Goal: Transaction & Acquisition: Purchase product/service

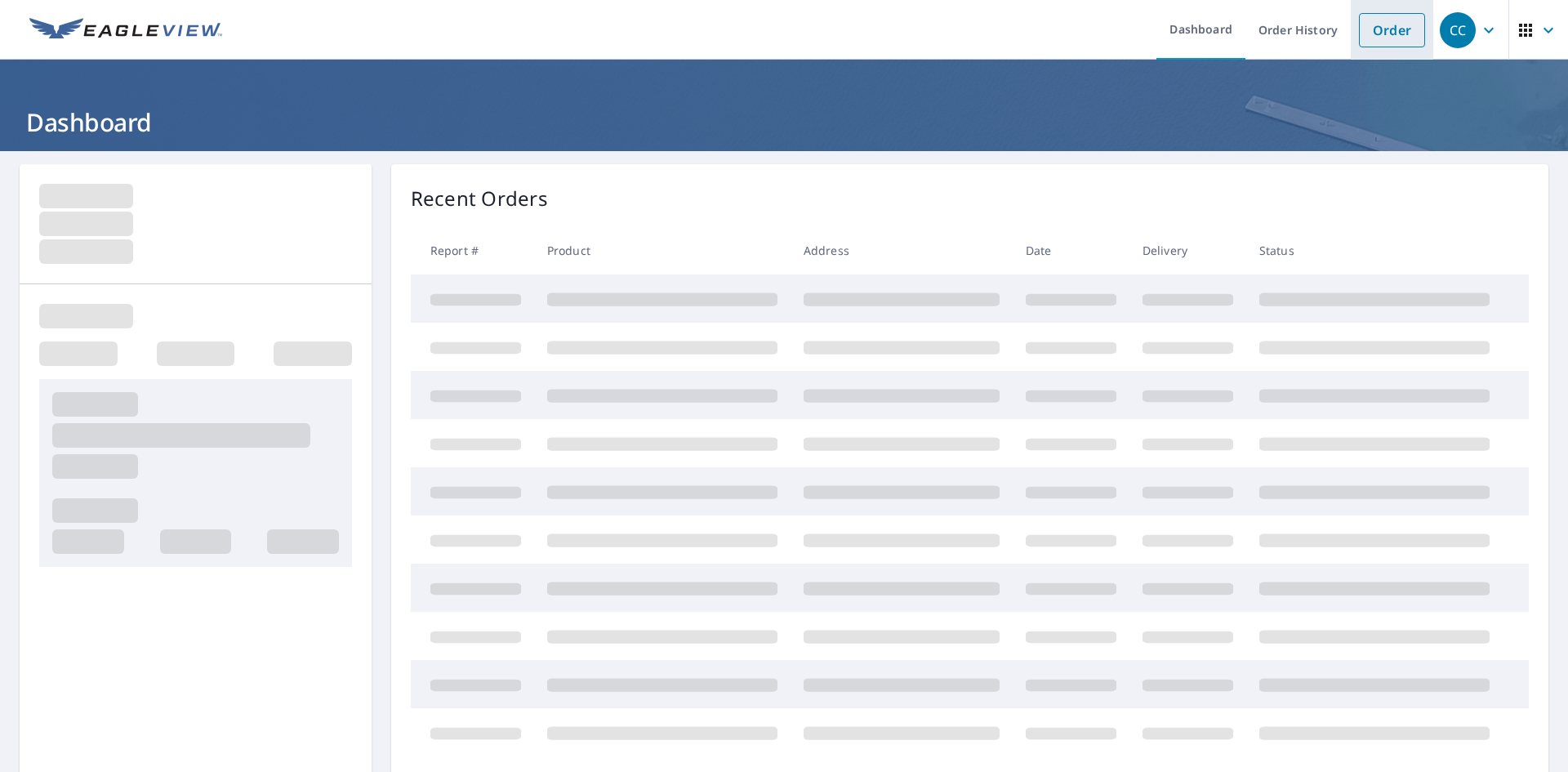
click at [1378, 43] on link "Order" at bounding box center [1392, 30] width 66 height 35
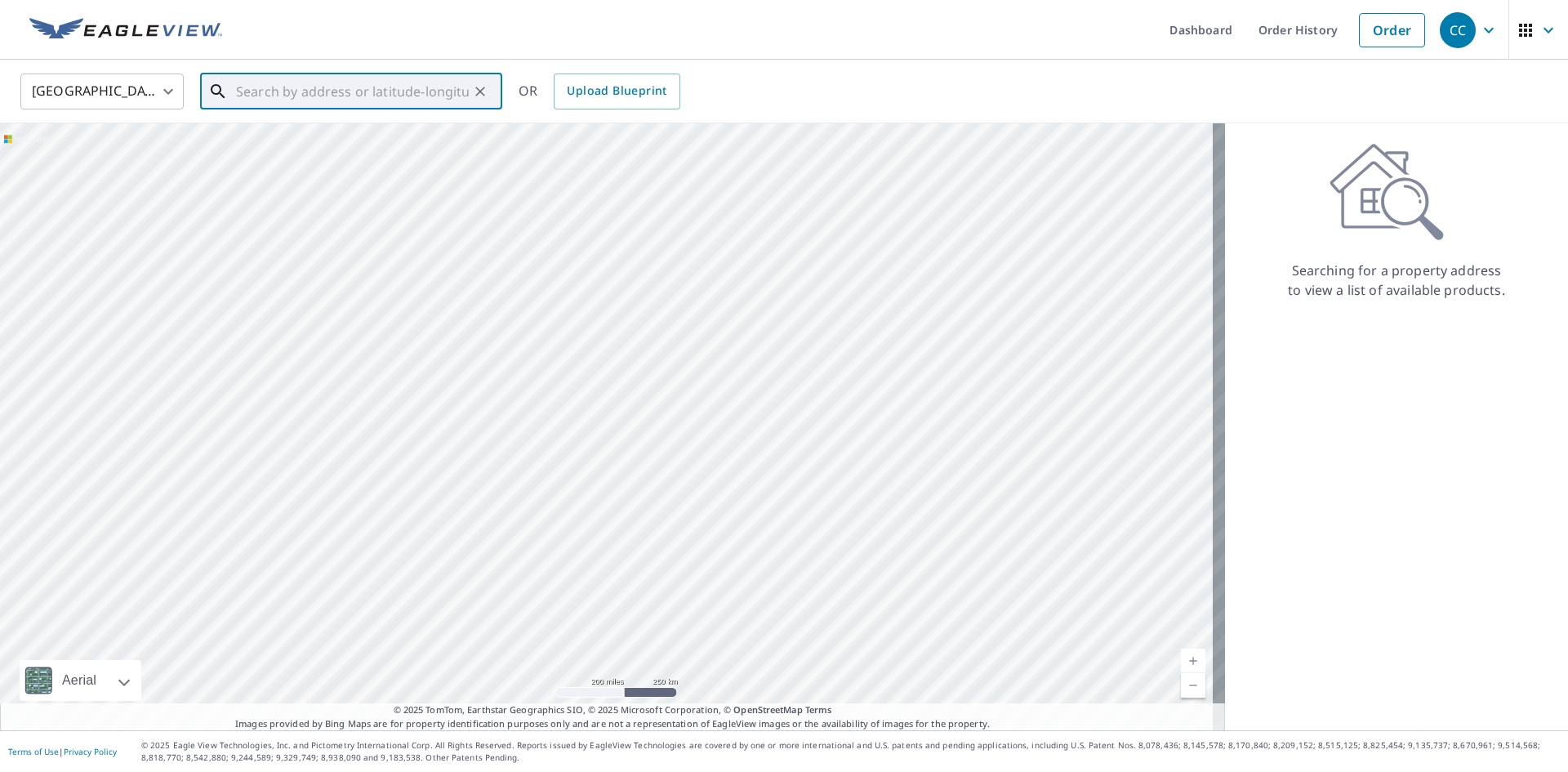
click at [320, 101] on input "text" at bounding box center [352, 91] width 233 height 46
paste input "[STREET_ADDRESS][PERSON_NAME]"
drag, startPoint x: 394, startPoint y: 90, endPoint x: 572, endPoint y: 98, distance: 178.2
click at [572, 98] on div "[GEOGRAPHIC_DATA] [GEOGRAPHIC_DATA] ​ [STREET_ADDRESS][PERSON_NAME] ​ Match not…" at bounding box center [778, 91] width 1541 height 38
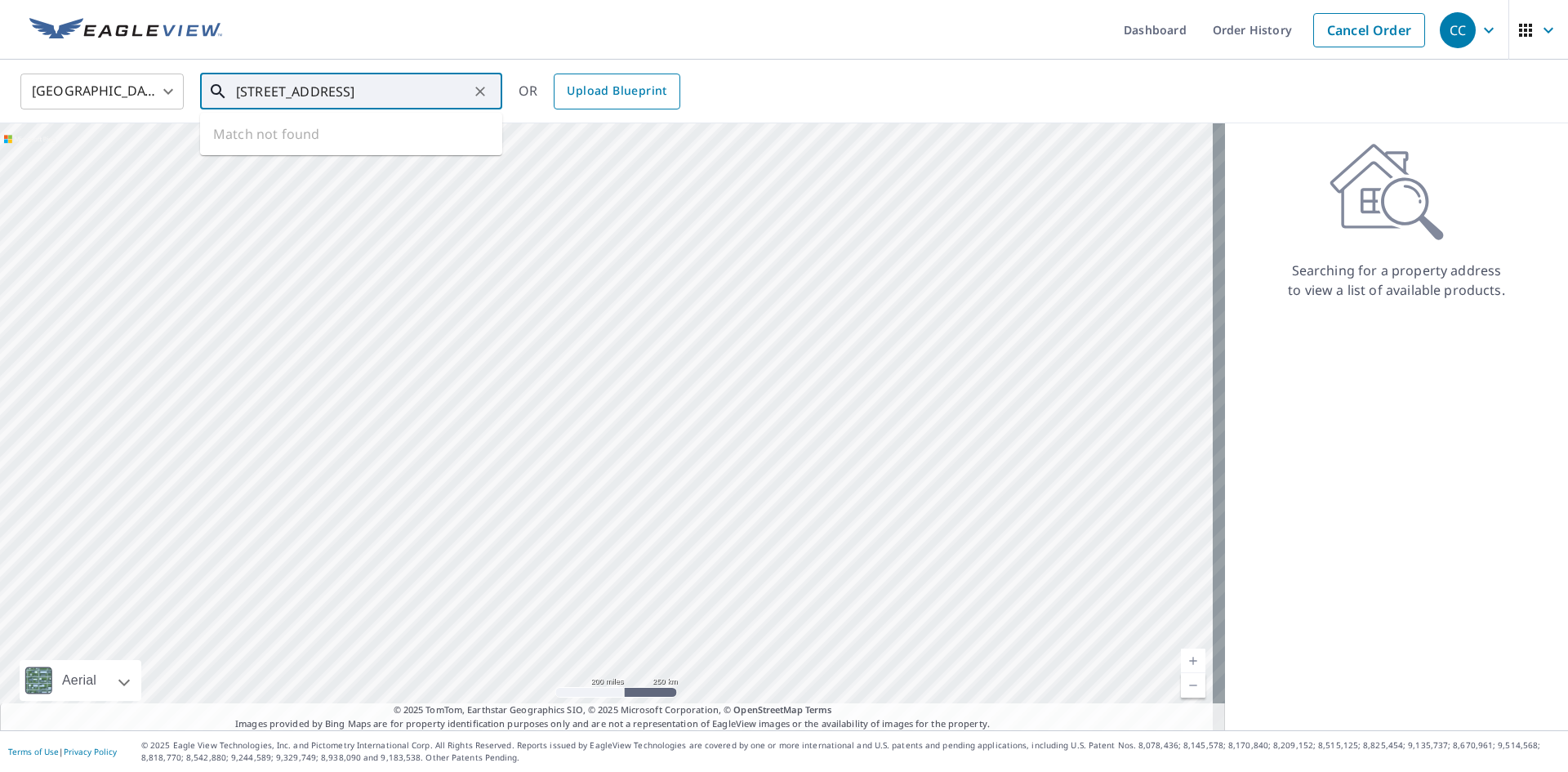
scroll to position [0, 17]
click at [295, 151] on p "Chalmette, LA 70043" at bounding box center [361, 157] width 257 height 16
type input "[STREET_ADDRESS][PERSON_NAME]"
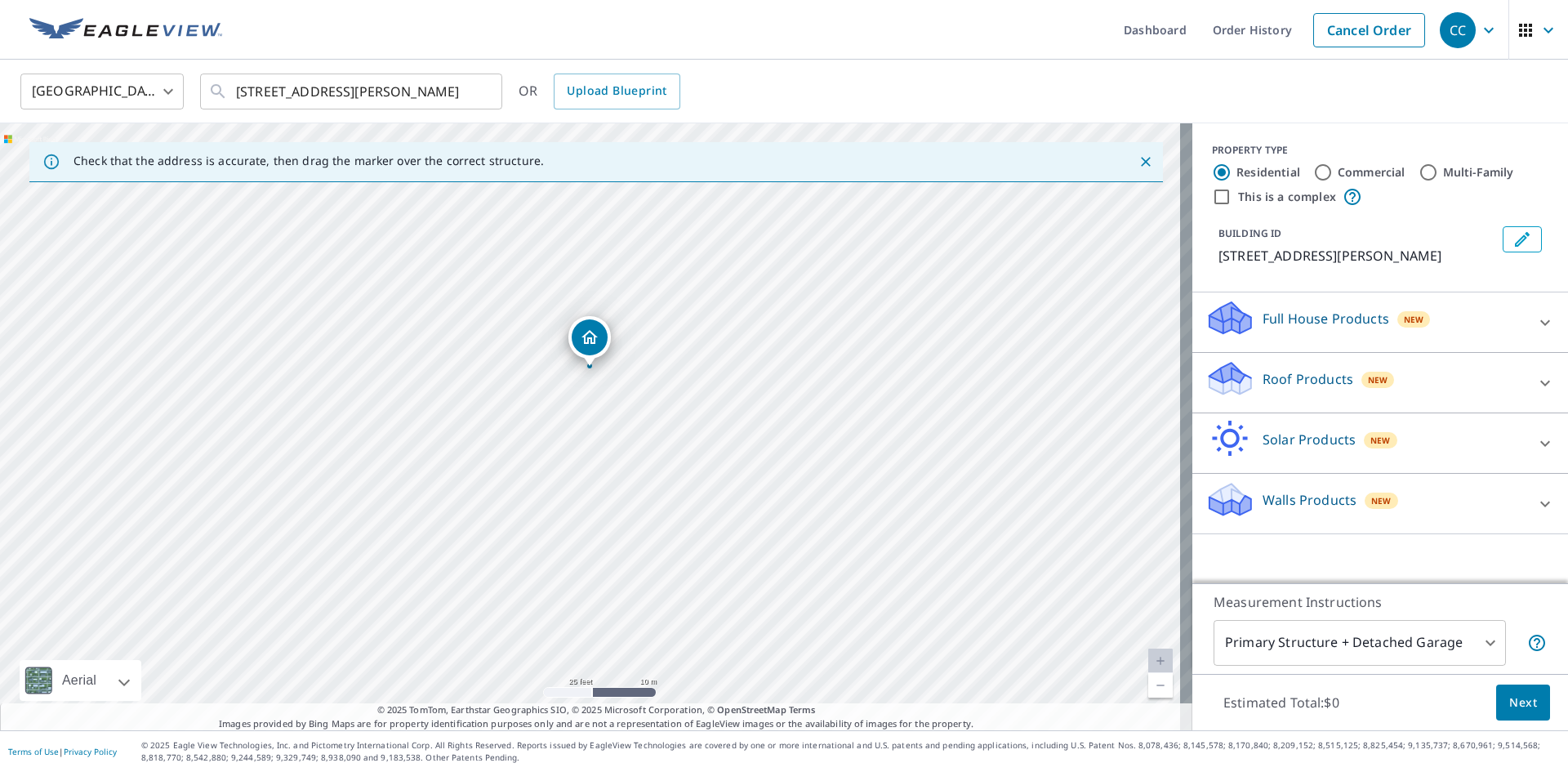
click at [1243, 387] on div "Roof Products New" at bounding box center [1366, 382] width 320 height 46
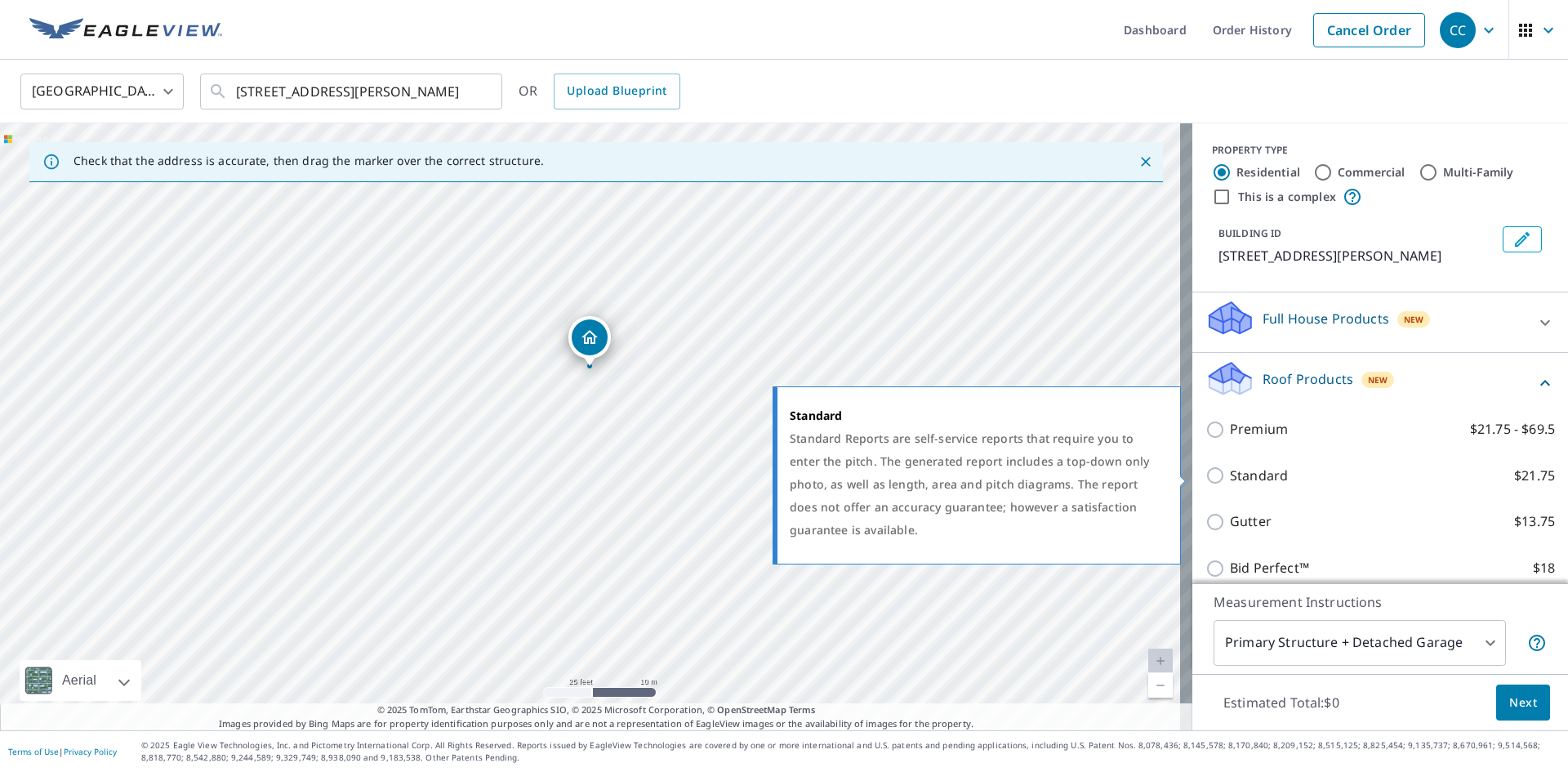
click at [1252, 477] on p "Standard" at bounding box center [1259, 476] width 58 height 20
click at [1230, 477] on input "Standard $21.75" at bounding box center [1218, 476] width 25 height 20
checkbox input "true"
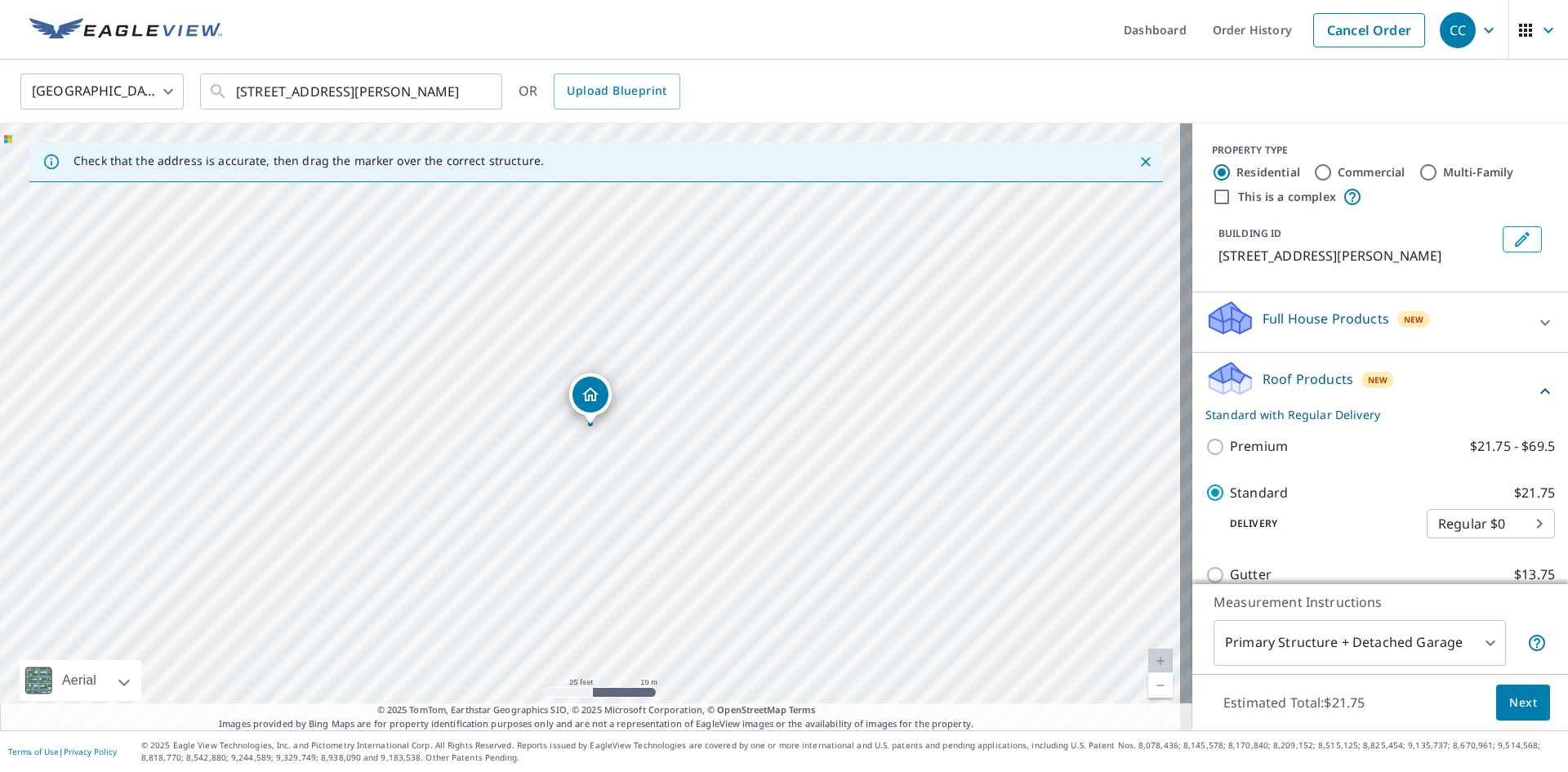
click at [1510, 707] on span "Next" at bounding box center [1523, 703] width 28 height 20
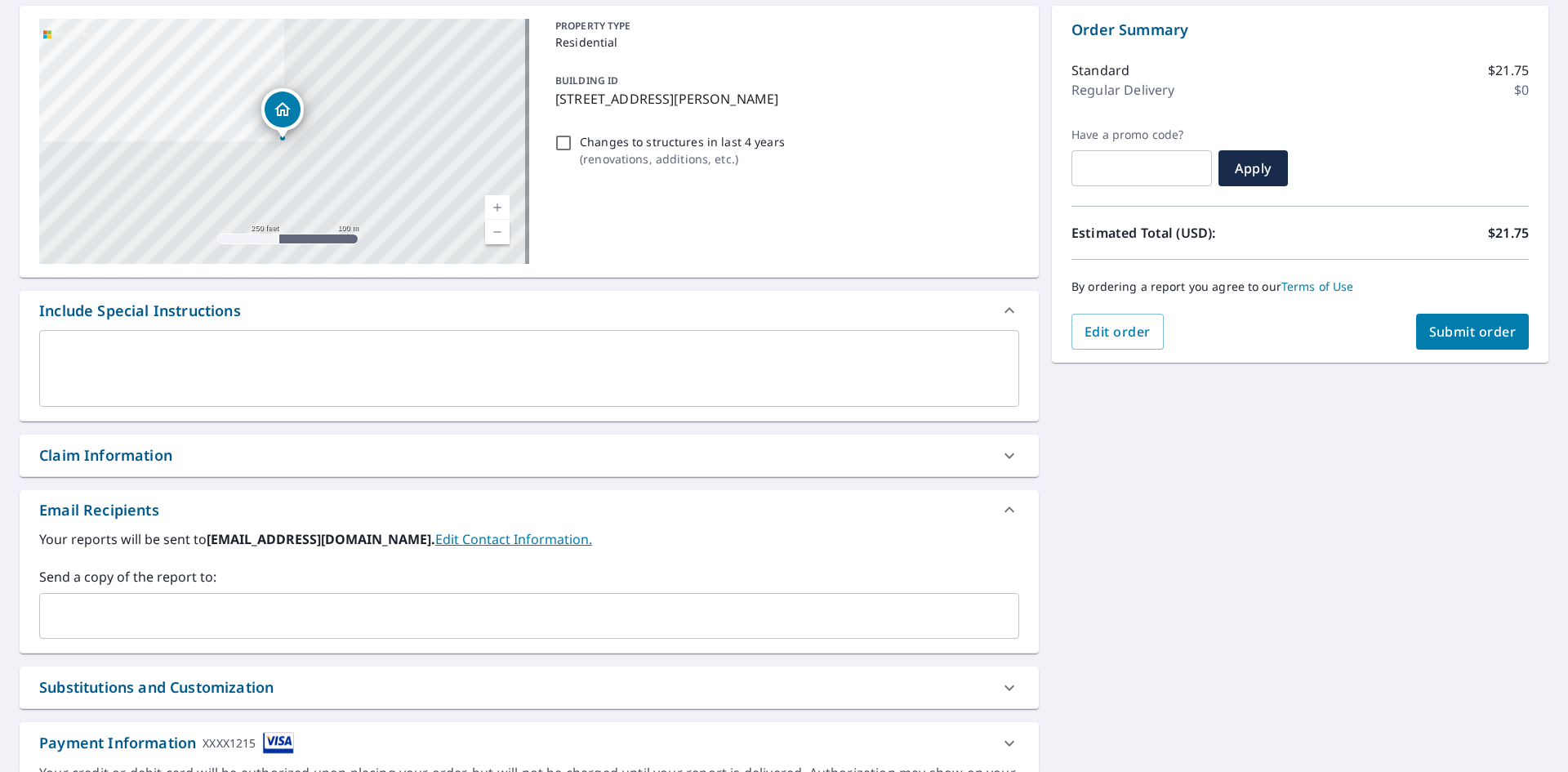
scroll to position [164, 0]
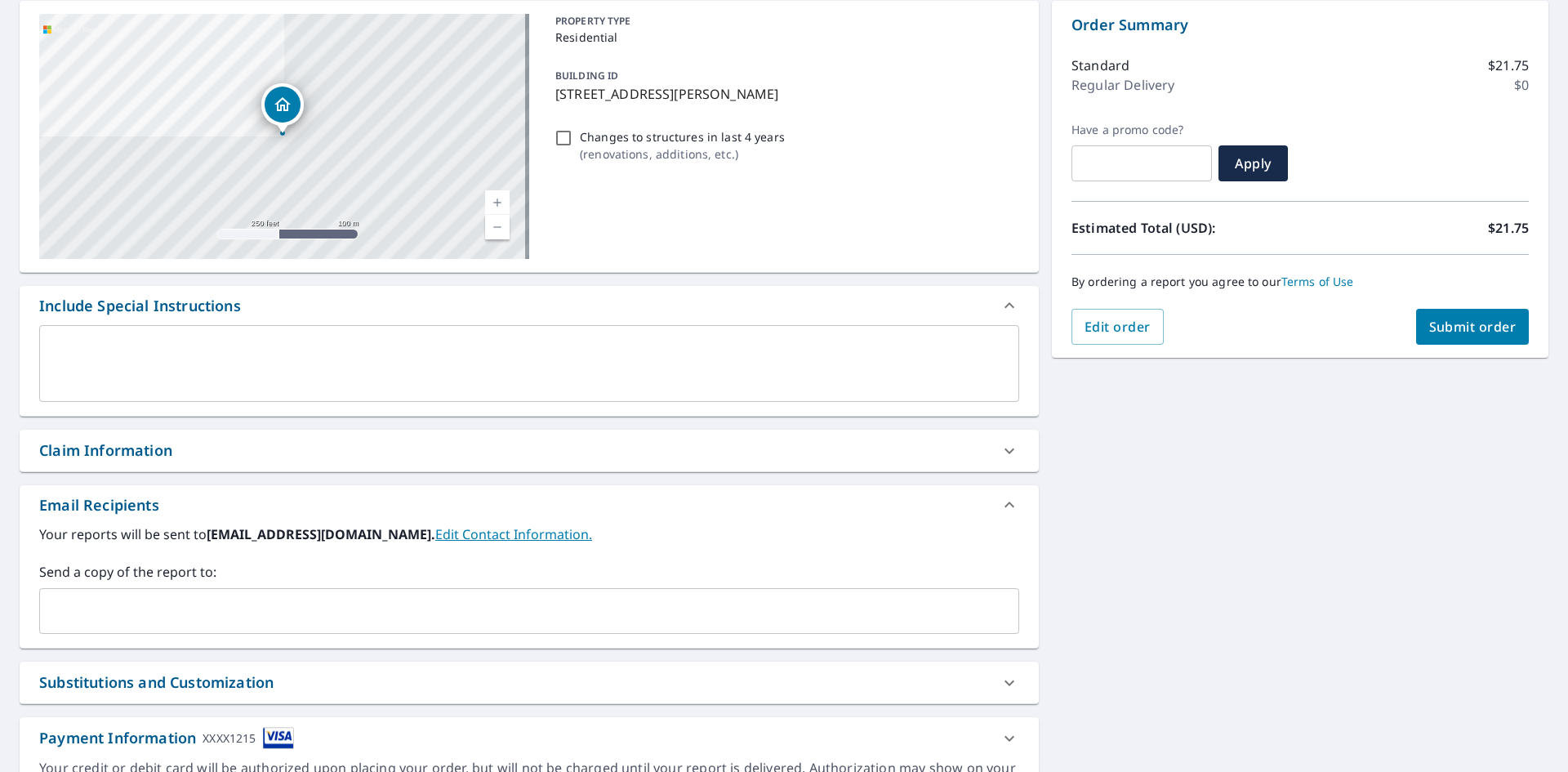
click at [183, 451] on div "Claim Information" at bounding box center [514, 451] width 951 height 22
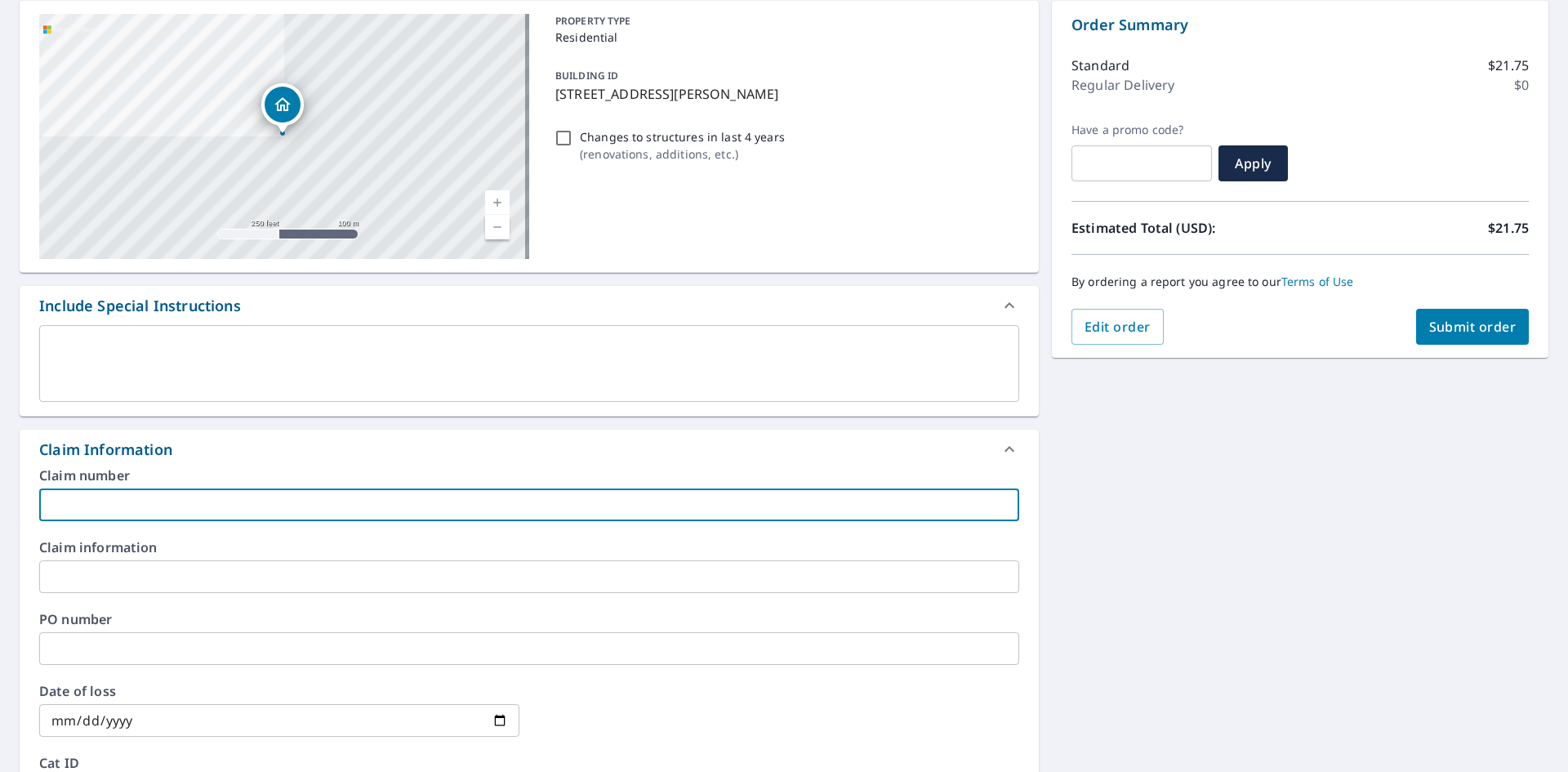
click at [187, 507] on input "text" at bounding box center [529, 505] width 980 height 33
paste input "8158606"
click at [228, 504] on input "8158606" at bounding box center [529, 505] width 980 height 33
click at [205, 514] on input "8158606" at bounding box center [529, 505] width 980 height 33
paste input "[PERSON_NAME] residence"
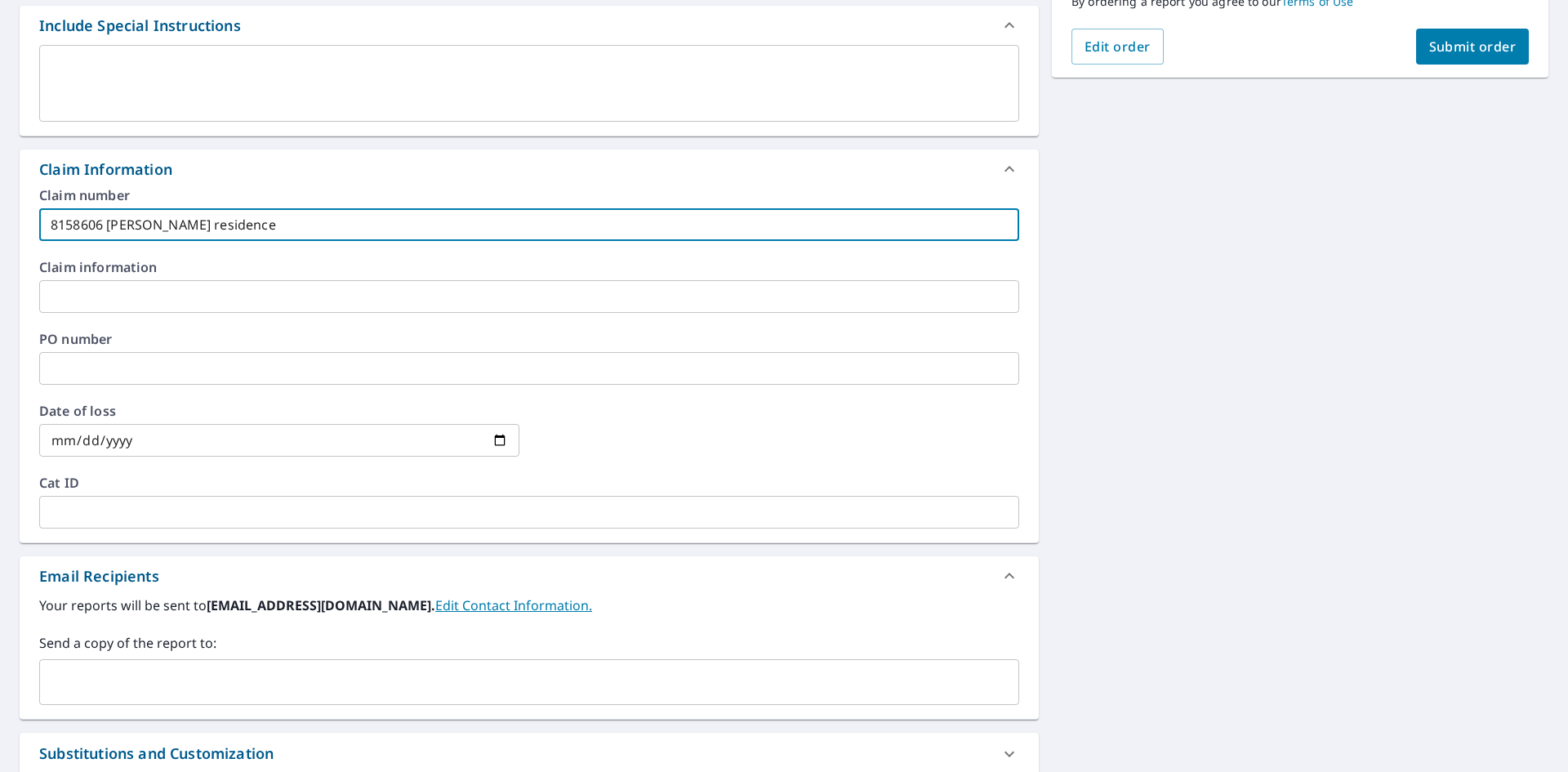
scroll to position [608, 0]
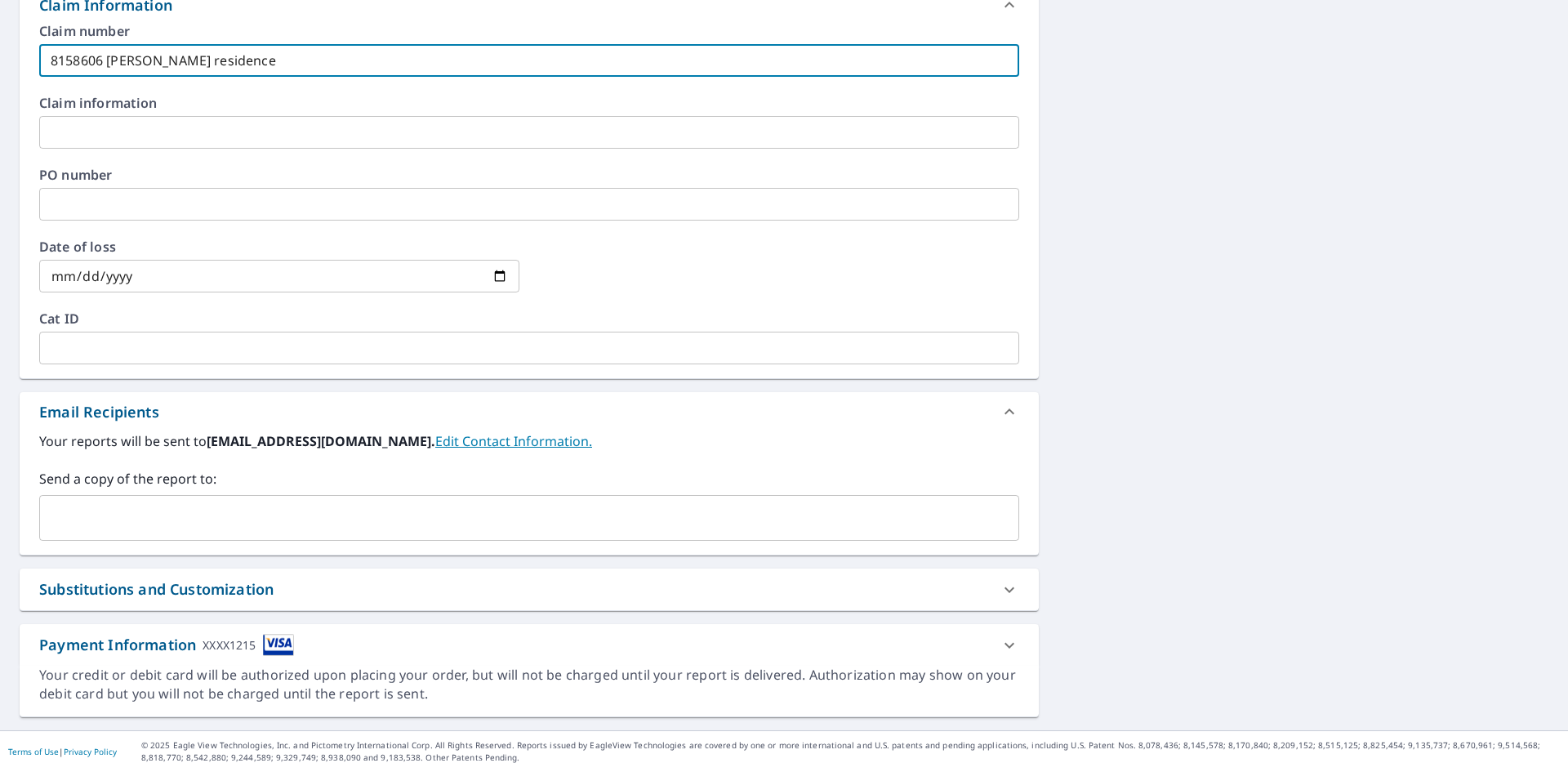
type input "8158606 [PERSON_NAME] residence"
click at [180, 526] on input "text" at bounding box center [517, 518] width 941 height 31
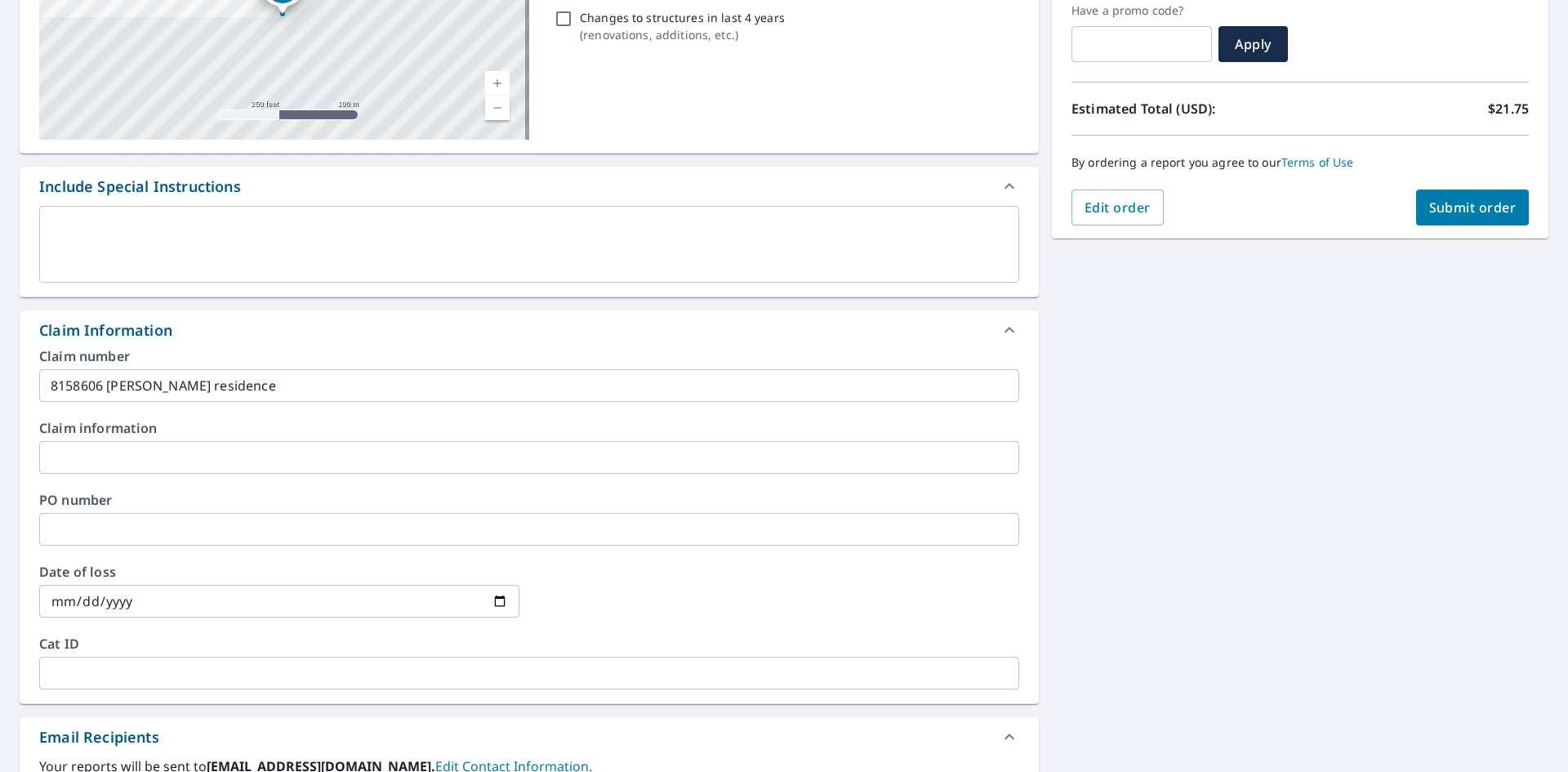
scroll to position [36, 0]
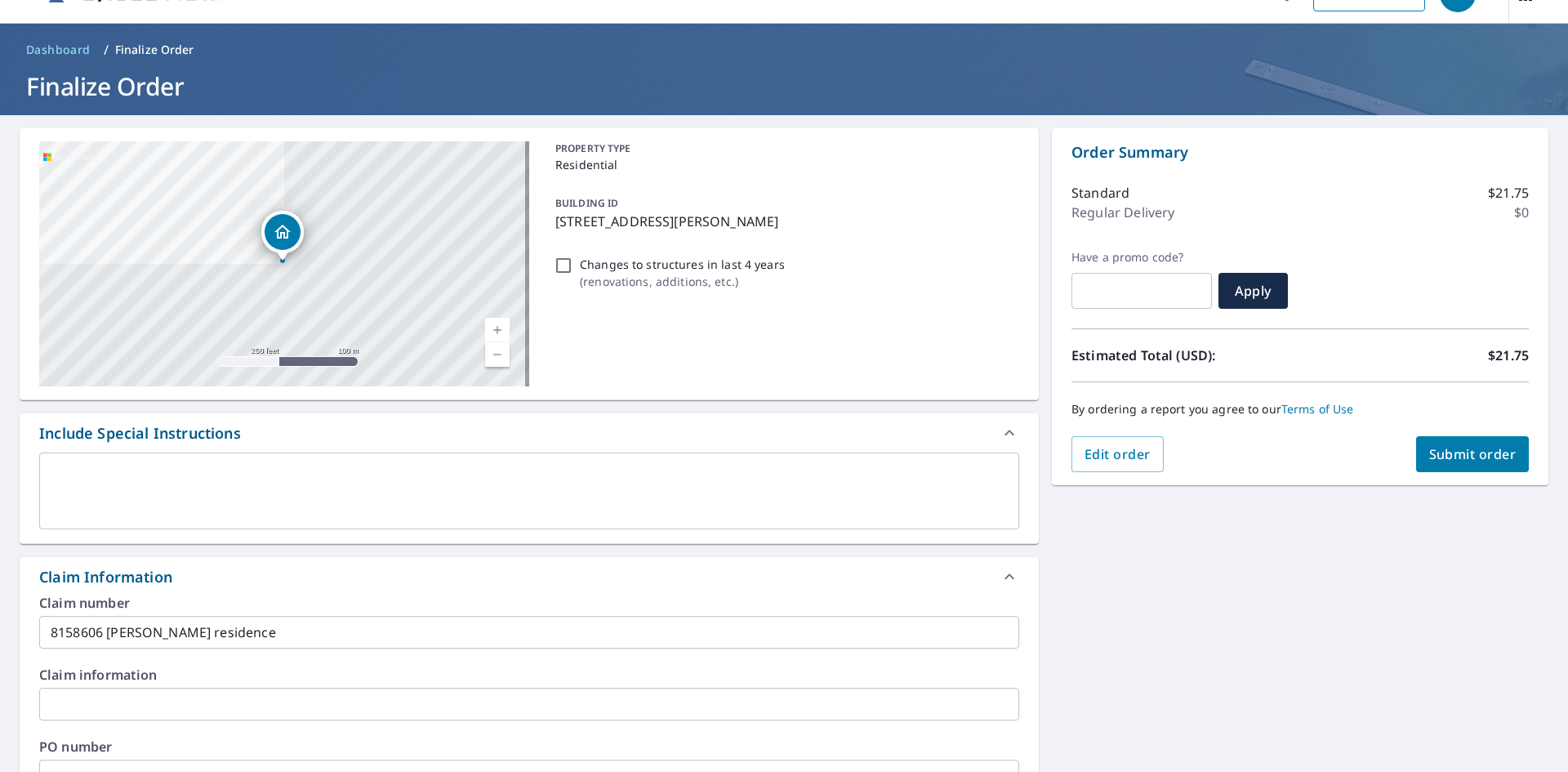
type input "[EMAIL_ADDRESS][DOMAIN_NAME]"
click at [1430, 450] on span "Submit order" at bounding box center [1473, 454] width 87 height 18
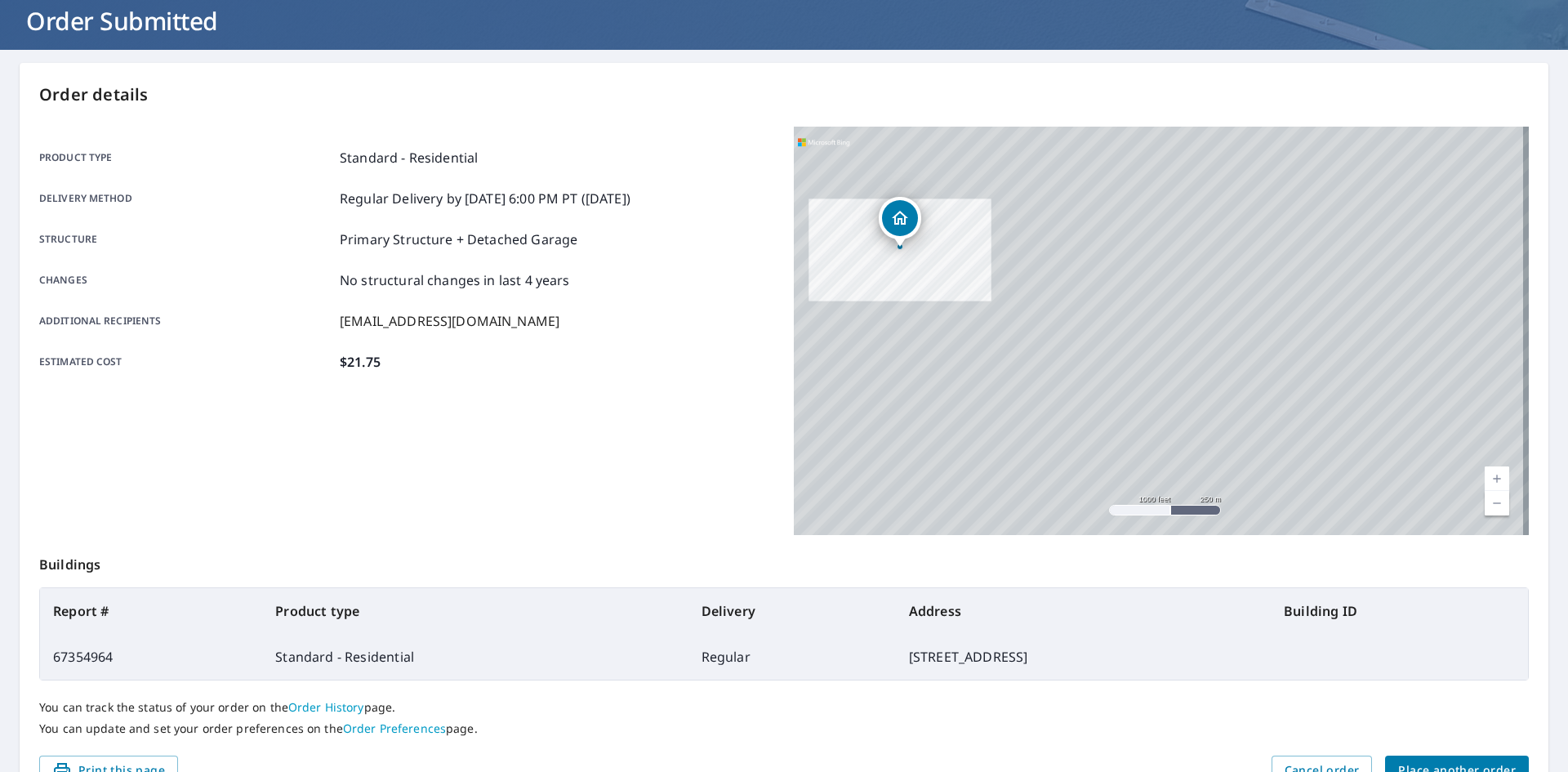
scroll to position [189, 0]
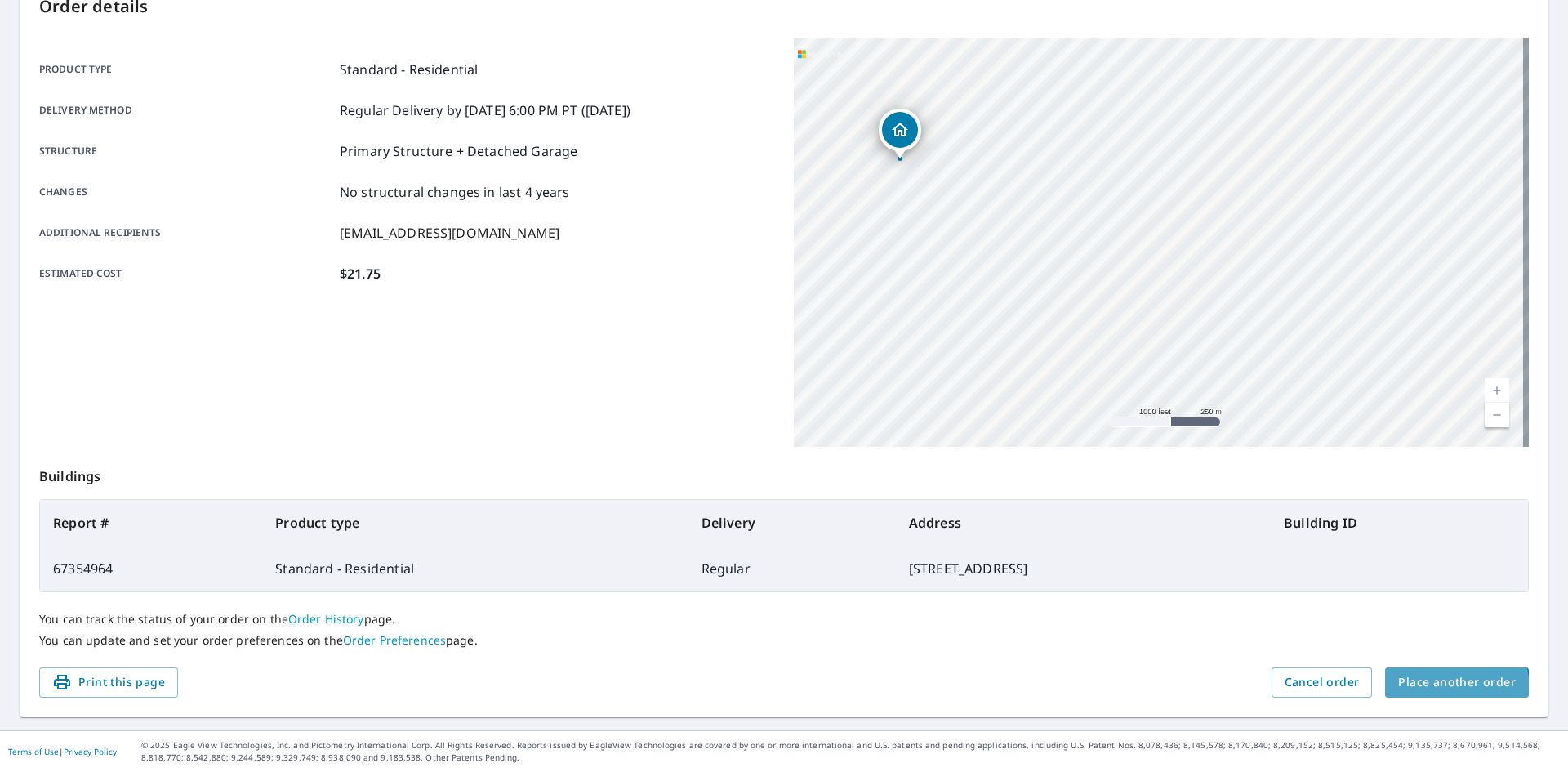
click at [1416, 691] on span "Place another order" at bounding box center [1457, 683] width 117 height 20
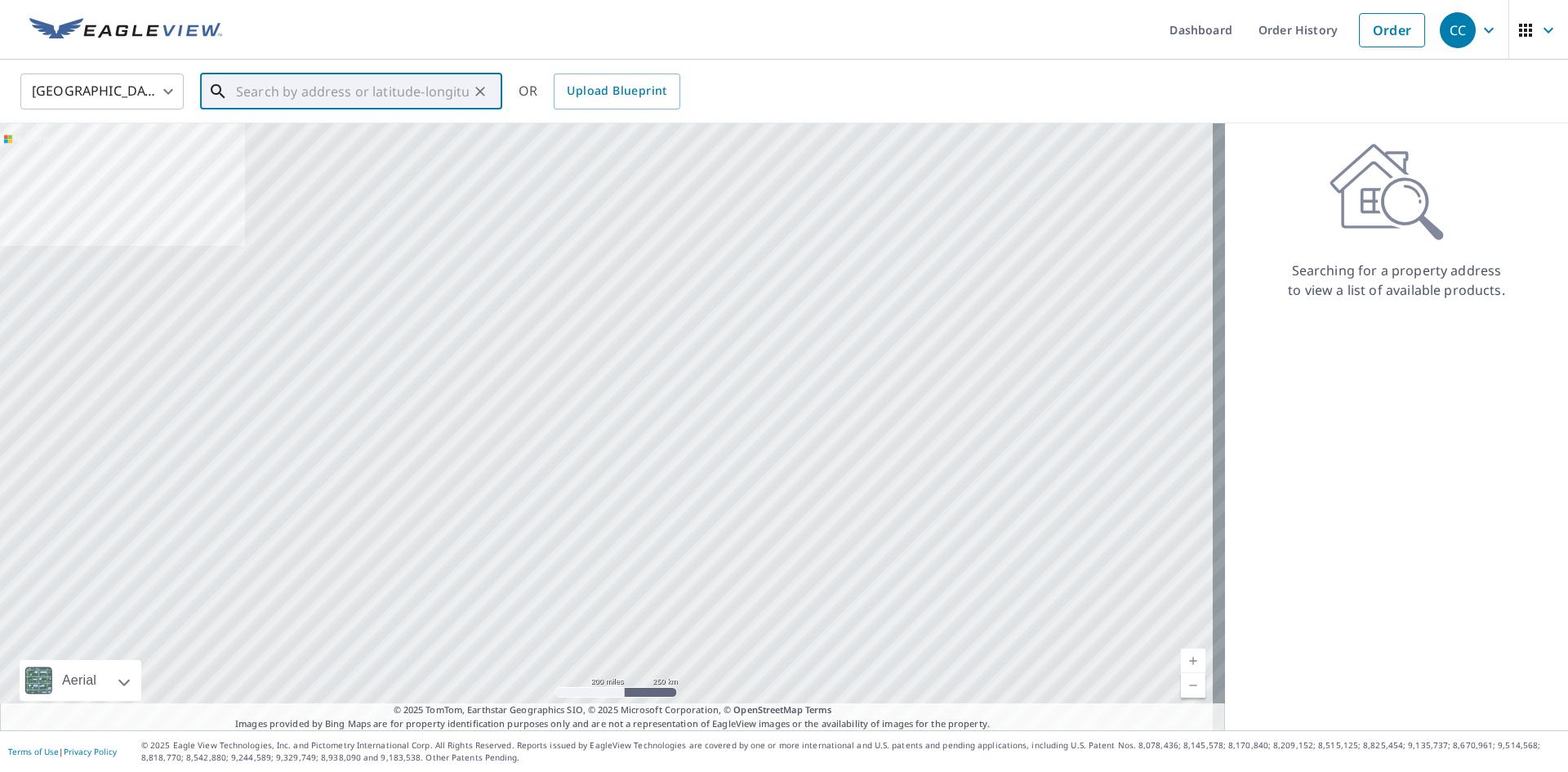
click at [259, 90] on input "text" at bounding box center [352, 91] width 233 height 46
paste input "[STREET_ADDRESS]"
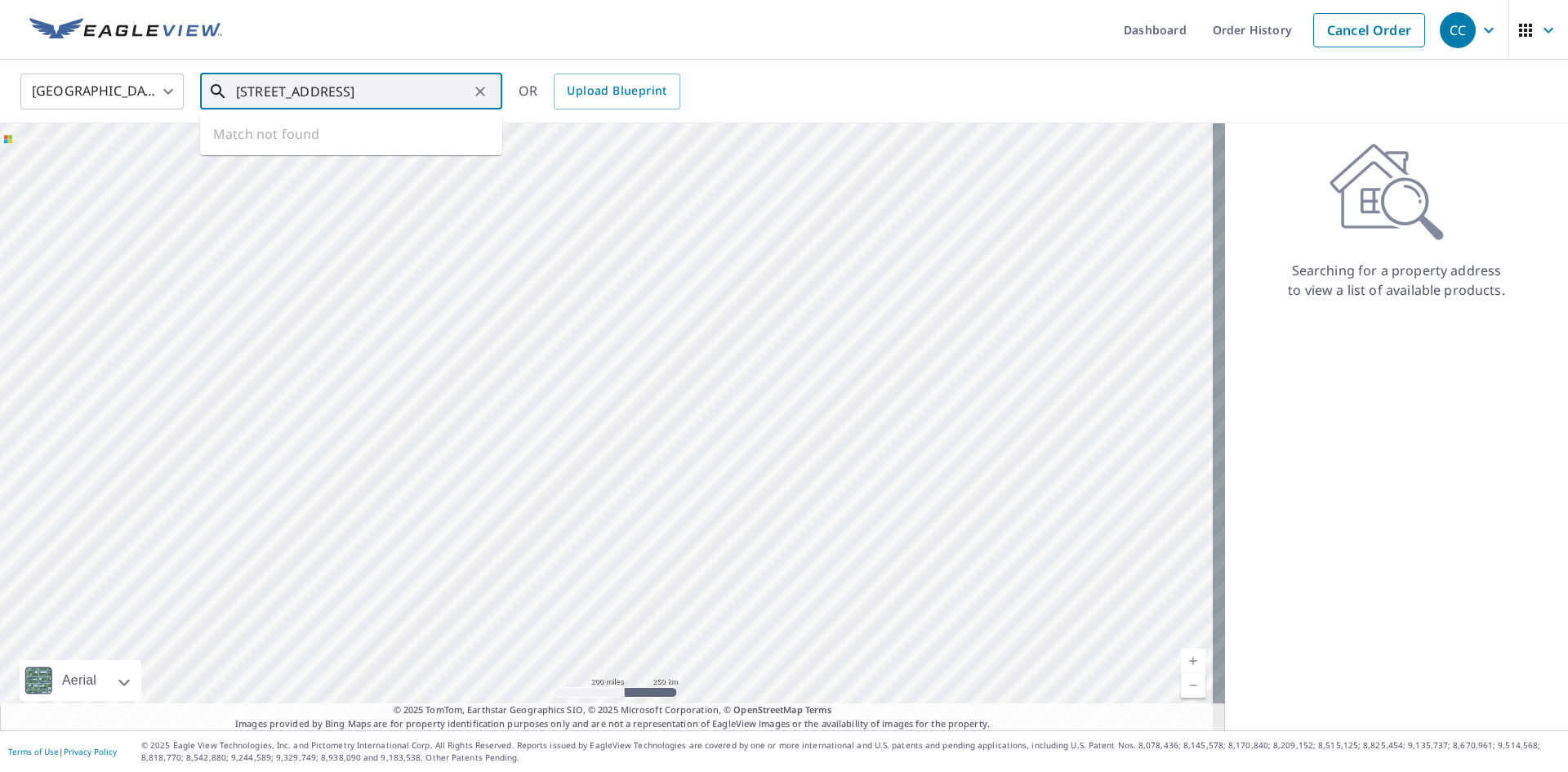
drag, startPoint x: 389, startPoint y: 90, endPoint x: 698, endPoint y: 137, distance: 312.6
click at [698, 137] on div "[GEOGRAPHIC_DATA] [GEOGRAPHIC_DATA] ​ [STREET_ADDRESS] ​ Match not found OR Upl…" at bounding box center [784, 395] width 1568 height 671
click at [280, 142] on span "[STREET_ADDRESS]" at bounding box center [361, 139] width 257 height 20
type input "[STREET_ADDRESS]"
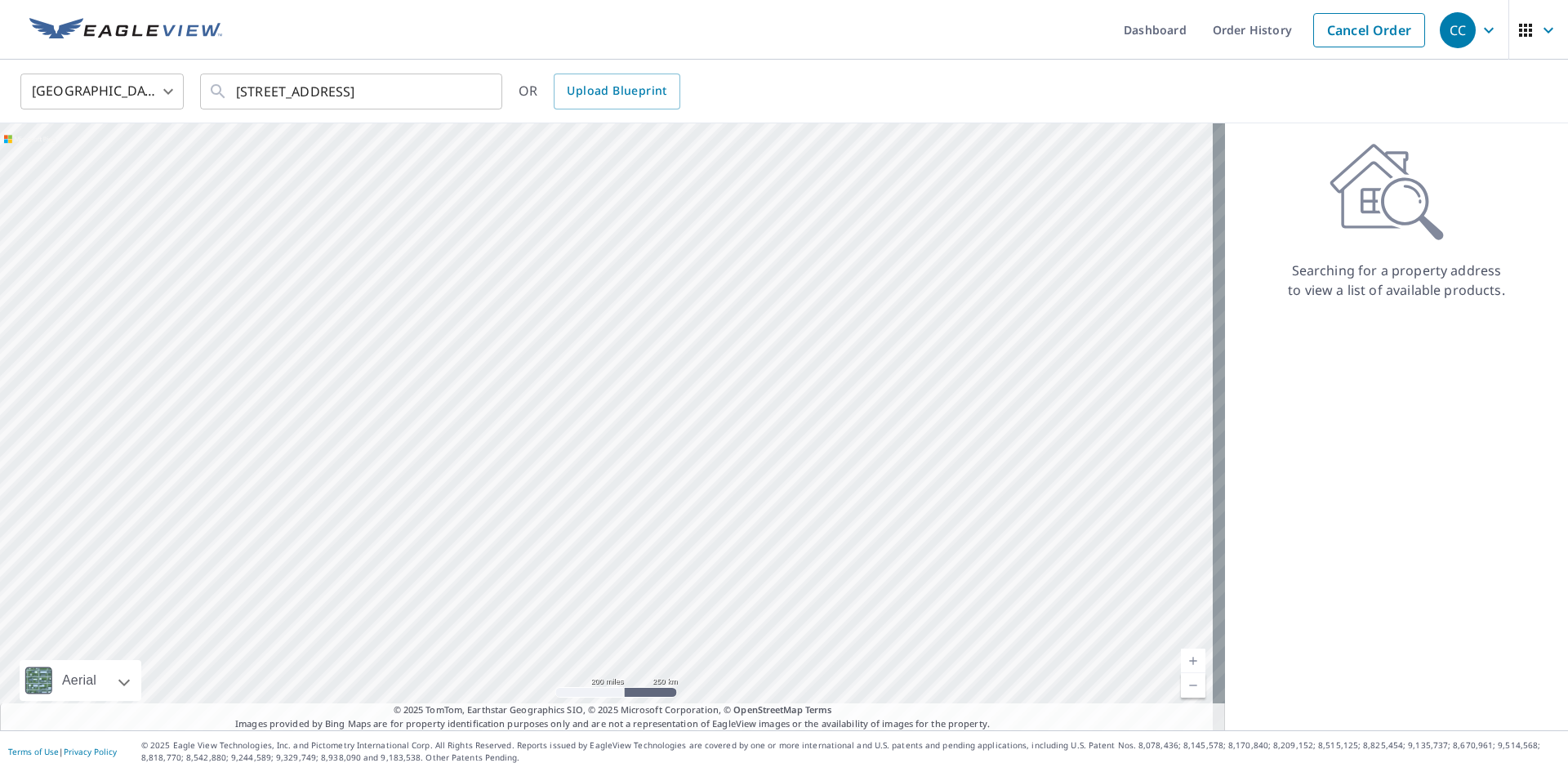
scroll to position [0, 0]
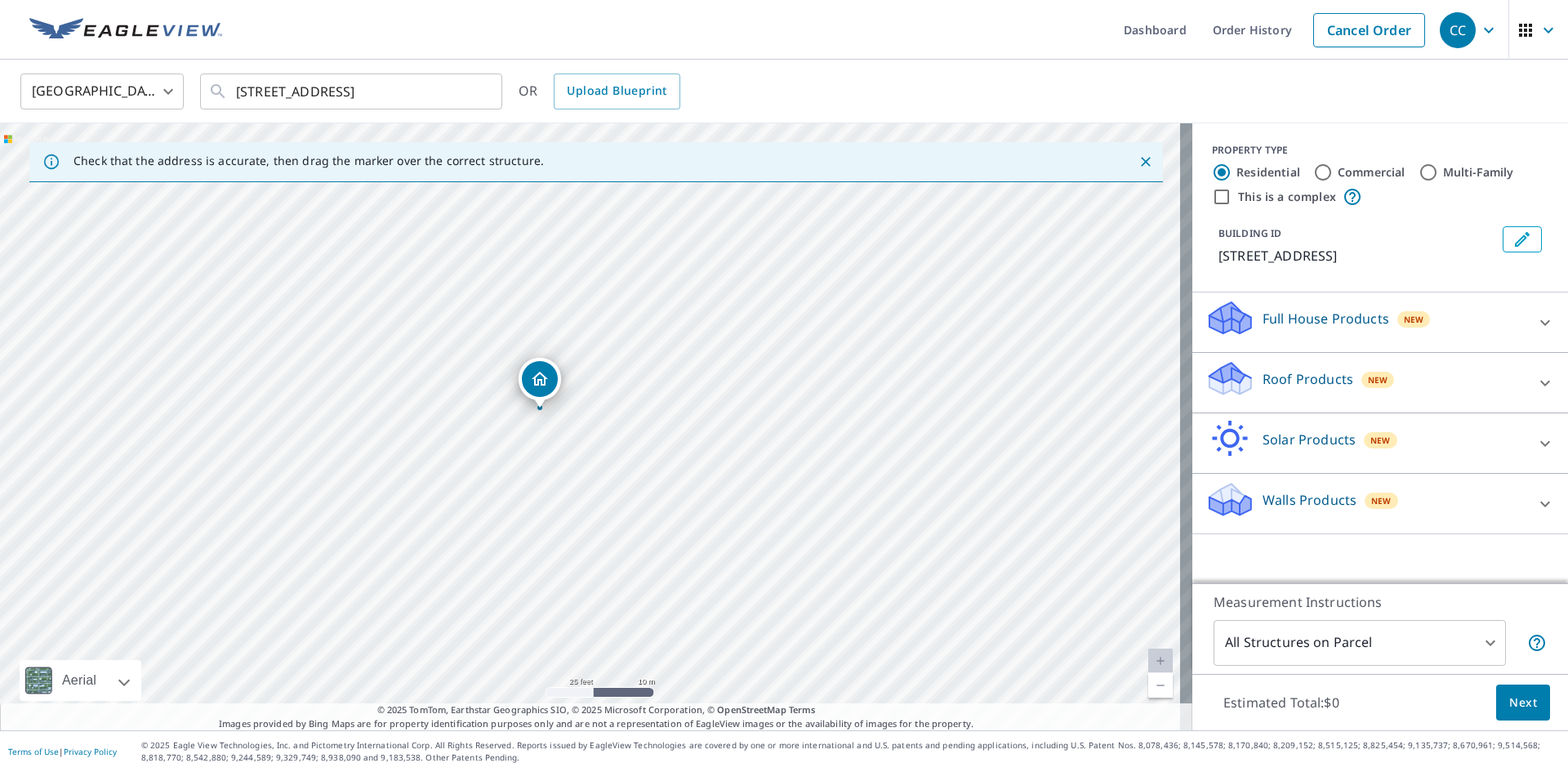
click at [1290, 380] on p "Roof Products" at bounding box center [1309, 380] width 91 height 20
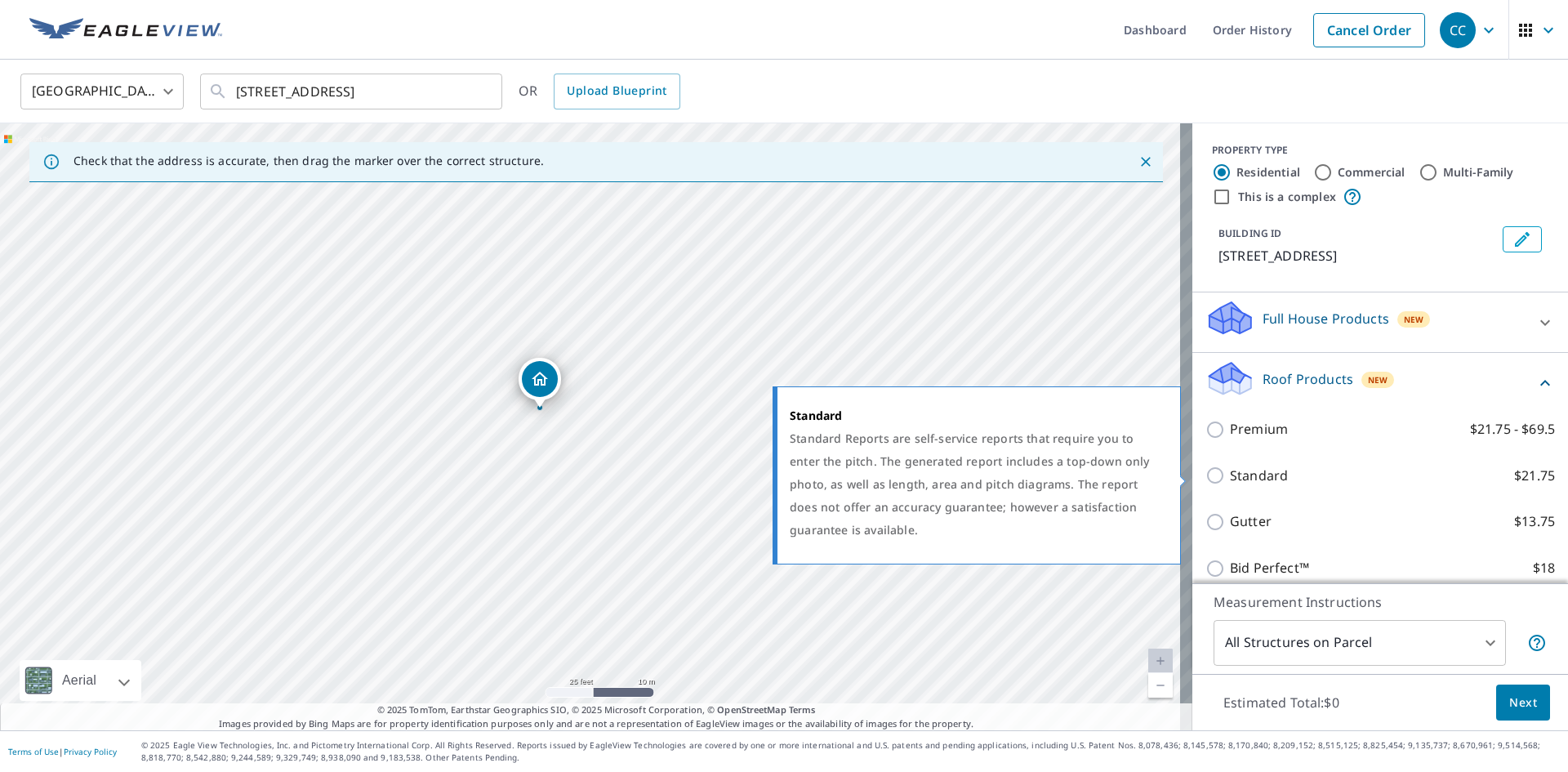
click at [1253, 476] on p "Standard" at bounding box center [1259, 476] width 58 height 20
click at [1230, 476] on input "Standard $21.75" at bounding box center [1218, 476] width 25 height 20
checkbox input "true"
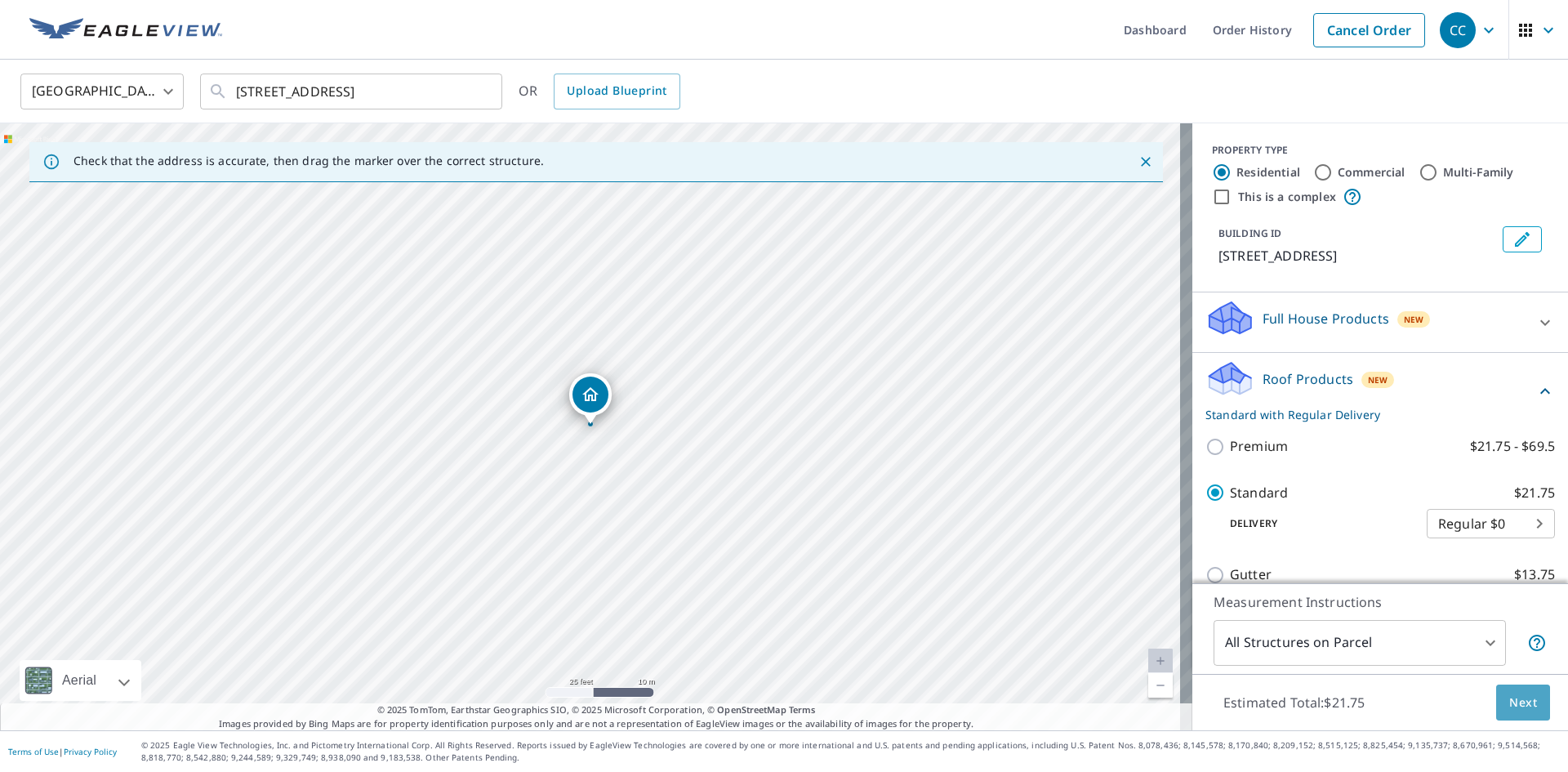
click at [1519, 716] on button "Next" at bounding box center [1522, 703] width 54 height 36
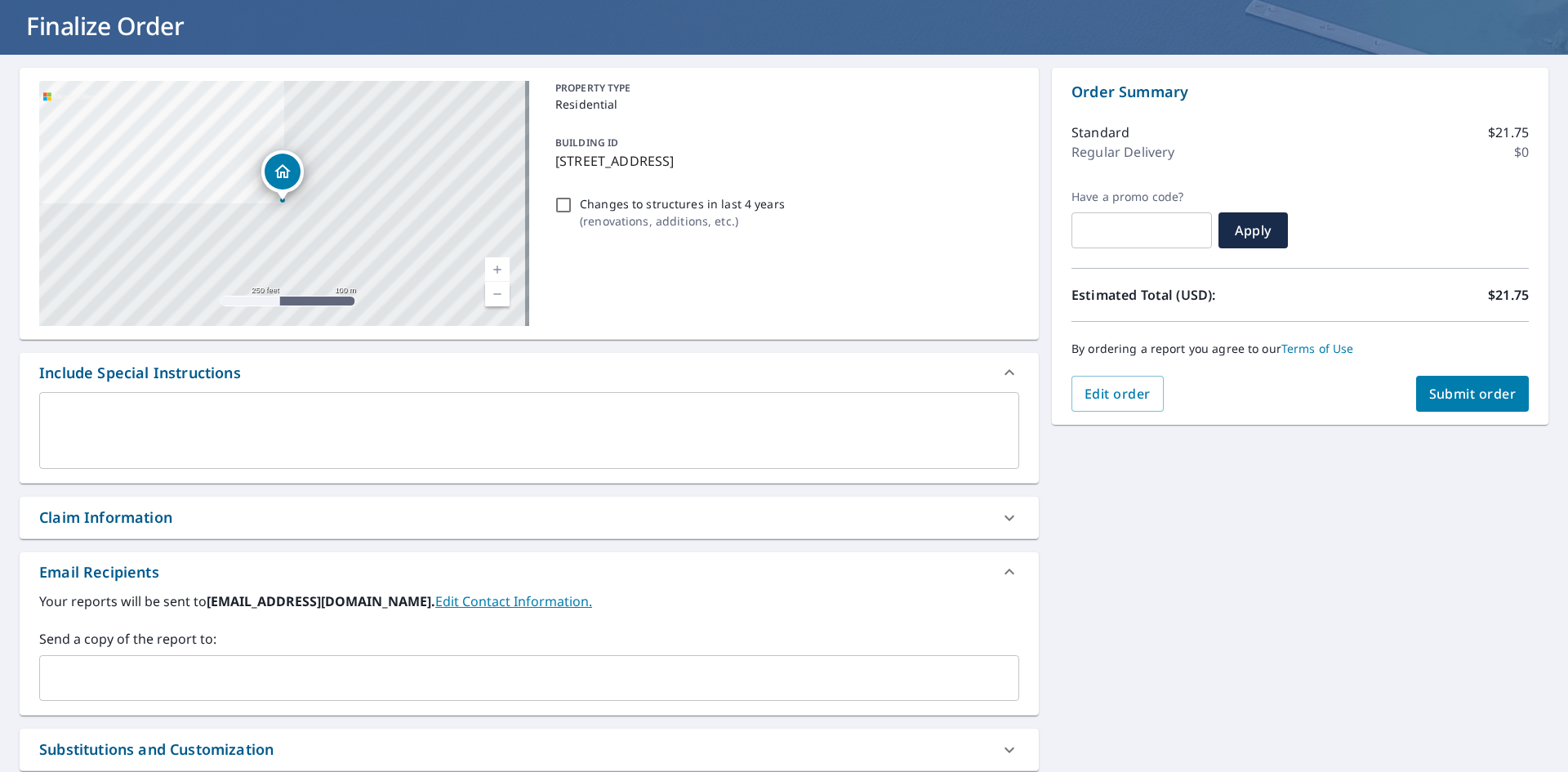
scroll to position [257, 0]
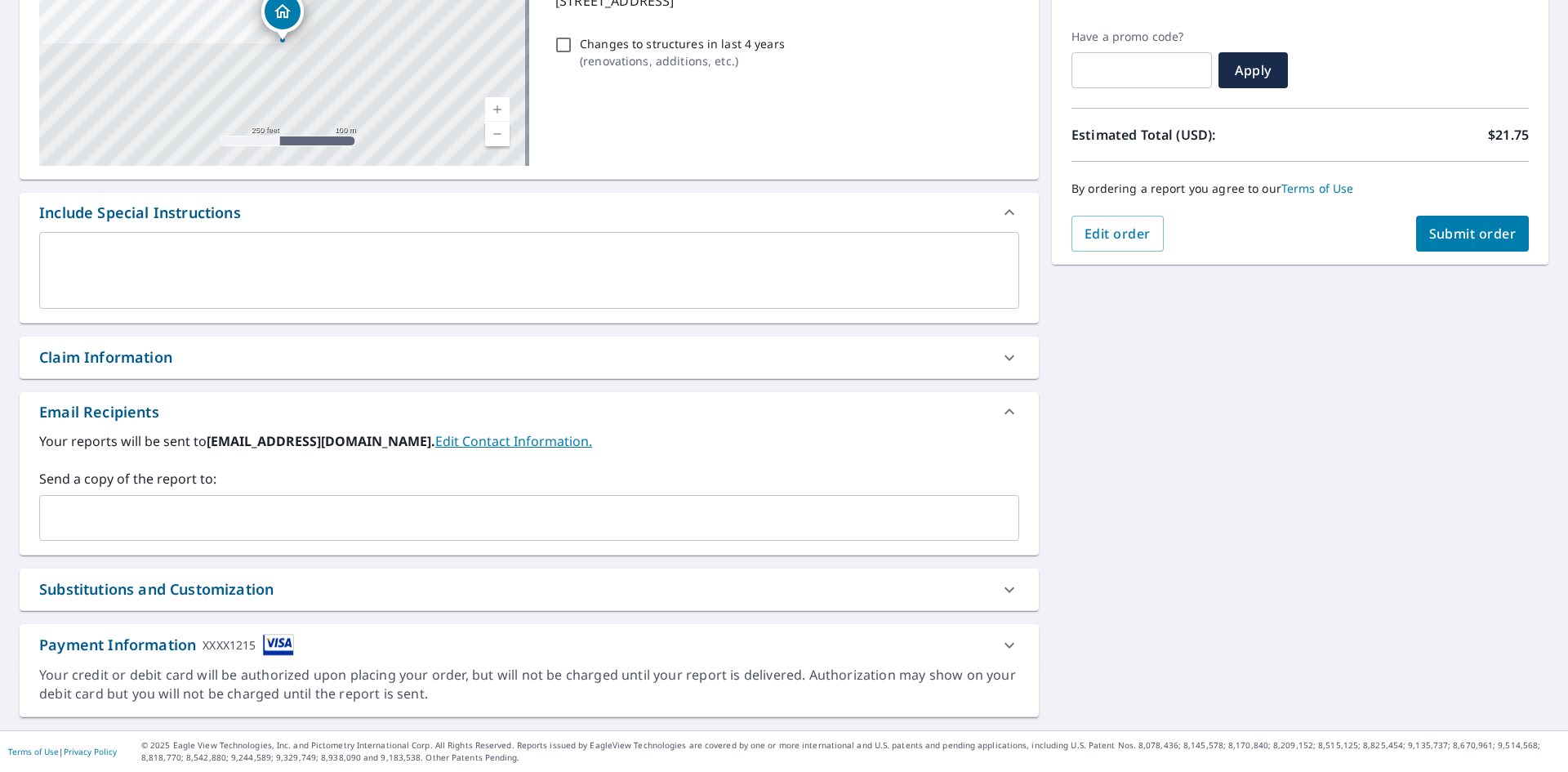
click at [211, 364] on div "Claim Information" at bounding box center [514, 358] width 951 height 22
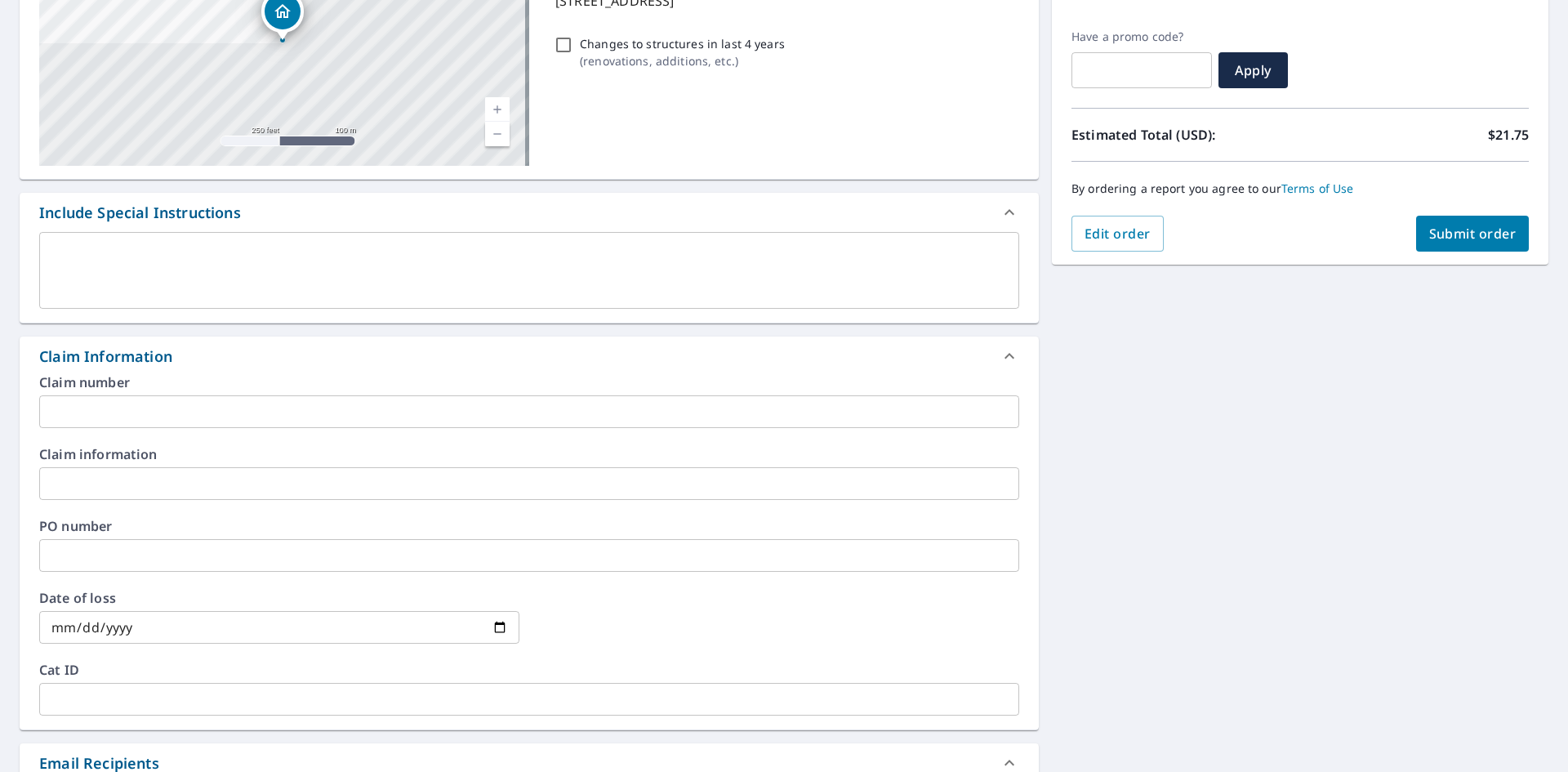
click at [173, 425] on input "text" at bounding box center [529, 411] width 980 height 33
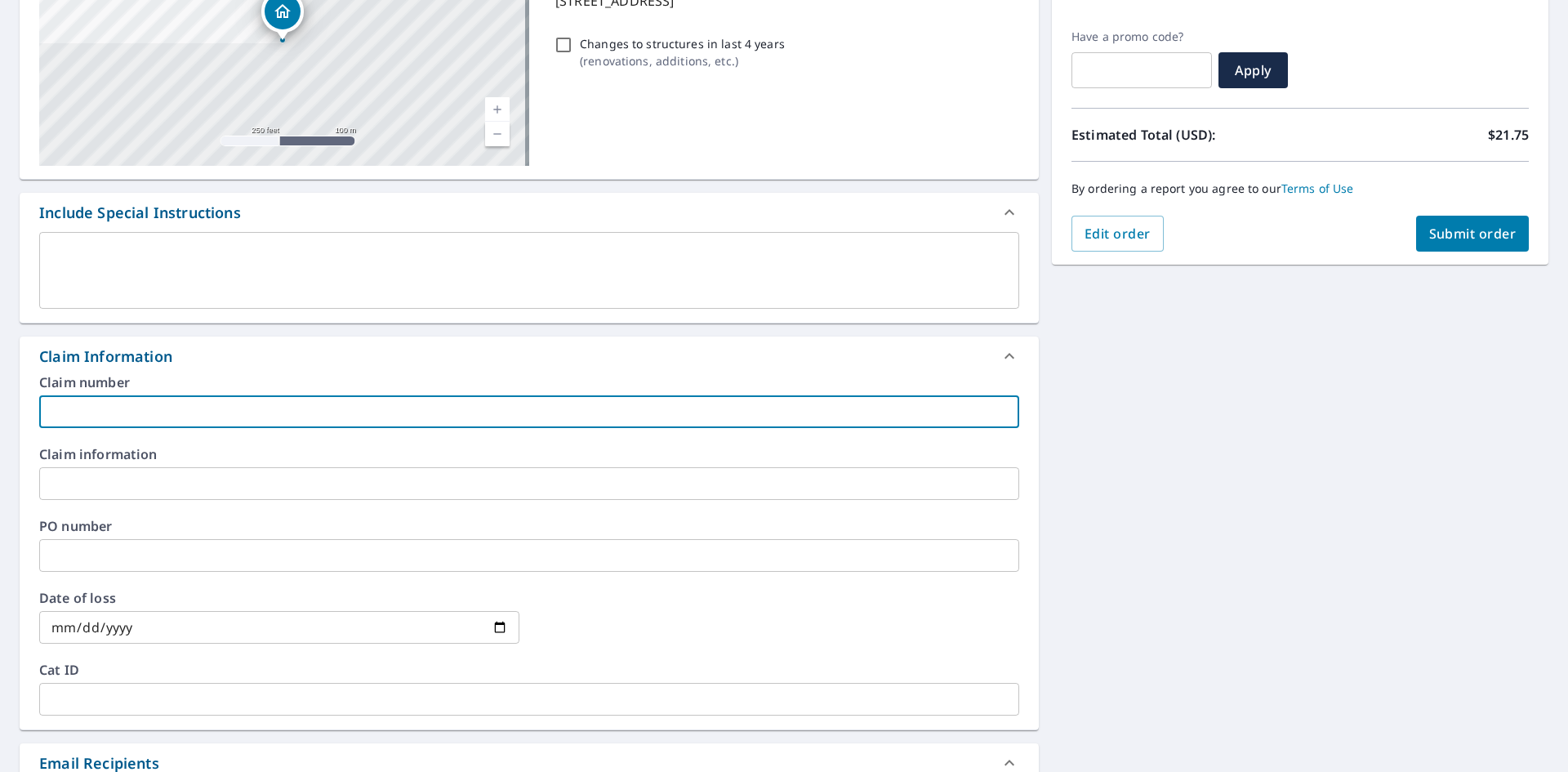
paste input "8158599"
click at [180, 418] on input "8158599" at bounding box center [529, 411] width 980 height 33
paste input "Maduro residence"
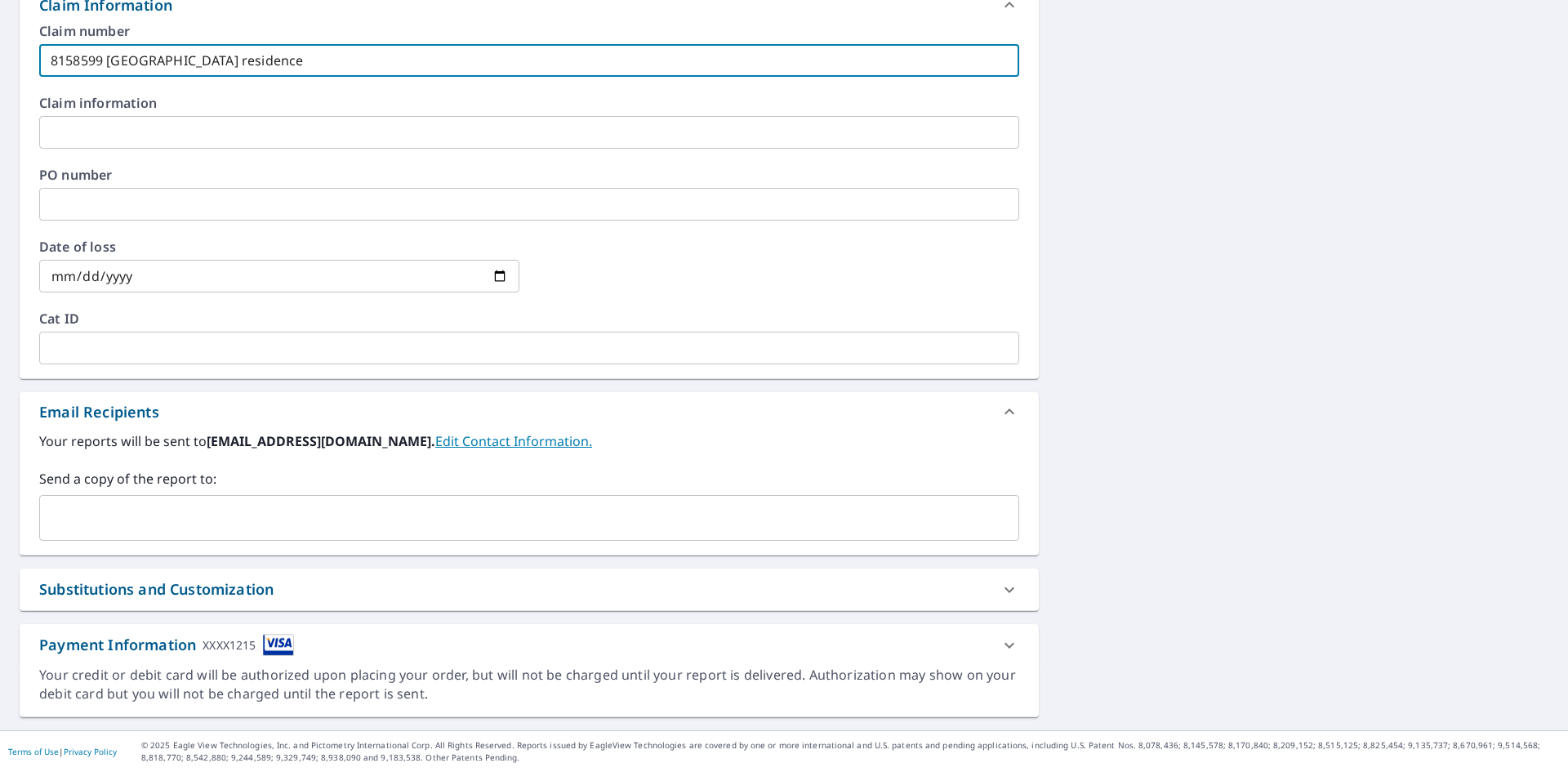
click at [179, 537] on div "​" at bounding box center [529, 518] width 980 height 46
type input "8158599 [GEOGRAPHIC_DATA] residence"
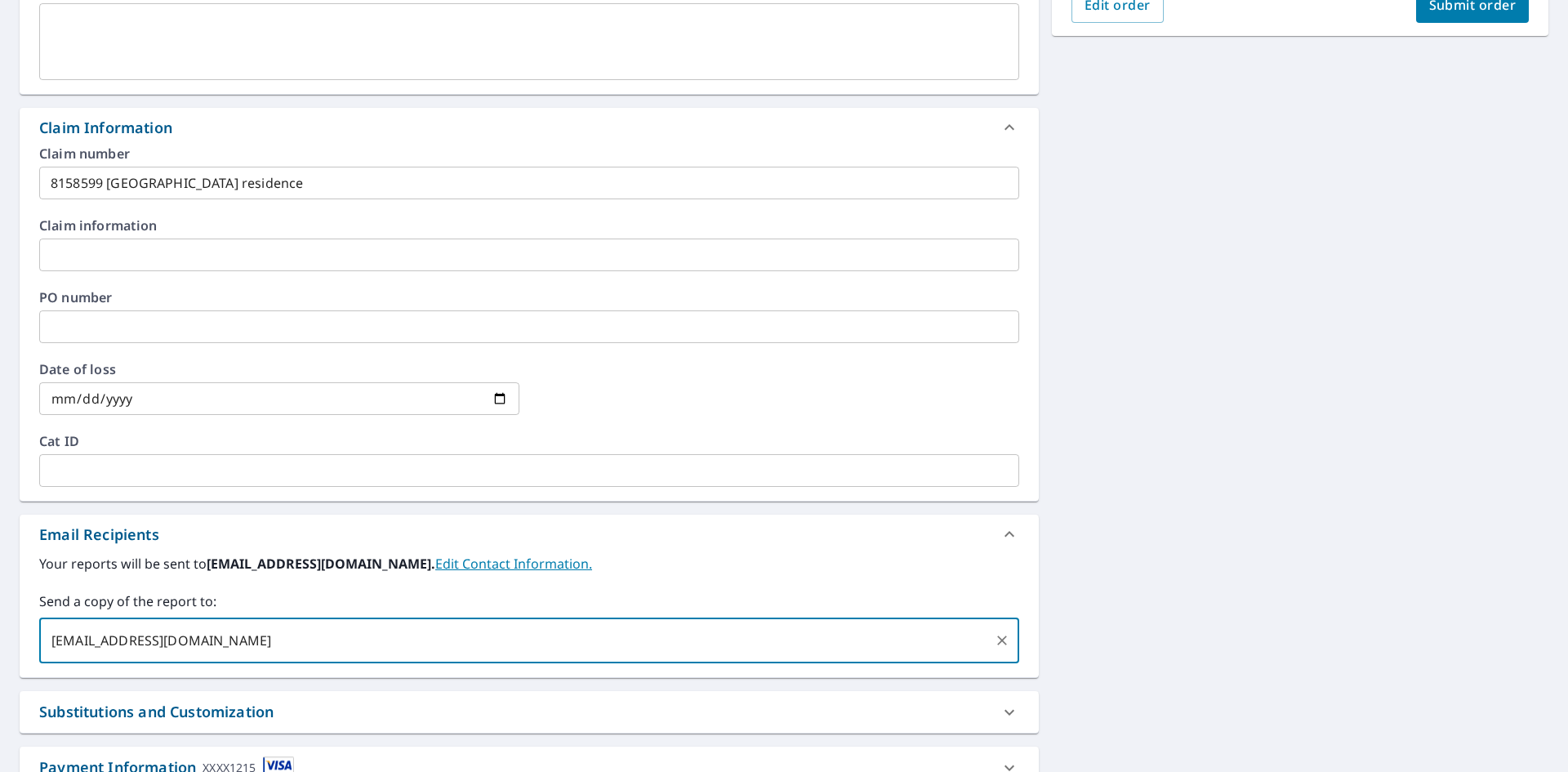
scroll to position [117, 0]
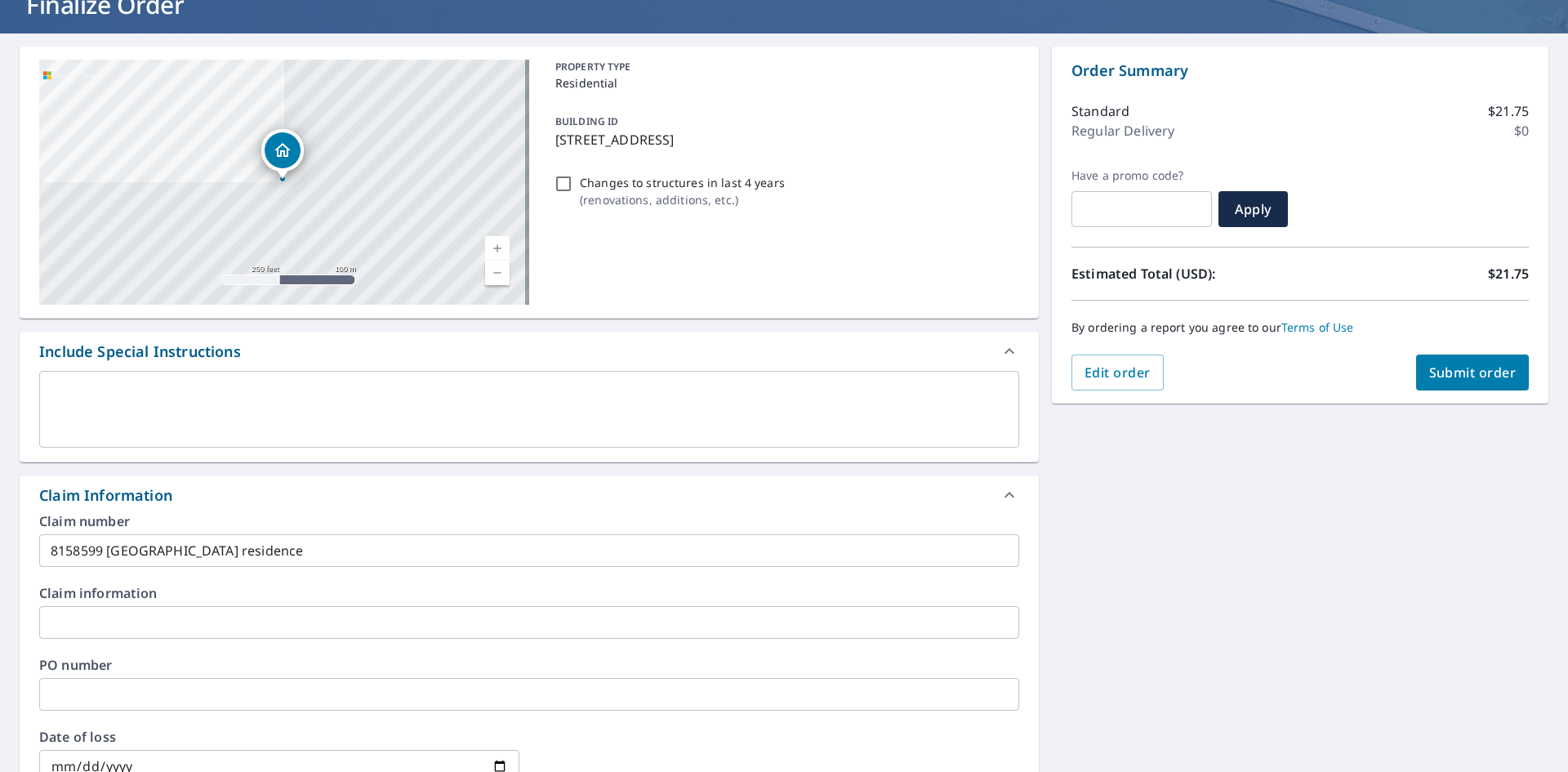
type input "[EMAIL_ADDRESS][DOMAIN_NAME]"
click at [1442, 366] on span "Submit order" at bounding box center [1473, 372] width 87 height 18
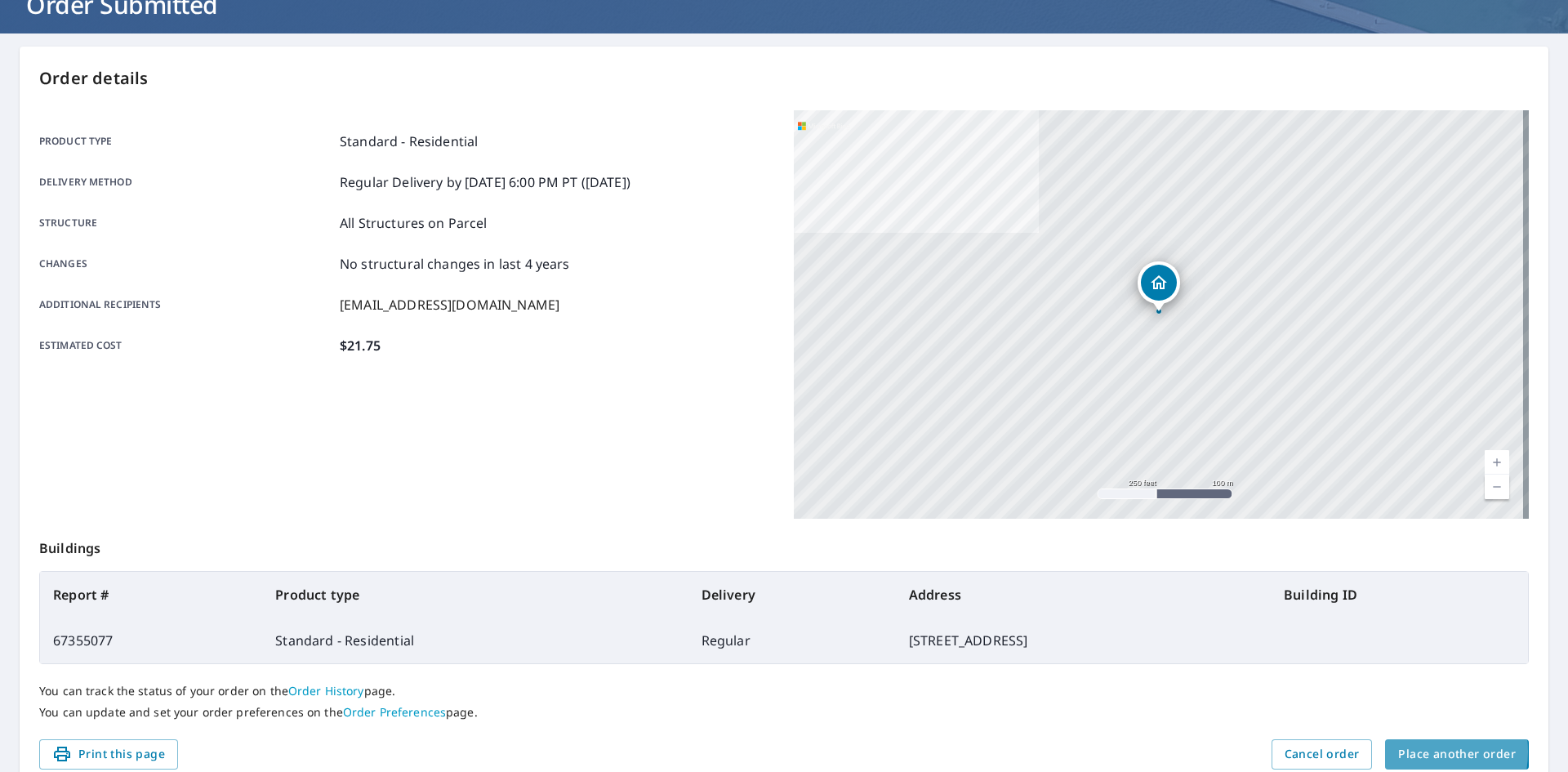
click at [1405, 752] on span "Place another order" at bounding box center [1457, 755] width 117 height 20
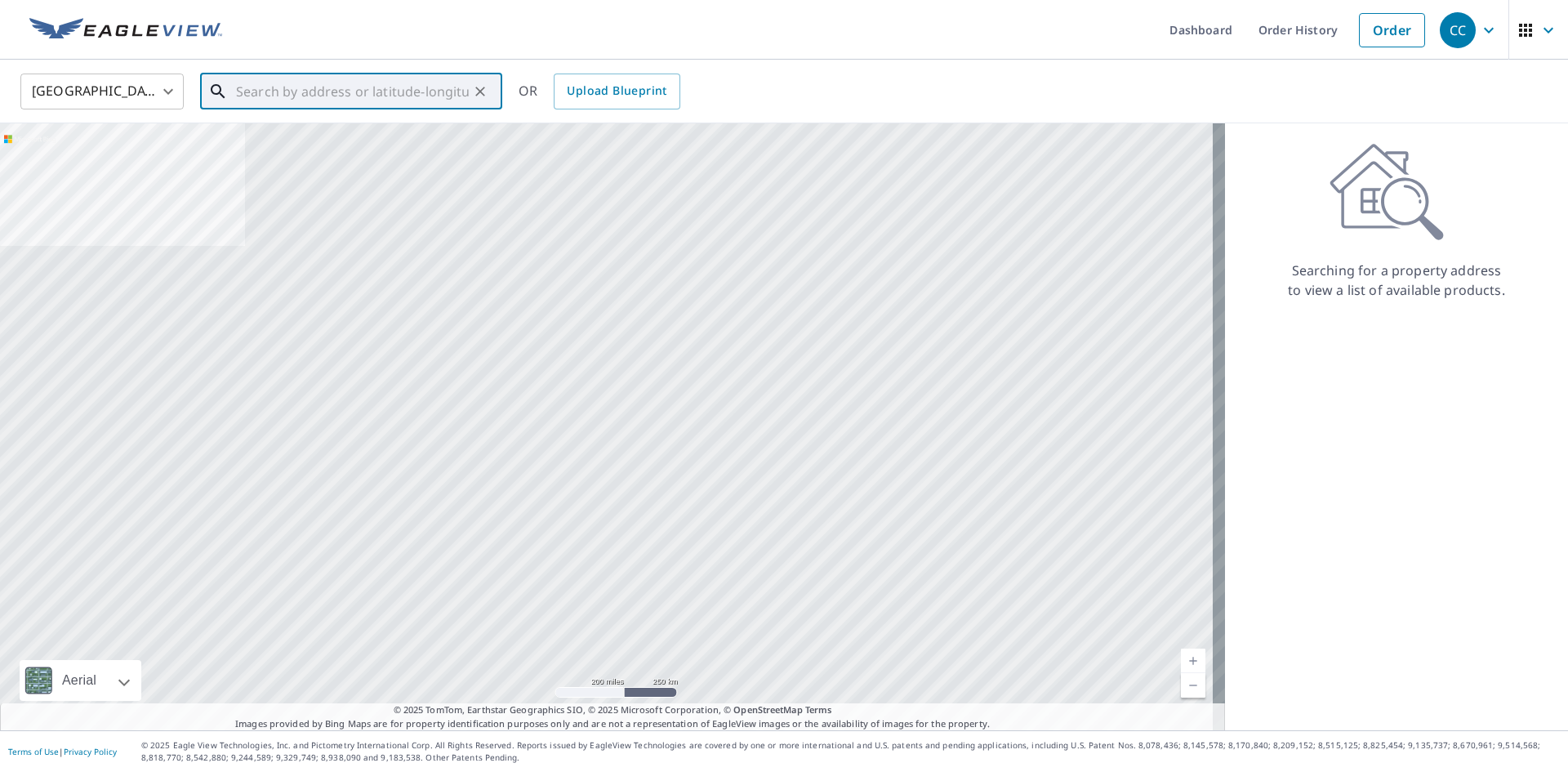
click at [317, 109] on div "​" at bounding box center [351, 91] width 302 height 36
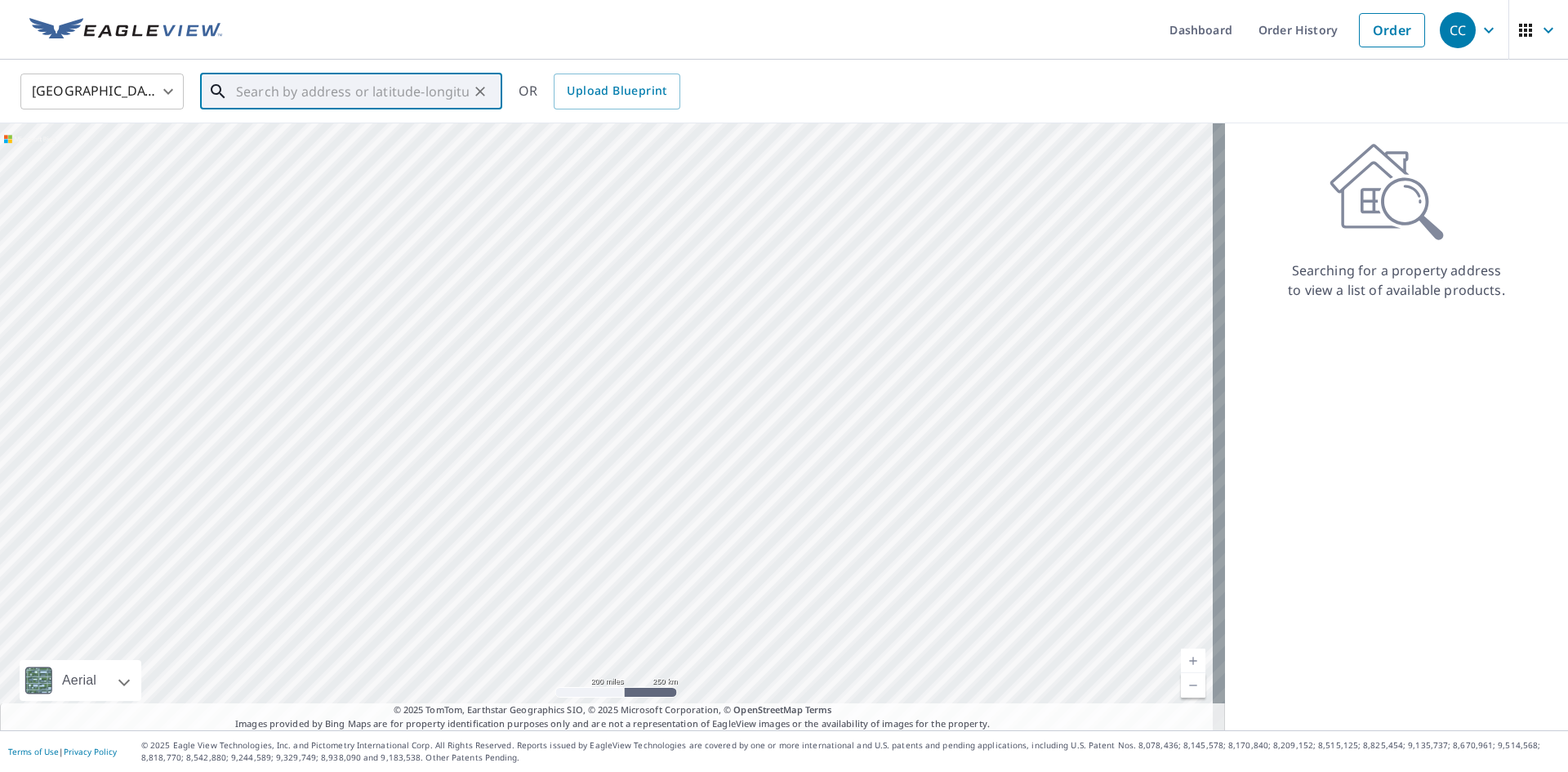
paste input "[STREET_ADDRESS][PERSON_NAME]"
drag, startPoint x: 470, startPoint y: 97, endPoint x: 565, endPoint y: 117, distance: 97.1
click at [565, 117] on div "[GEOGRAPHIC_DATA] [GEOGRAPHIC_DATA] ​ [STREET_ADDRESS][PERSON_NAME] Pal ​ Match…" at bounding box center [784, 92] width 1568 height 64
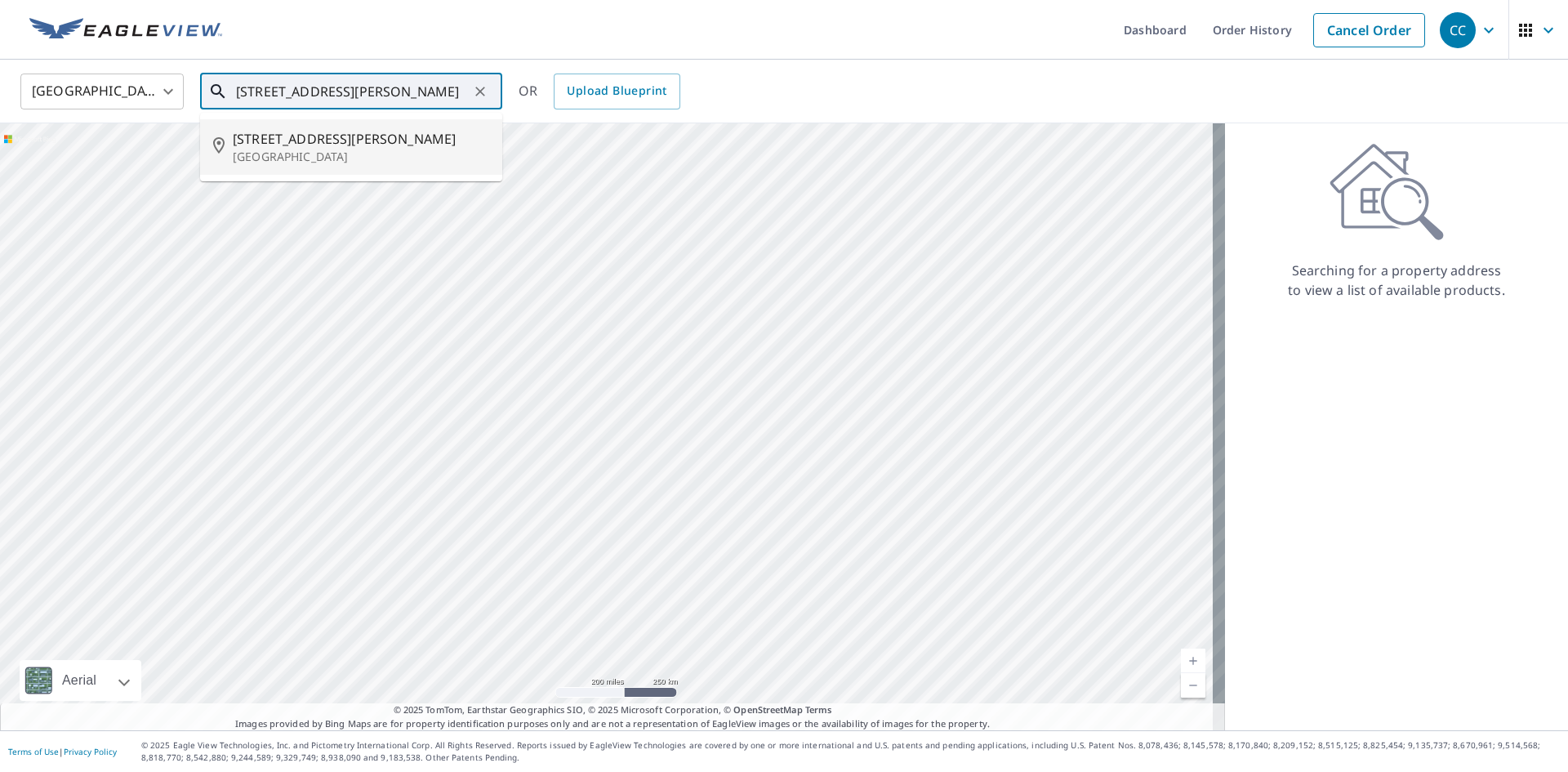
click at [339, 133] on span "[STREET_ADDRESS][PERSON_NAME]" at bounding box center [361, 139] width 257 height 20
type input "[STREET_ADDRESS][PERSON_NAME]"
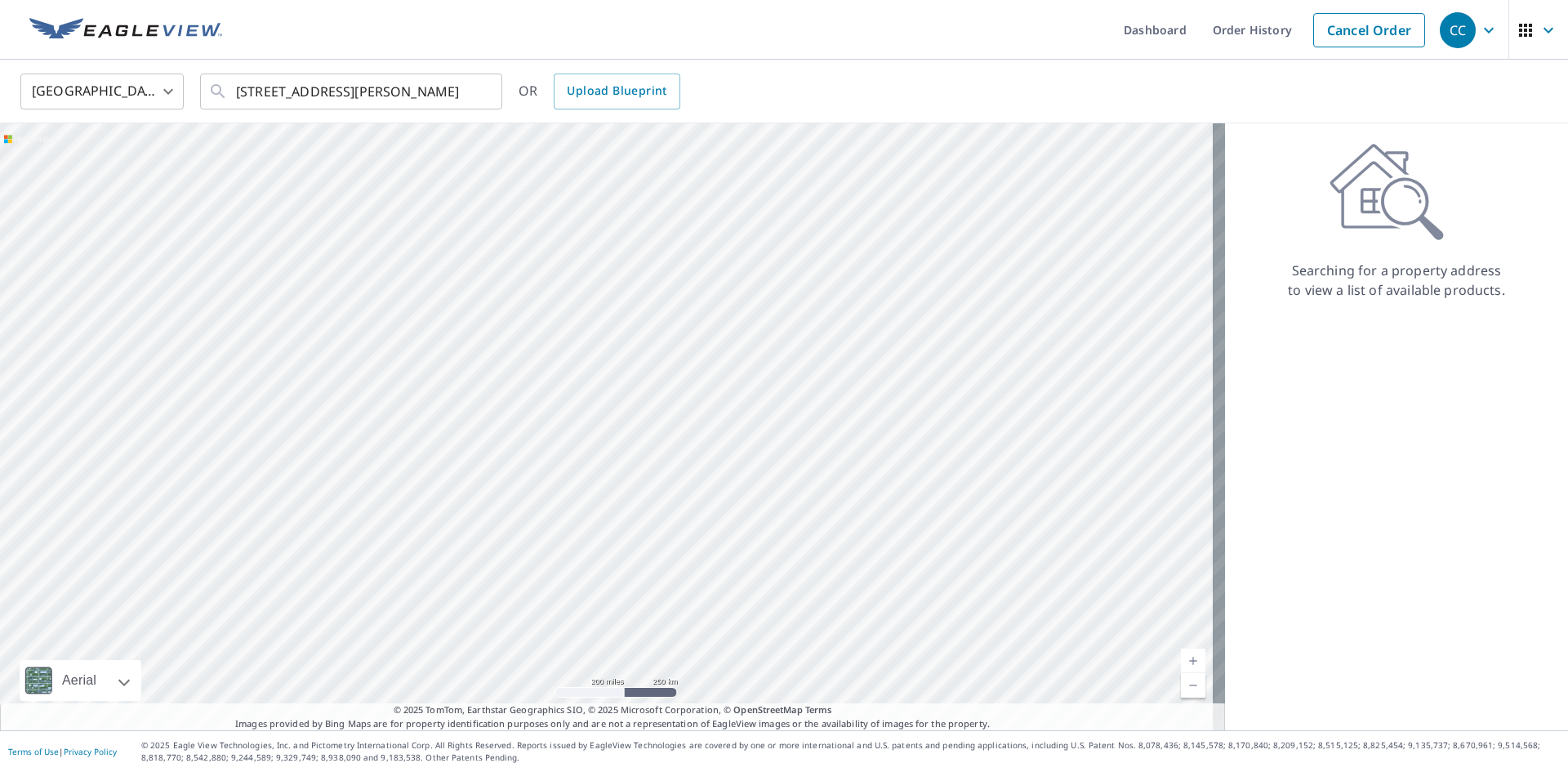
scroll to position [0, 0]
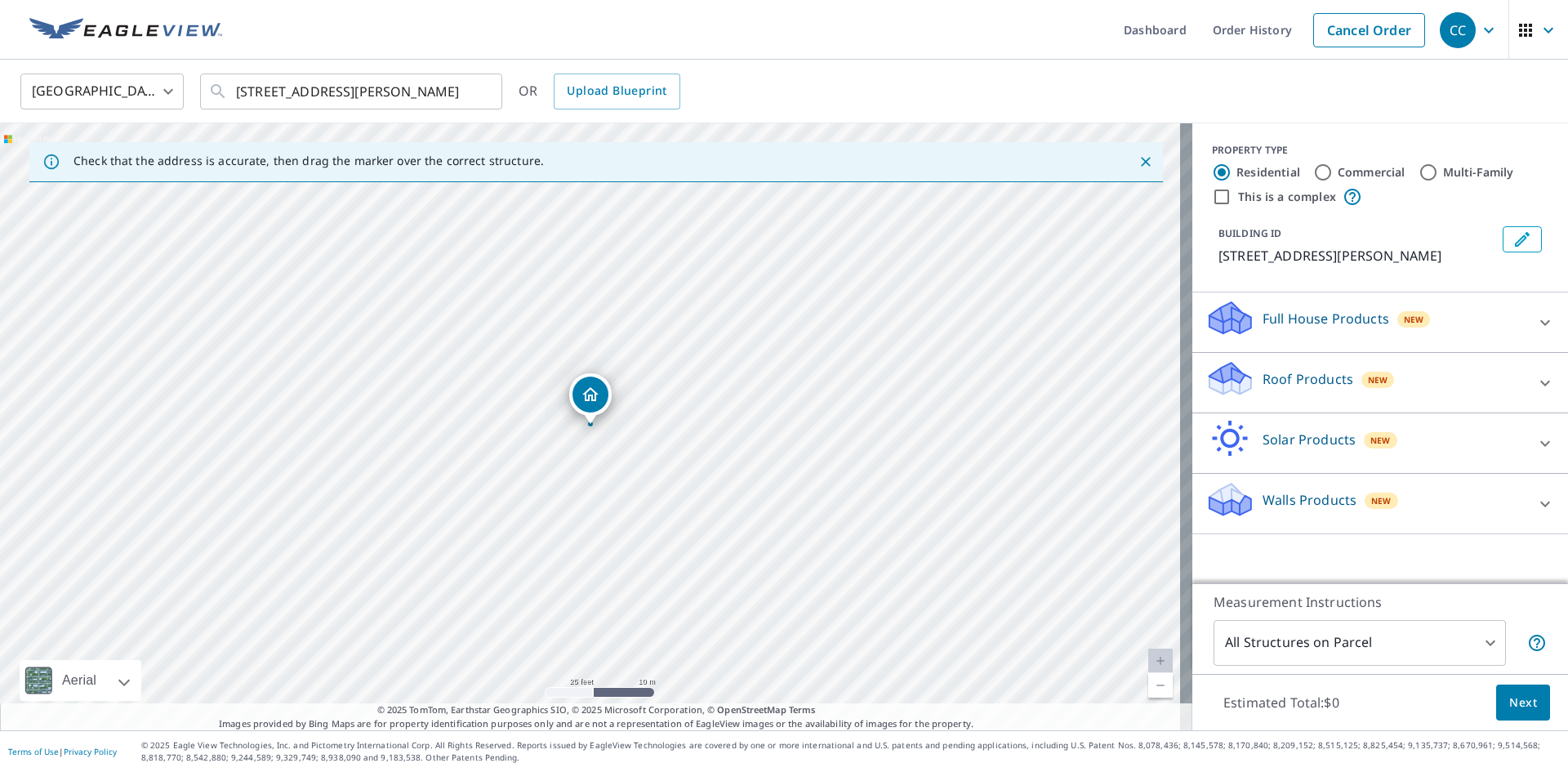
click at [1279, 389] on p "Roof Products" at bounding box center [1309, 380] width 91 height 20
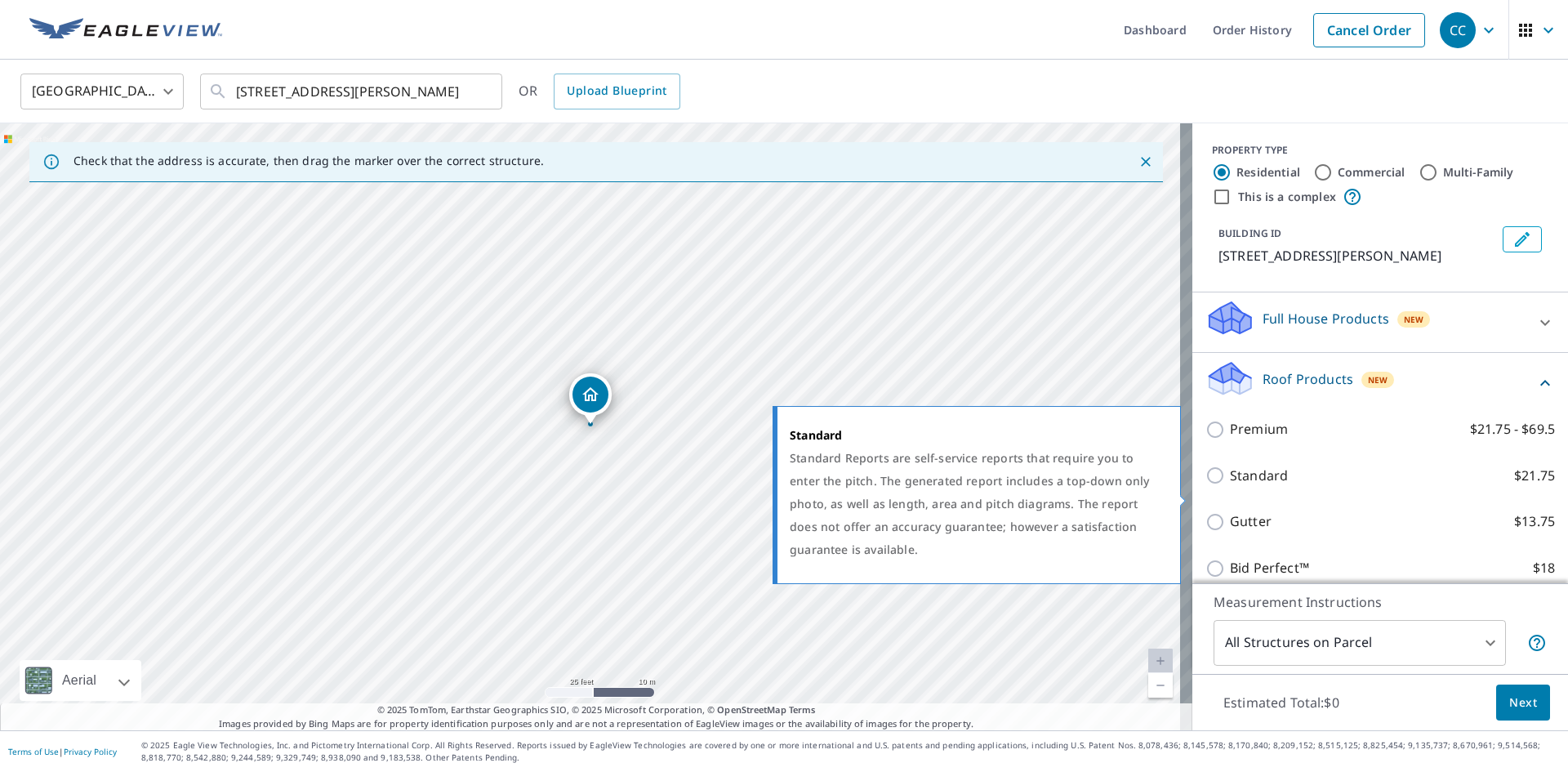
click at [1240, 486] on p "Standard" at bounding box center [1259, 476] width 58 height 20
click at [1230, 485] on input "Standard $21.75" at bounding box center [1218, 476] width 25 height 20
checkbox input "true"
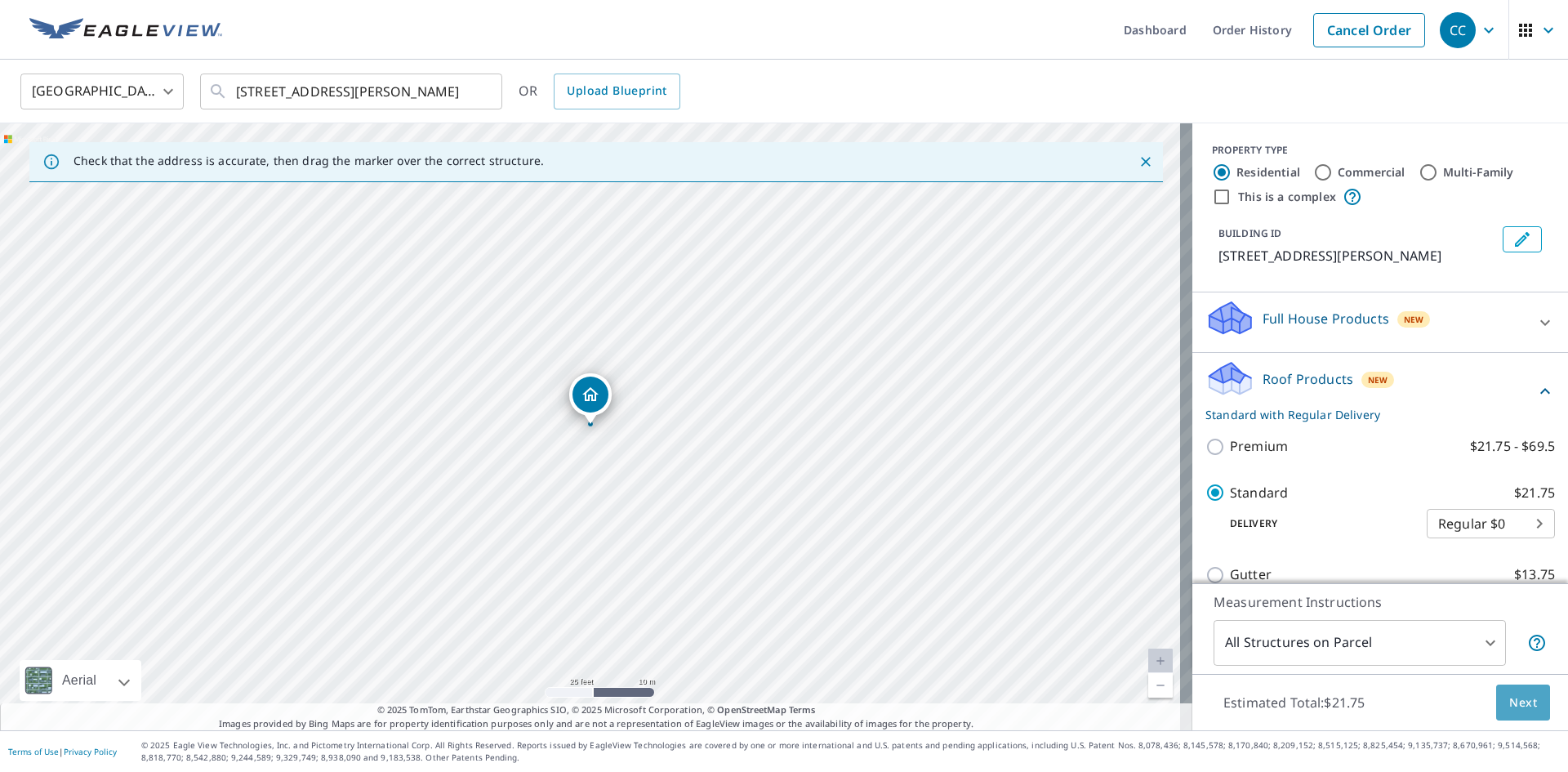
click at [1521, 705] on span "Next" at bounding box center [1523, 703] width 28 height 20
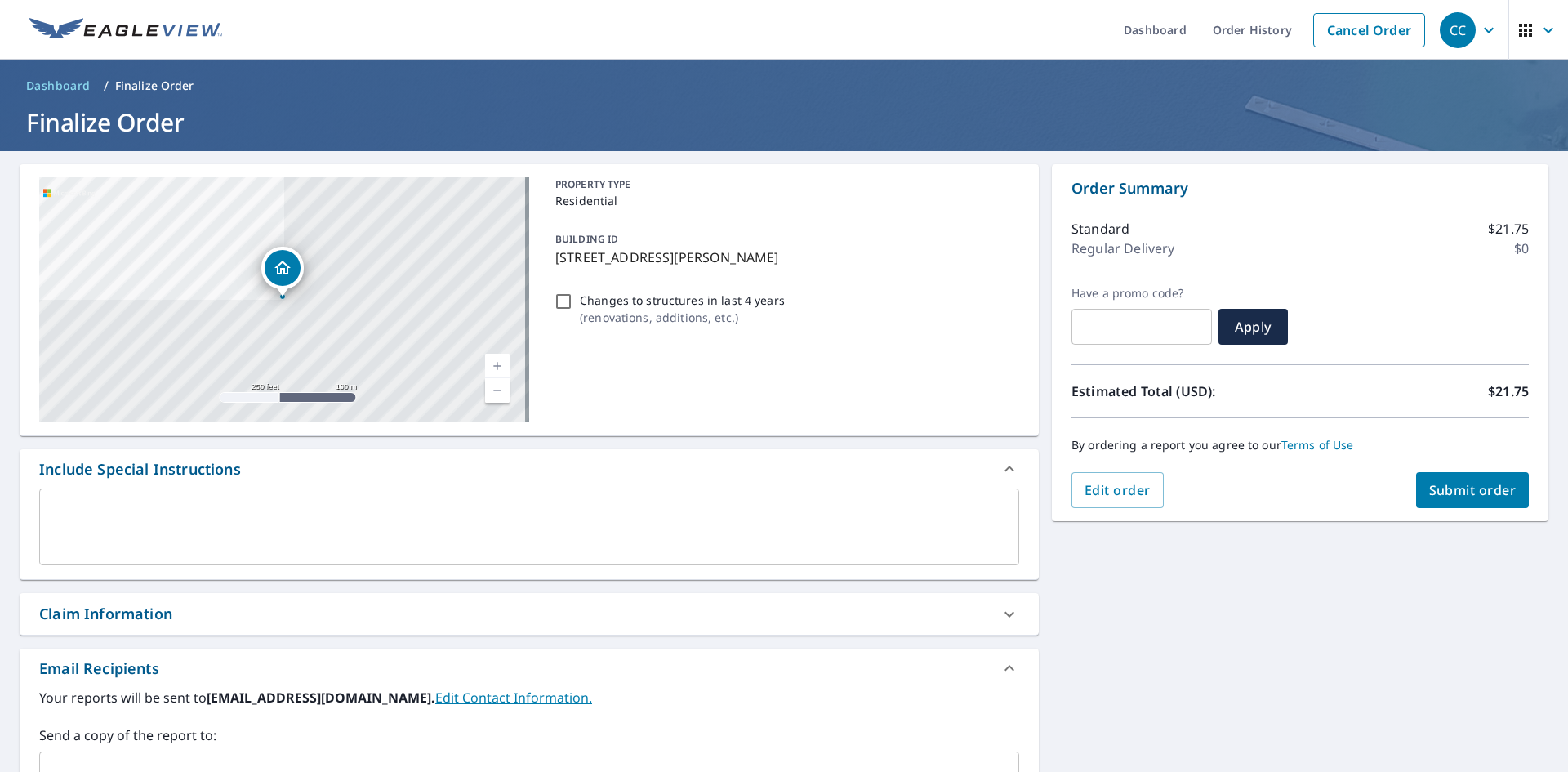
scroll to position [257, 0]
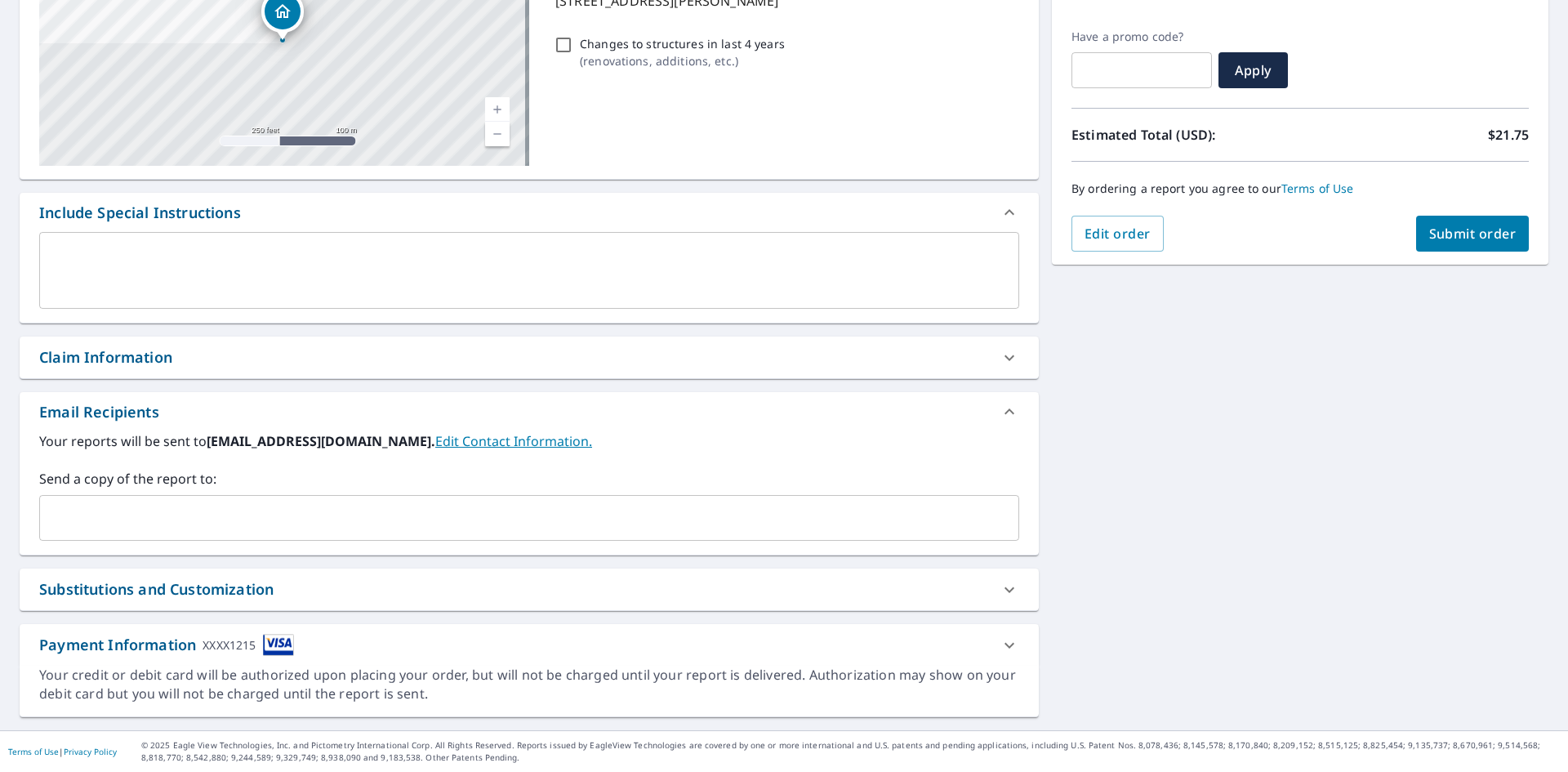
click at [228, 366] on div "Claim Information" at bounding box center [514, 358] width 951 height 22
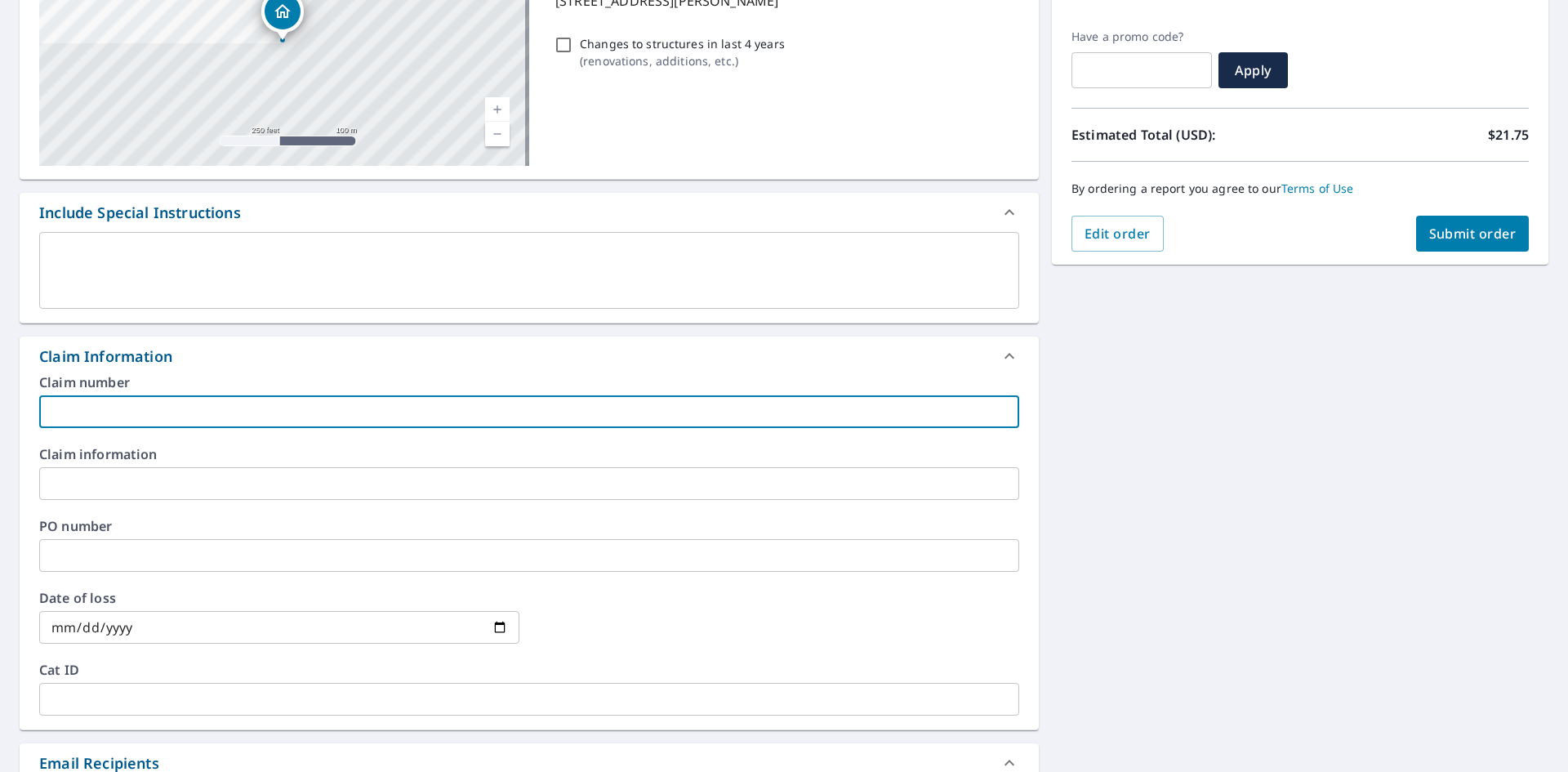
click at [215, 422] on input "text" at bounding box center [529, 411] width 980 height 33
paste input "8158655"
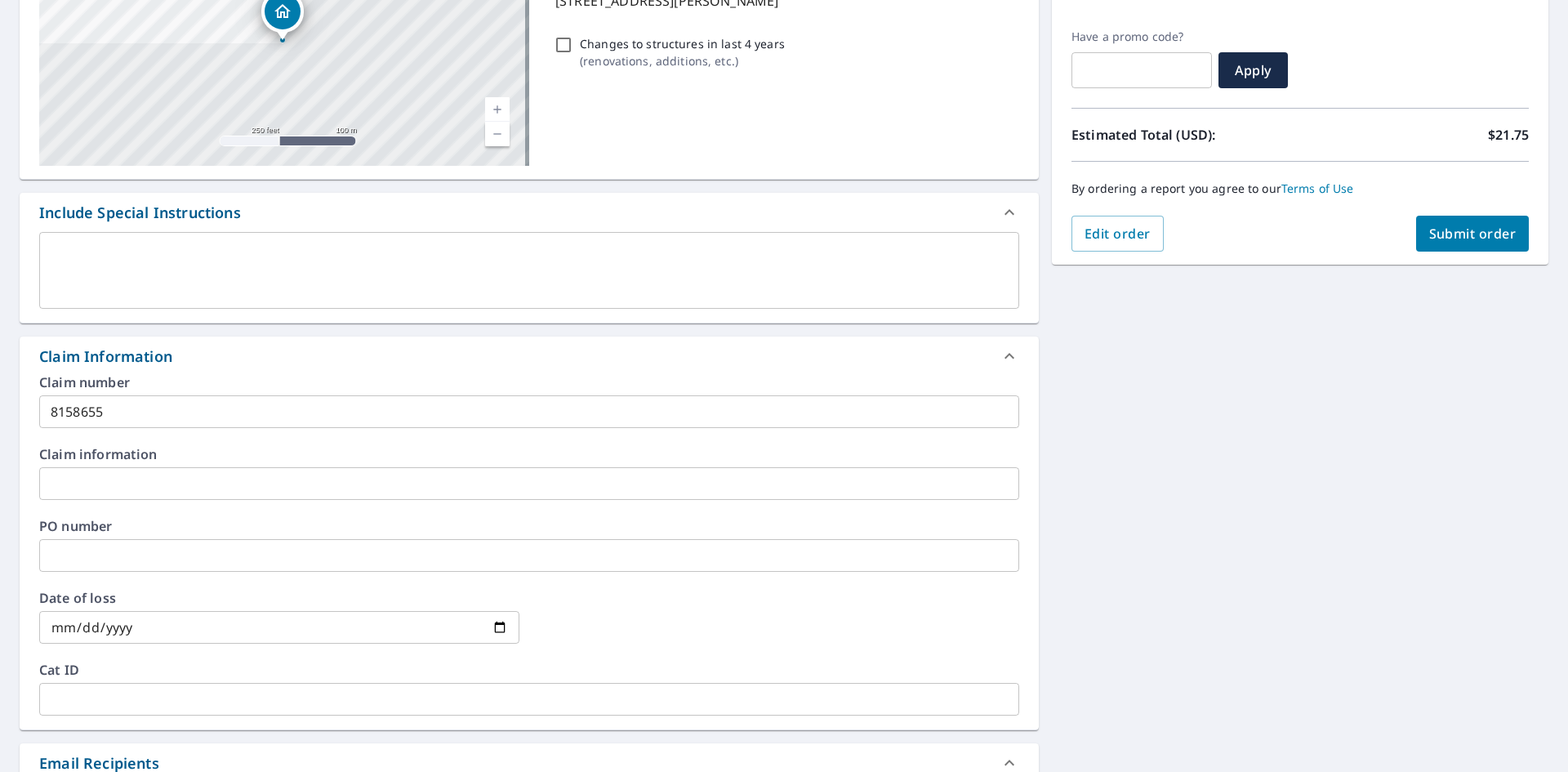
drag, startPoint x: 139, startPoint y: 390, endPoint x: 146, endPoint y: 403, distance: 14.8
click at [139, 393] on div "Claim number 8158655 ​" at bounding box center [529, 401] width 980 height 52
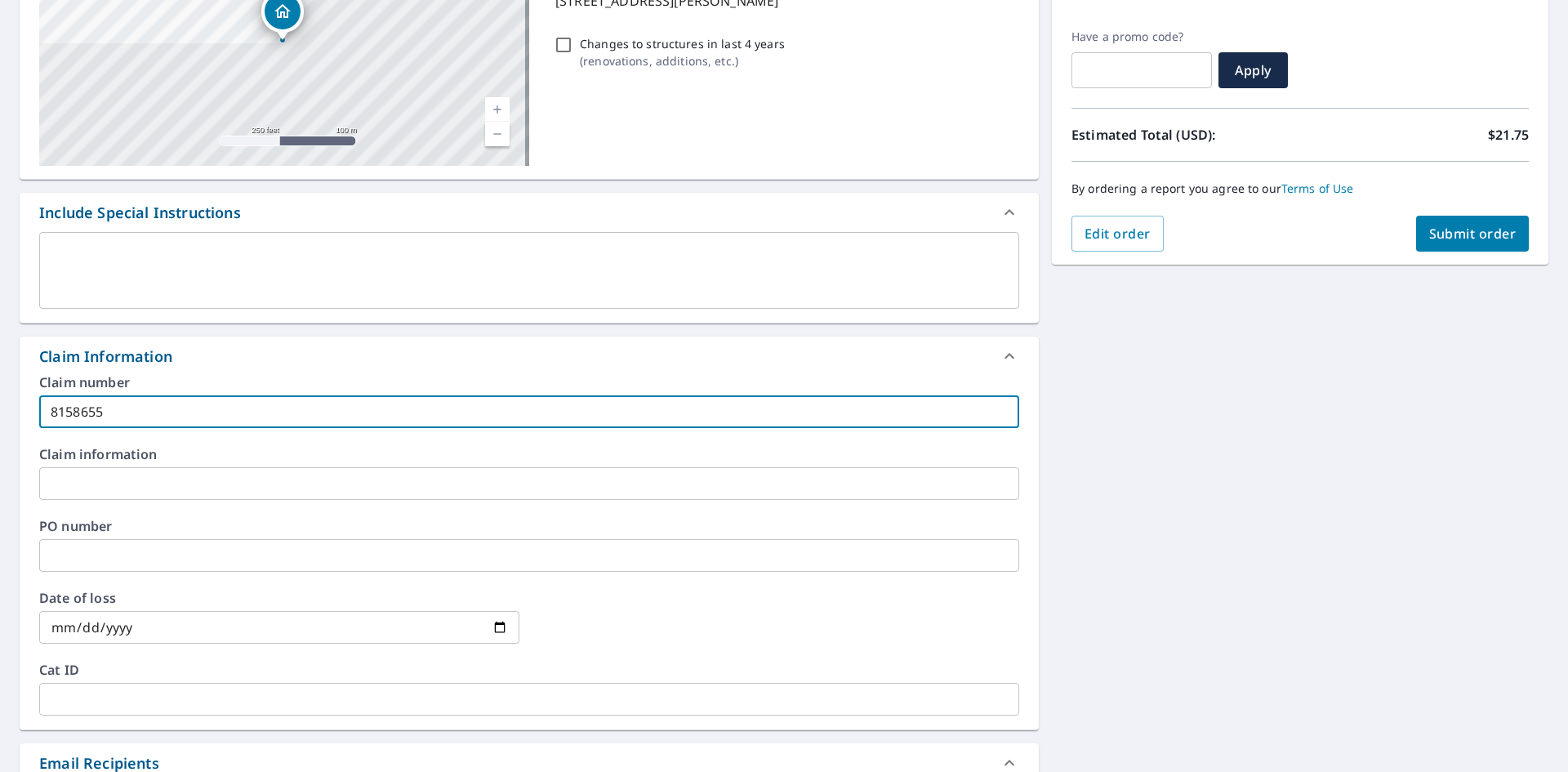
click at [146, 403] on input "8158655" at bounding box center [529, 411] width 980 height 33
paste input "[PERSON_NAME] residence"
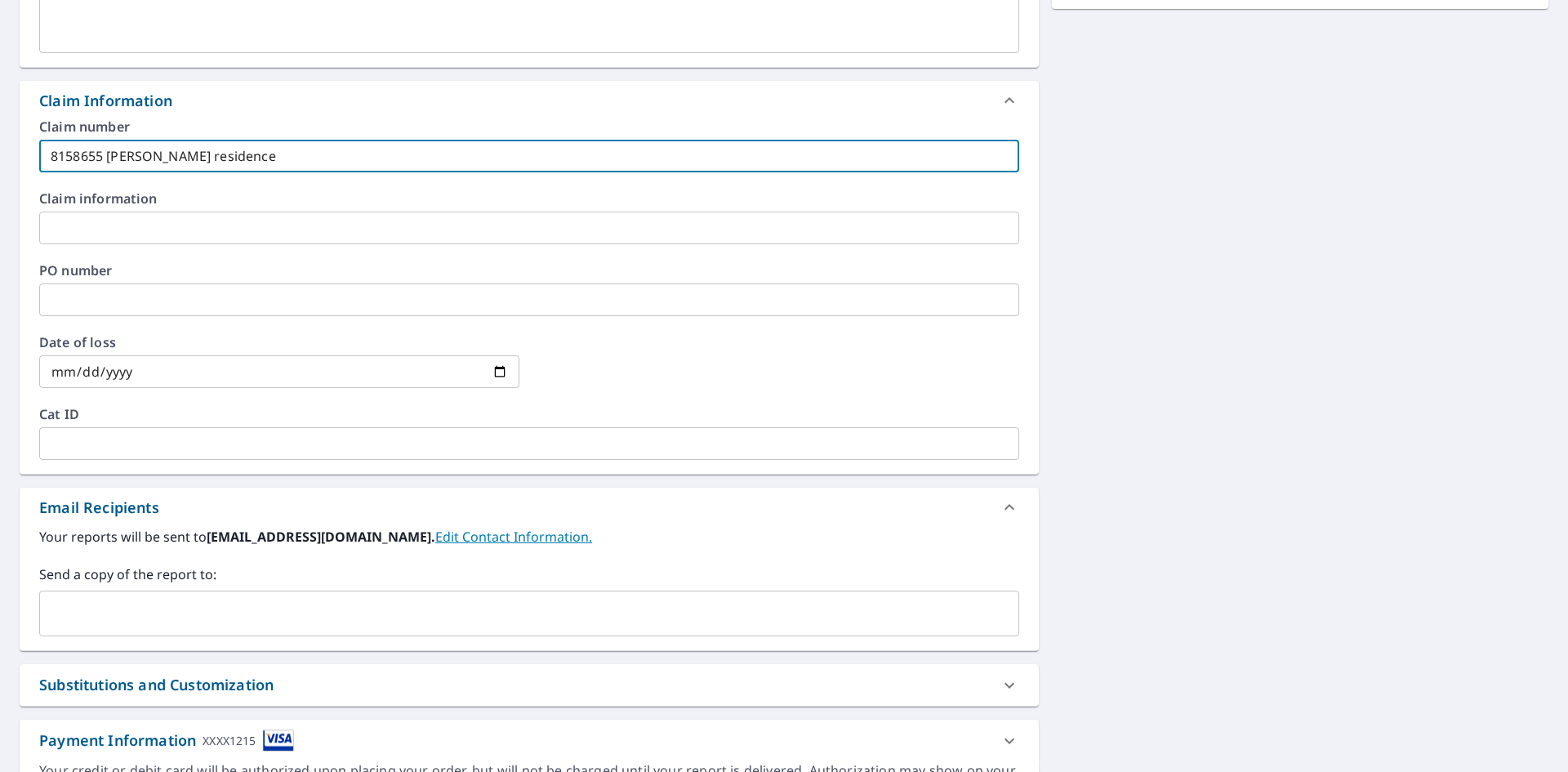
scroll to position [608, 0]
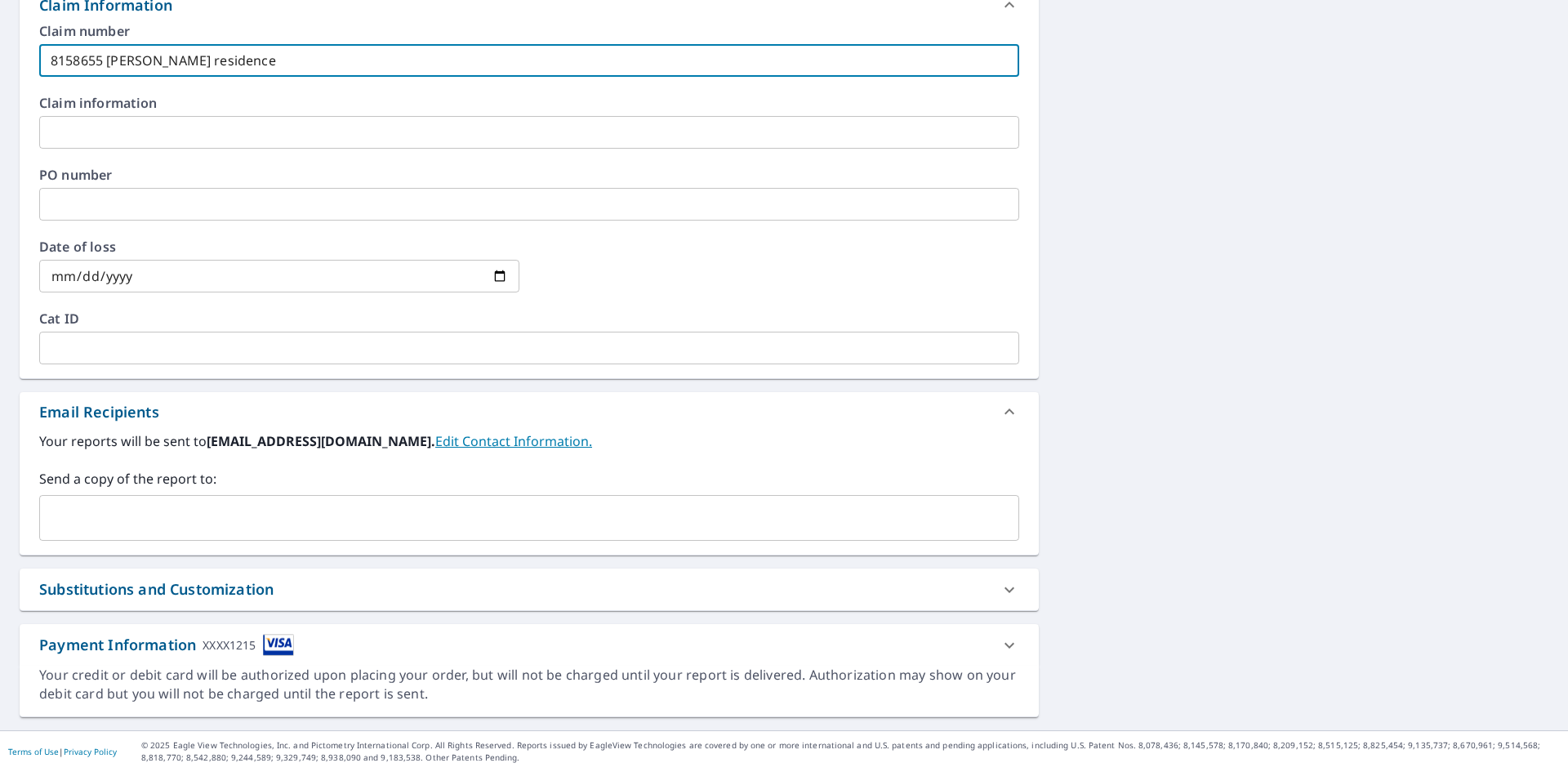
type input "8158655 [PERSON_NAME] residence"
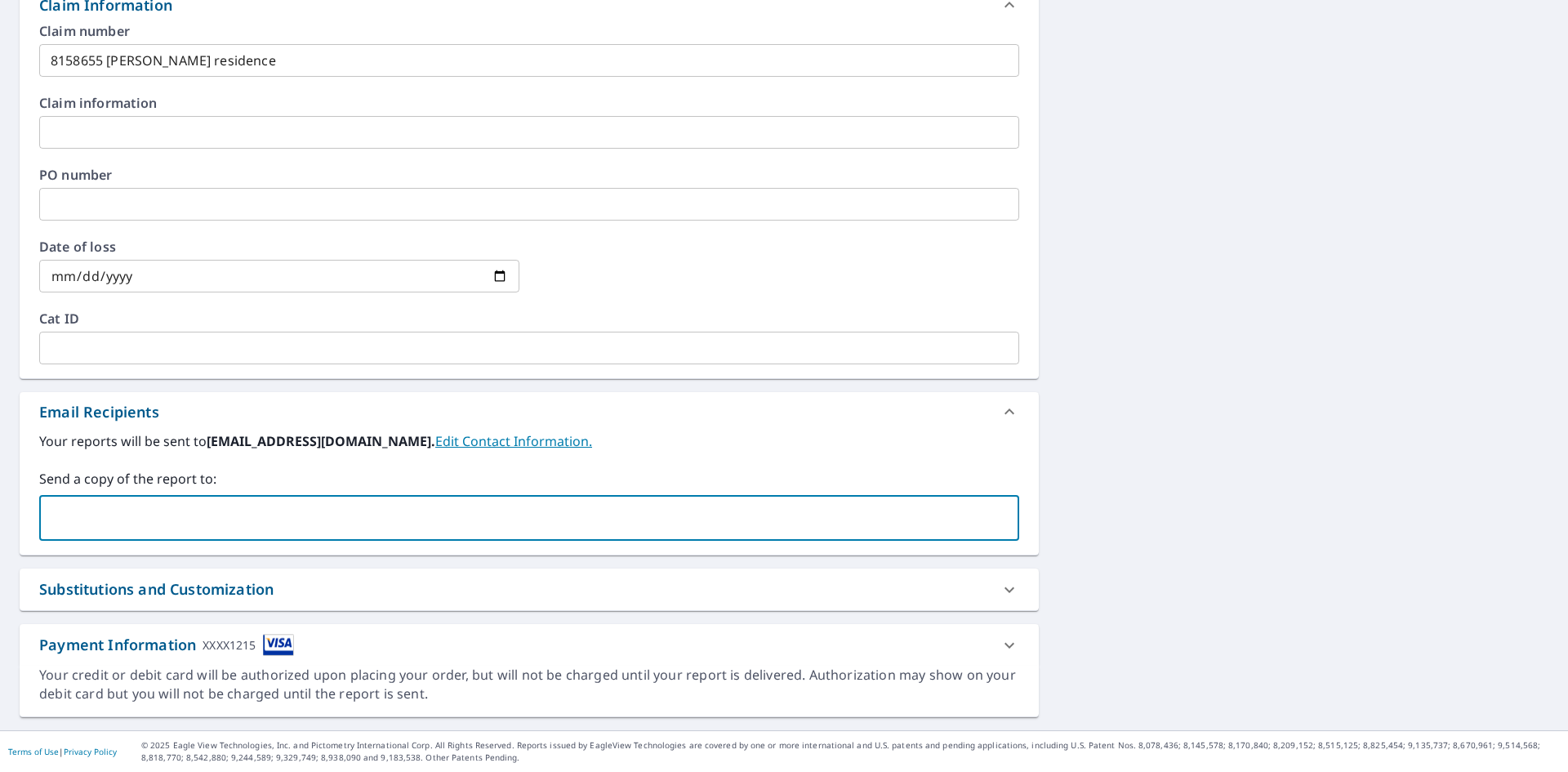
click at [135, 516] on input "text" at bounding box center [517, 518] width 941 height 31
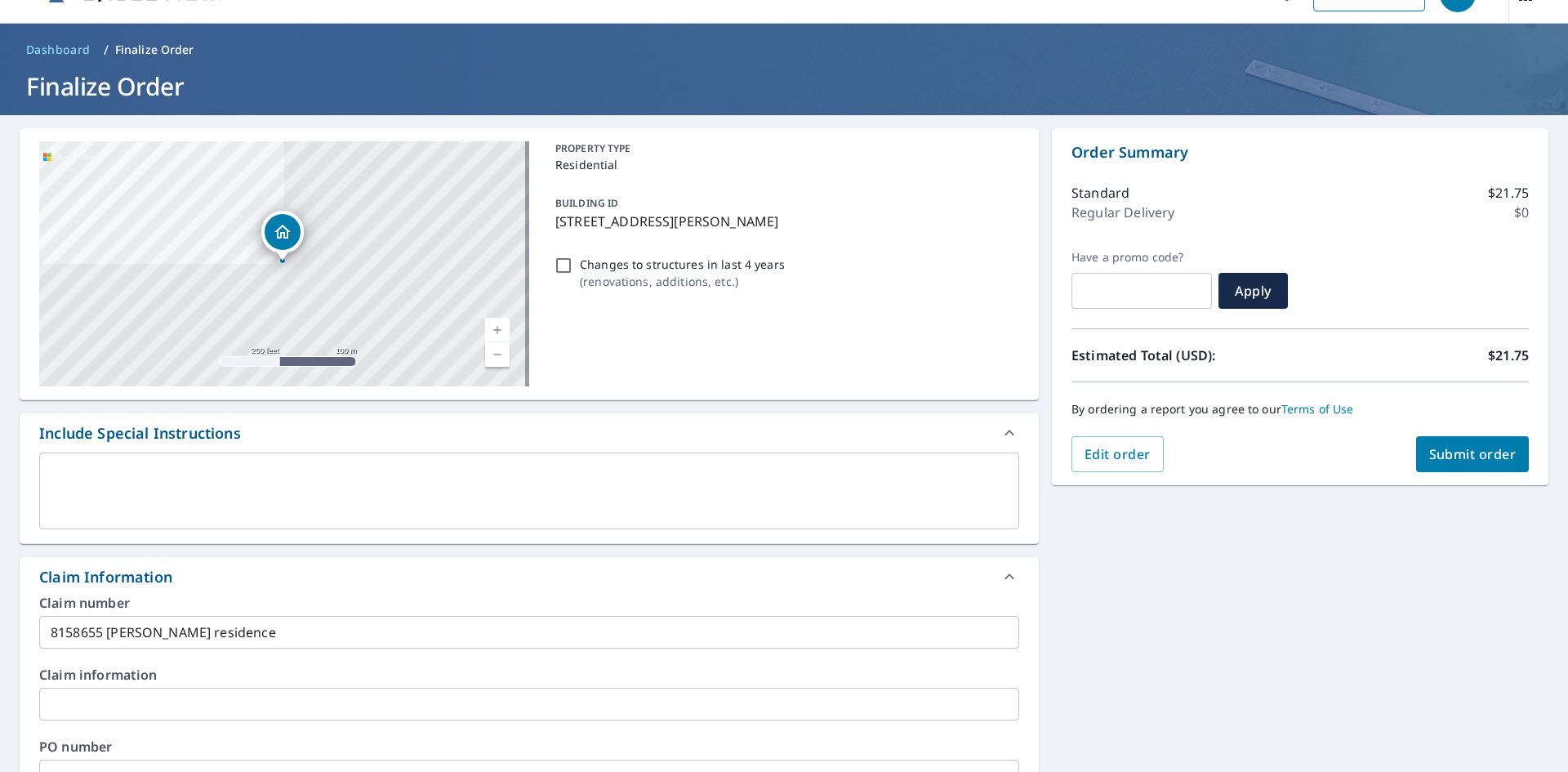
type input "[EMAIL_ADDRESS][DOMAIN_NAME]"
click at [1448, 450] on span "Submit order" at bounding box center [1473, 454] width 87 height 18
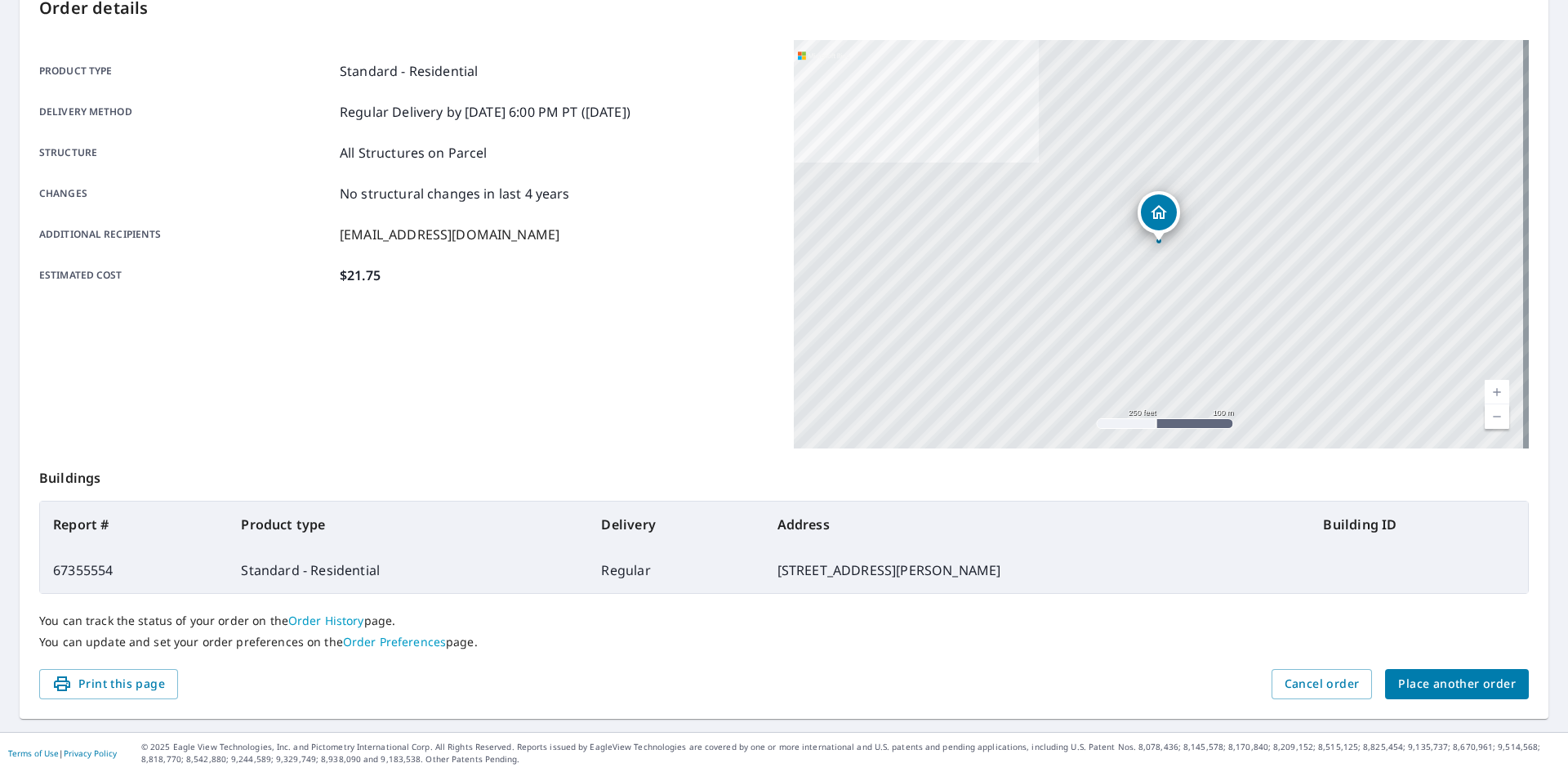
scroll to position [189, 0]
click at [1429, 680] on span "Place another order" at bounding box center [1457, 683] width 117 height 20
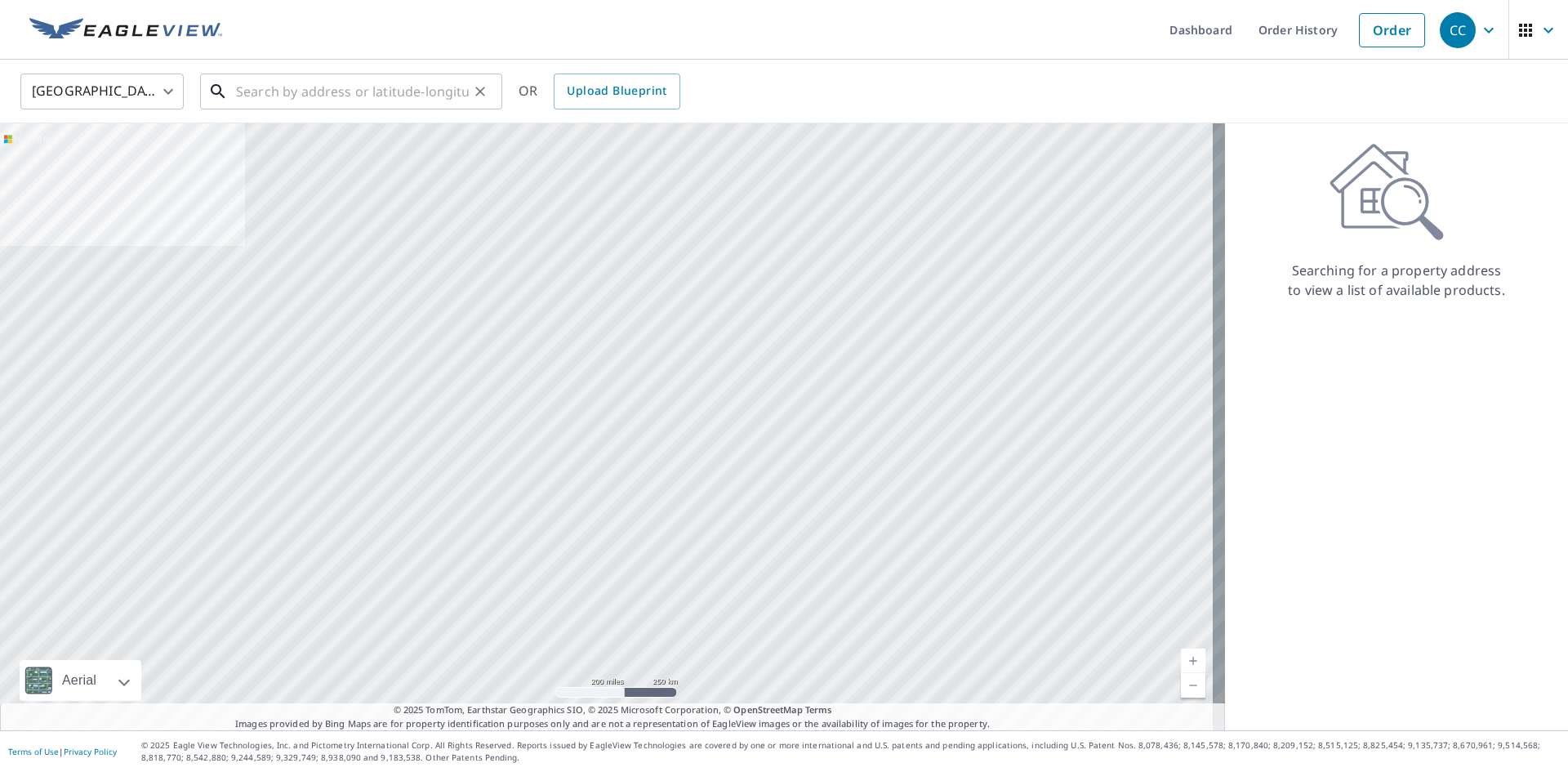
click at [259, 80] on input "text" at bounding box center [352, 91] width 233 height 46
paste input "[STREET_ADDRESS]"
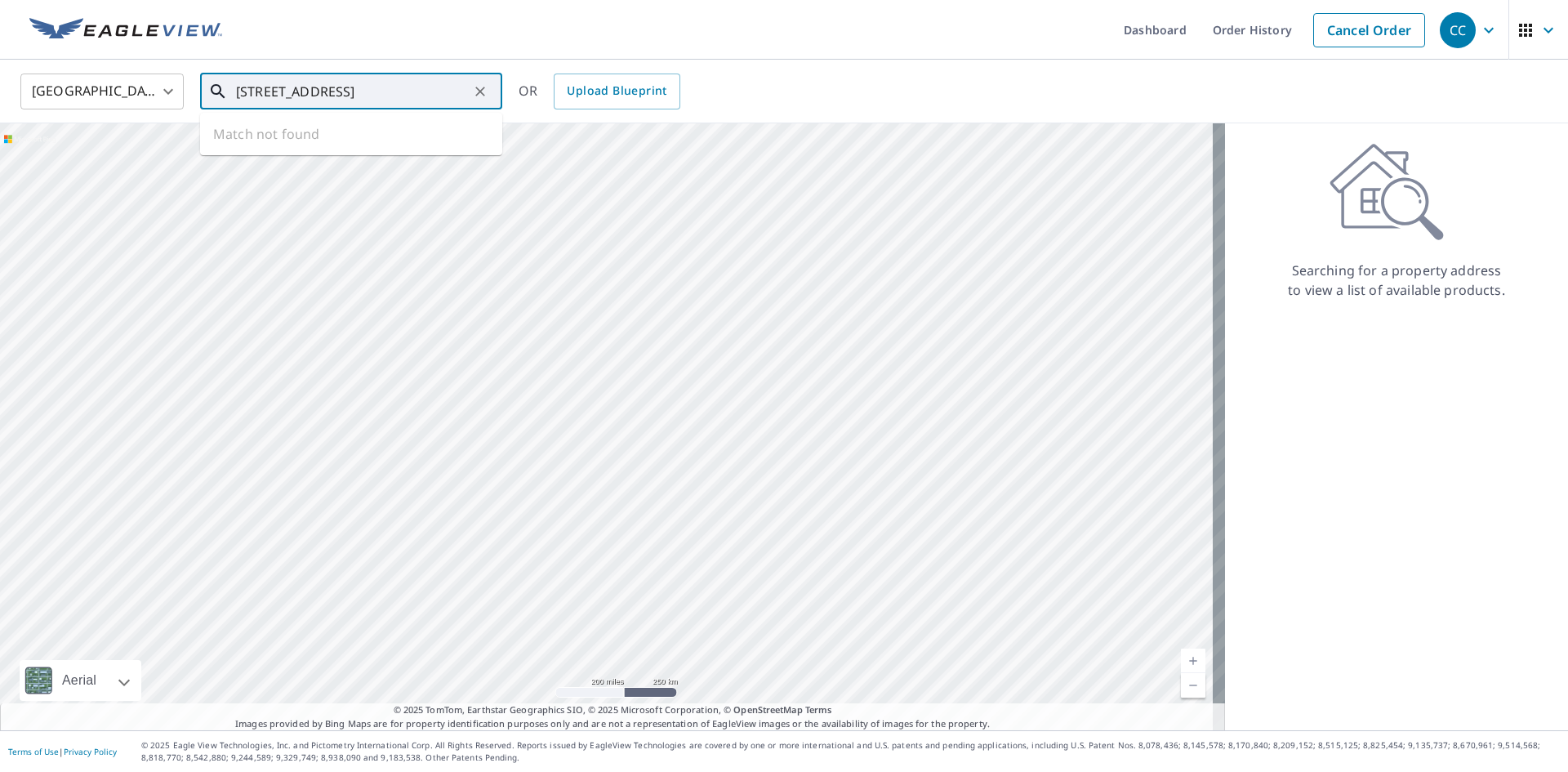
click at [376, 93] on input "[STREET_ADDRESS]" at bounding box center [352, 91] width 233 height 46
drag, startPoint x: 379, startPoint y: 92, endPoint x: 704, endPoint y: 139, distance: 328.4
click at [704, 139] on div "United States US ​ [STREET_ADDRESS] Osceola Coun ​ Match not found OR Upload Bl…" at bounding box center [784, 395] width 1568 height 671
click at [359, 148] on p "Kissimmee, FL 34743" at bounding box center [361, 157] width 257 height 16
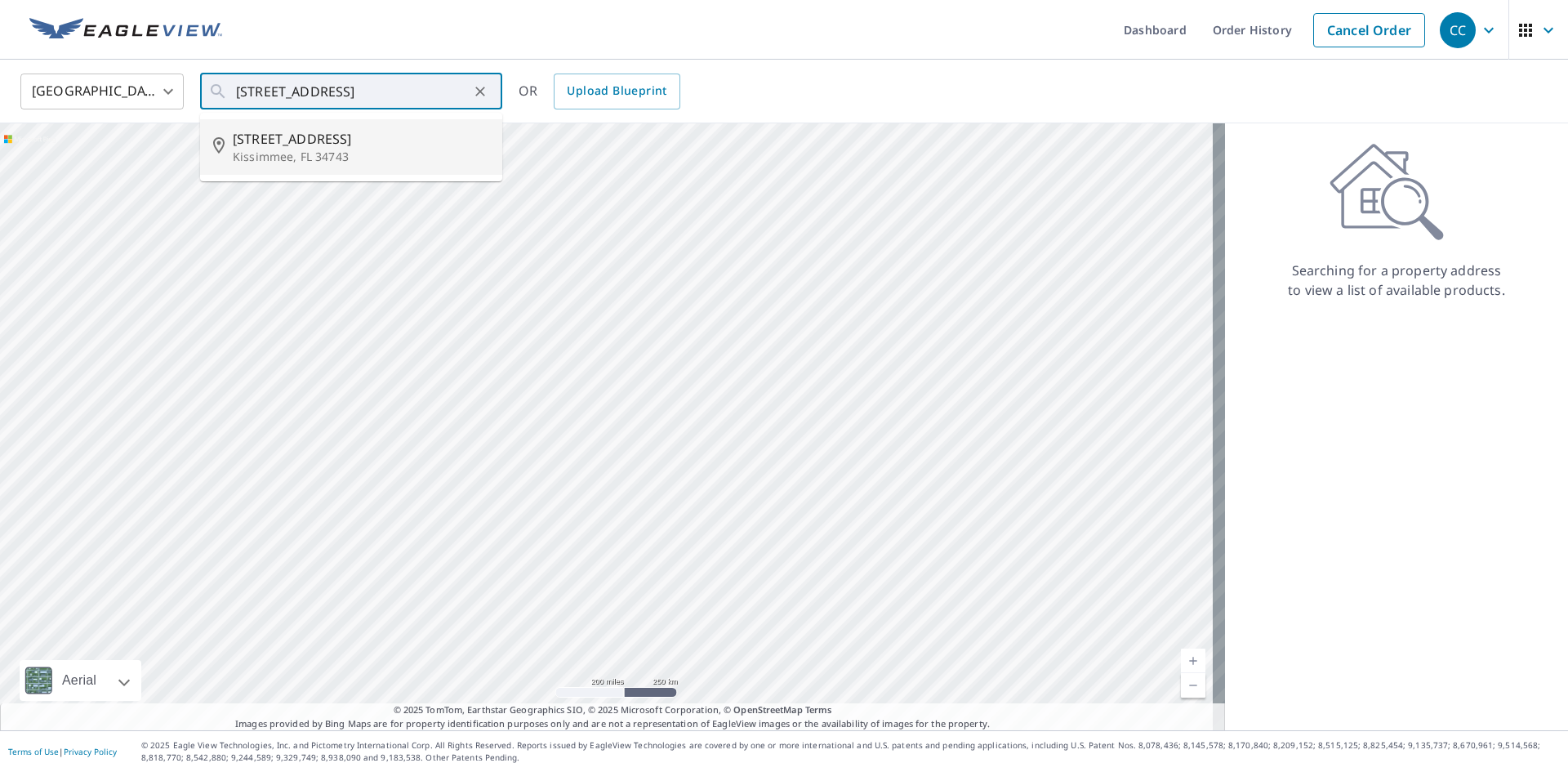
type input "[STREET_ADDRESS][PERSON_NAME]"
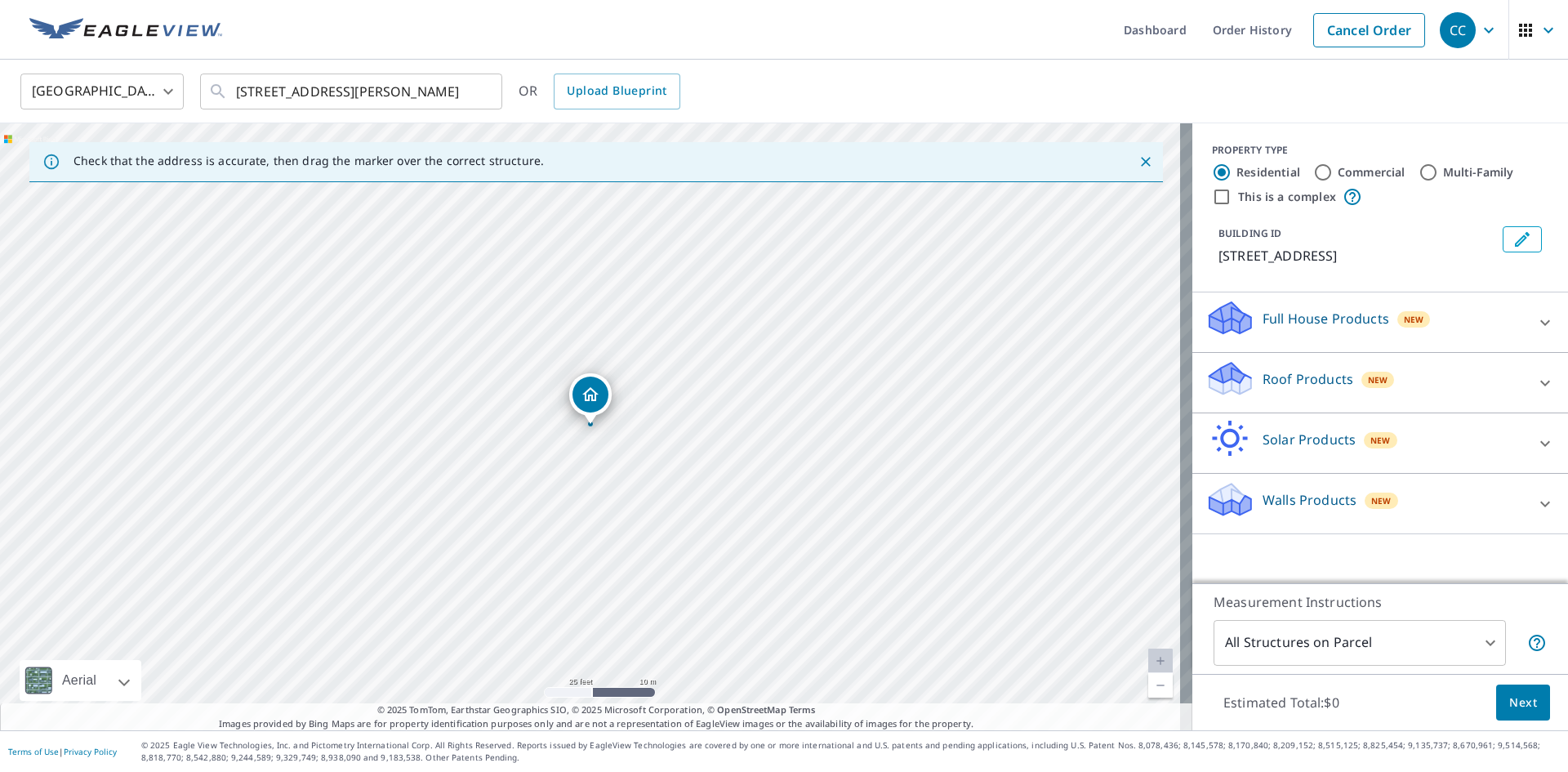
click at [1283, 376] on p "Roof Products" at bounding box center [1309, 380] width 91 height 20
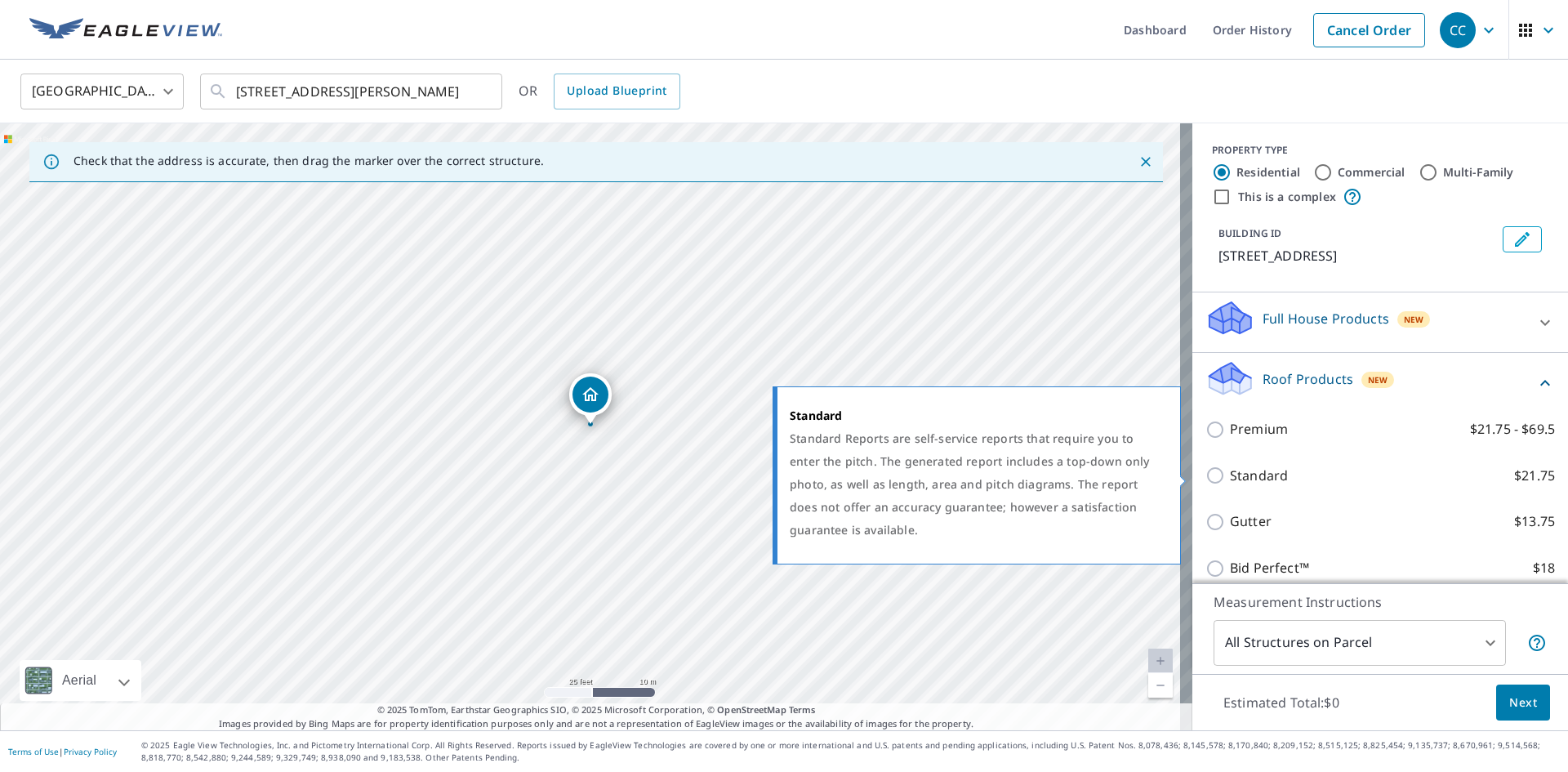
click at [1245, 480] on p "Standard" at bounding box center [1259, 476] width 58 height 20
click at [1230, 480] on input "Standard $21.75" at bounding box center [1218, 476] width 25 height 20
checkbox input "true"
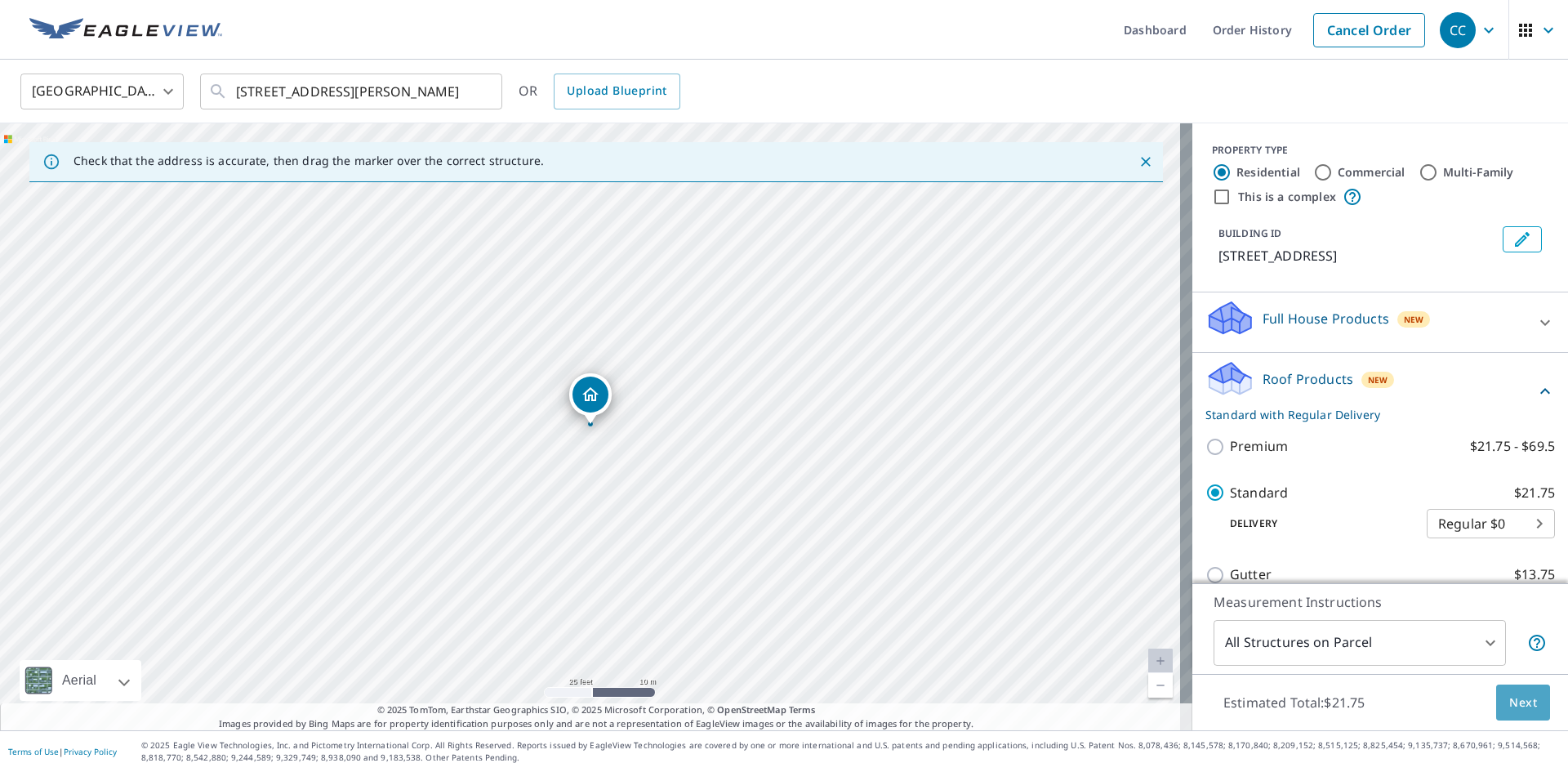
click at [1520, 698] on span "Next" at bounding box center [1523, 703] width 28 height 20
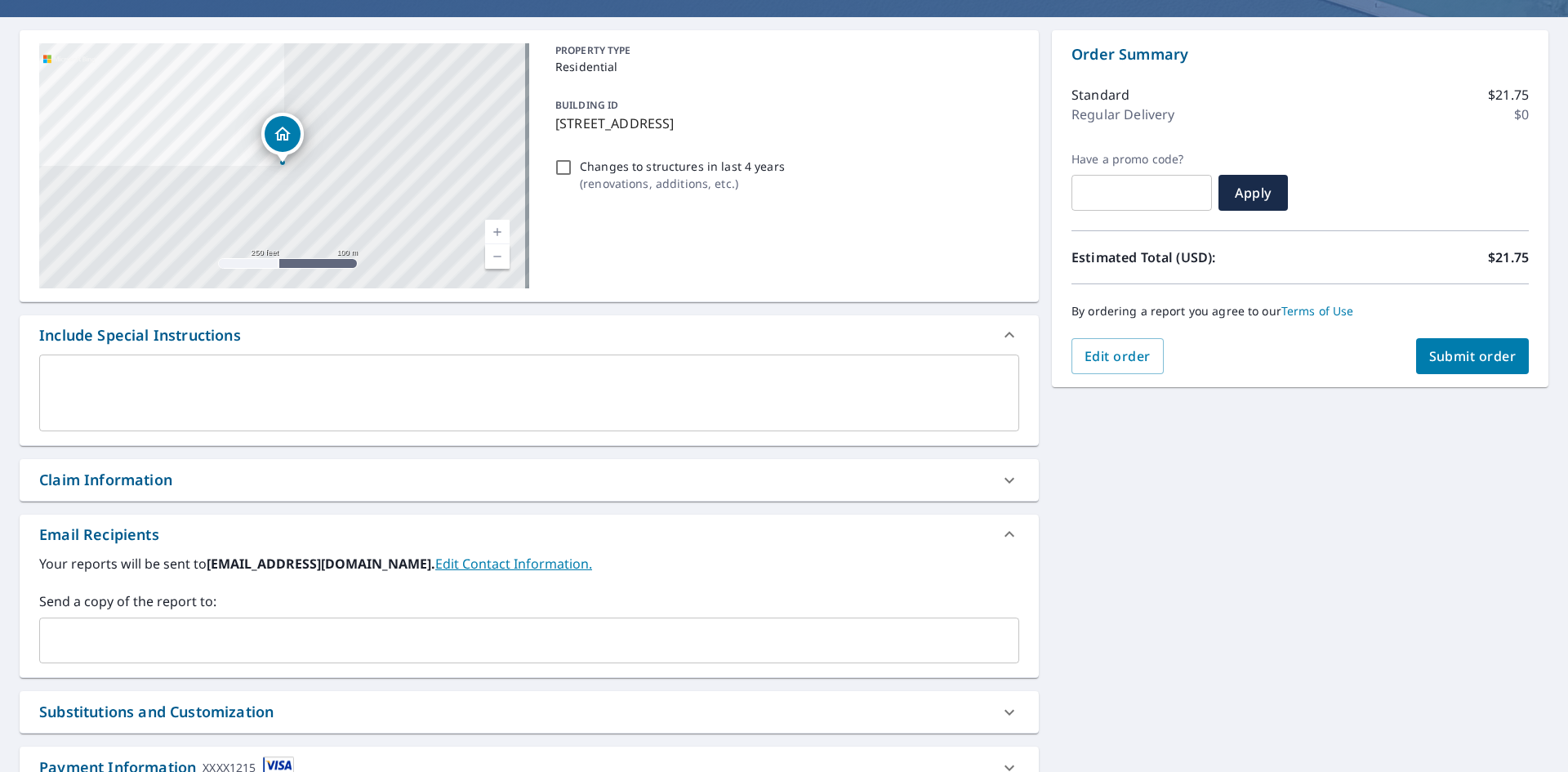
scroll to position [257, 0]
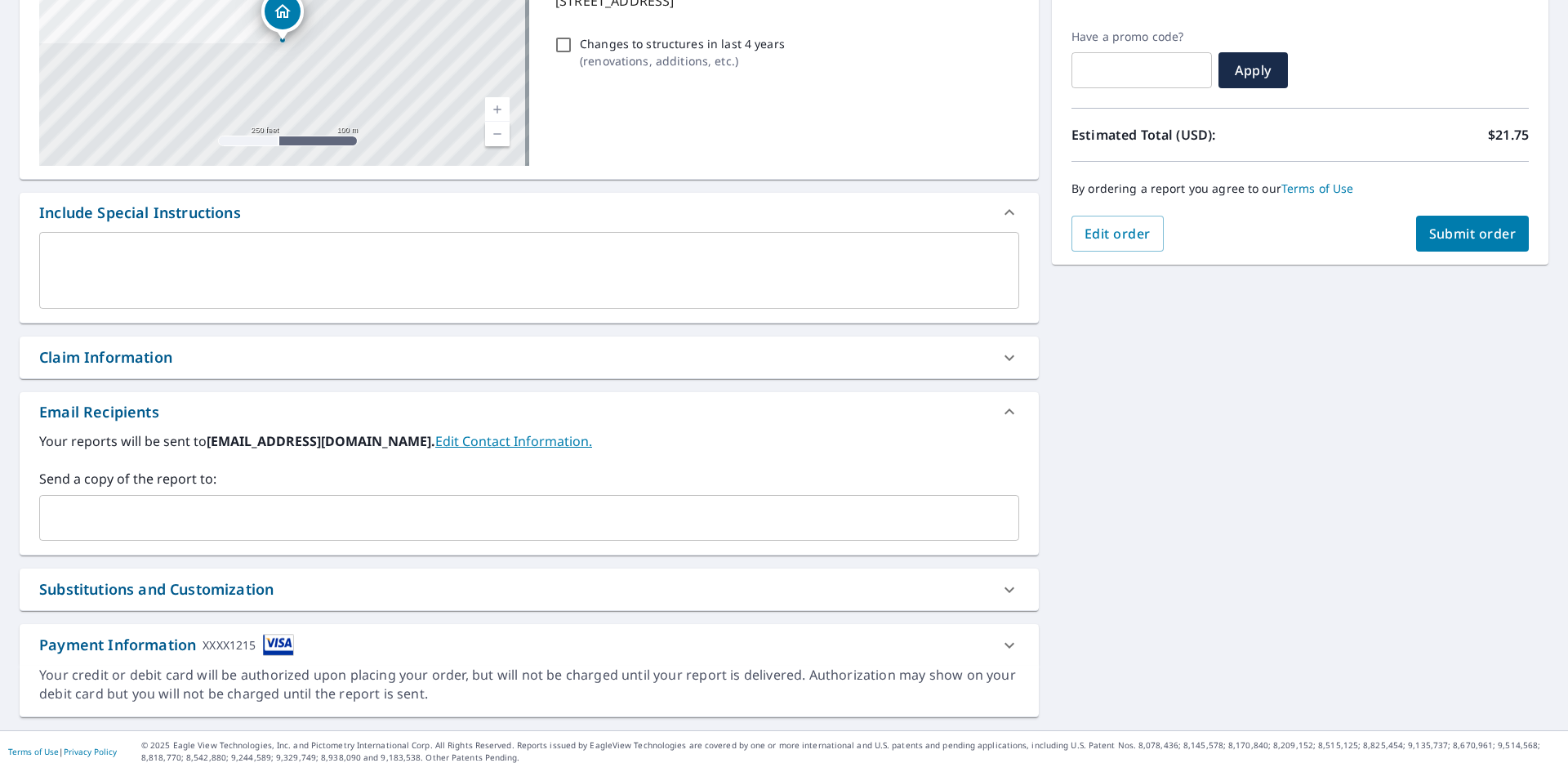
drag, startPoint x: 212, startPoint y: 355, endPoint x: 219, endPoint y: 379, distance: 25.0
click at [213, 358] on div "Claim Information" at bounding box center [514, 358] width 951 height 22
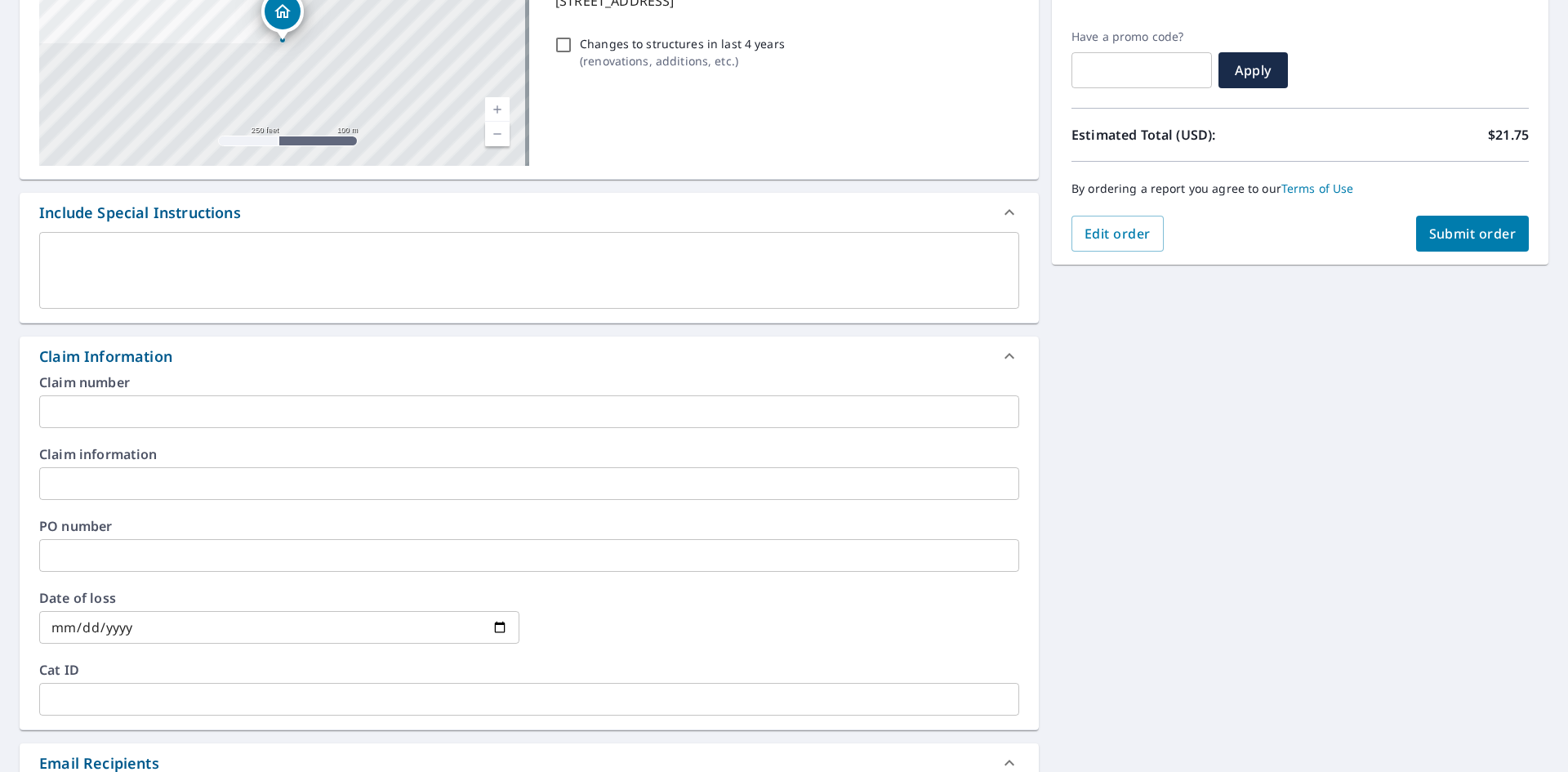
click at [198, 407] on input "text" at bounding box center [529, 411] width 980 height 33
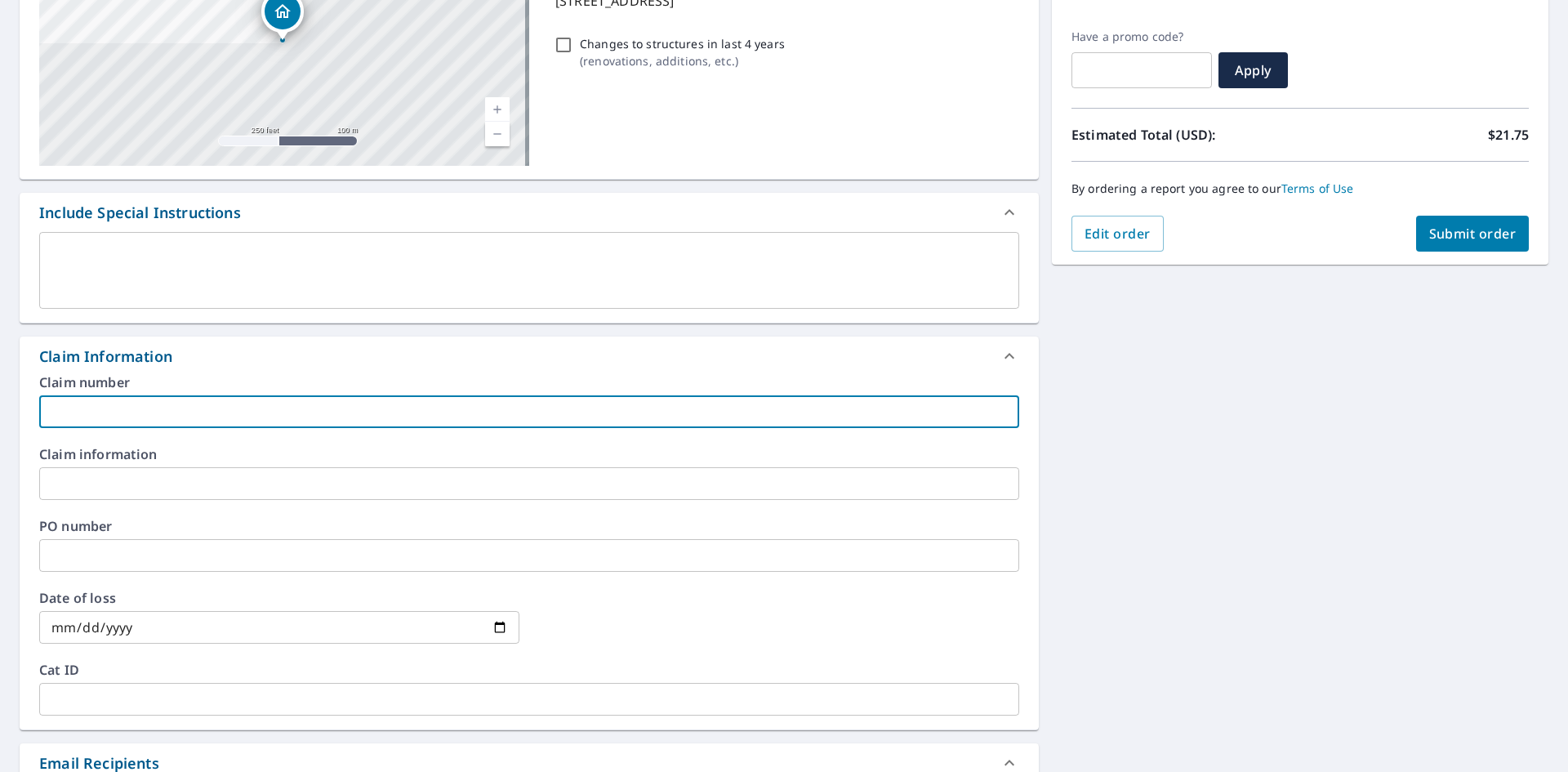
paste input "8158660"
click at [191, 422] on input "8158660" at bounding box center [529, 411] width 980 height 33
paste input "[GEOGRAPHIC_DATA] residence"
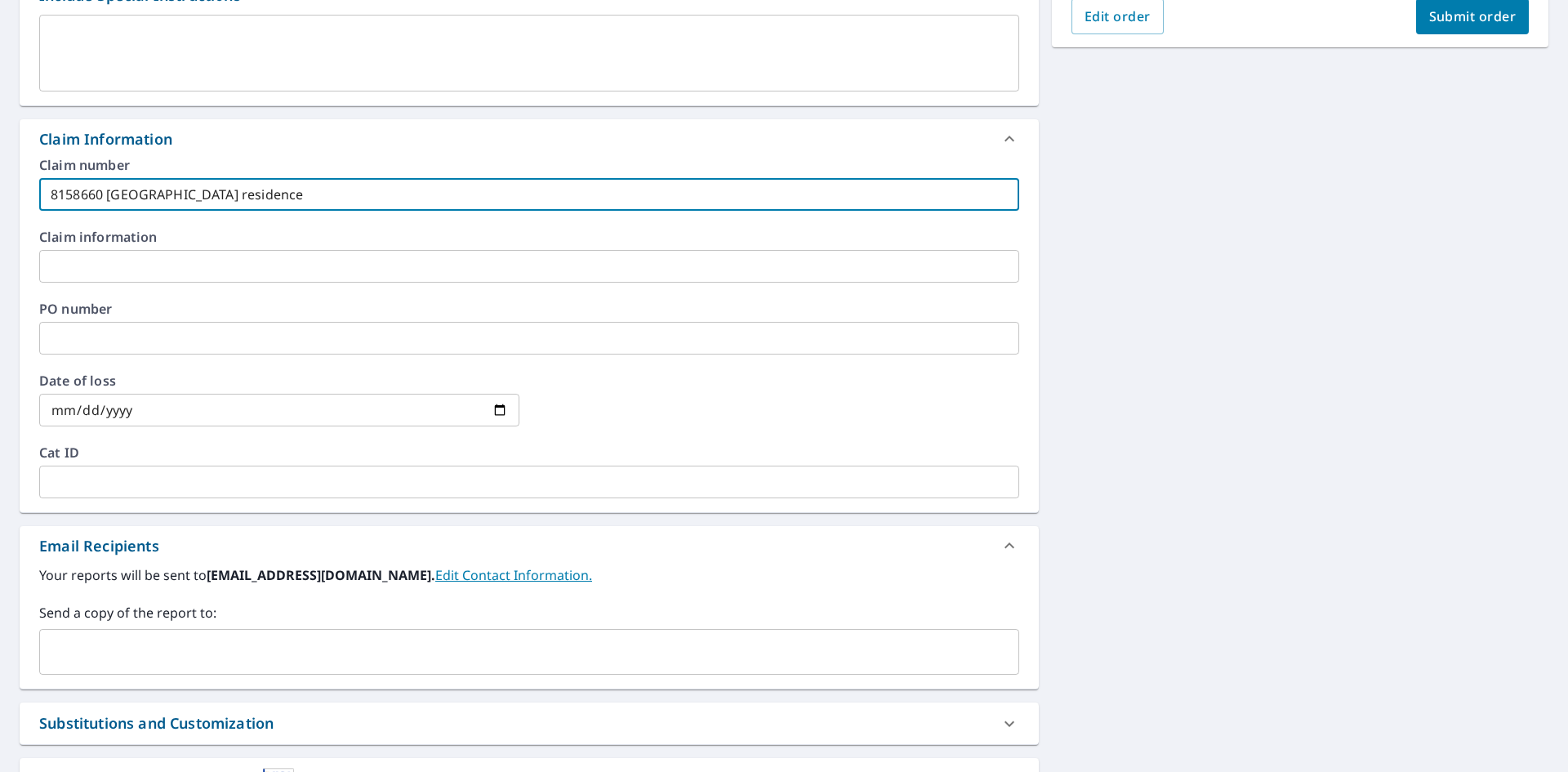
scroll to position [608, 0]
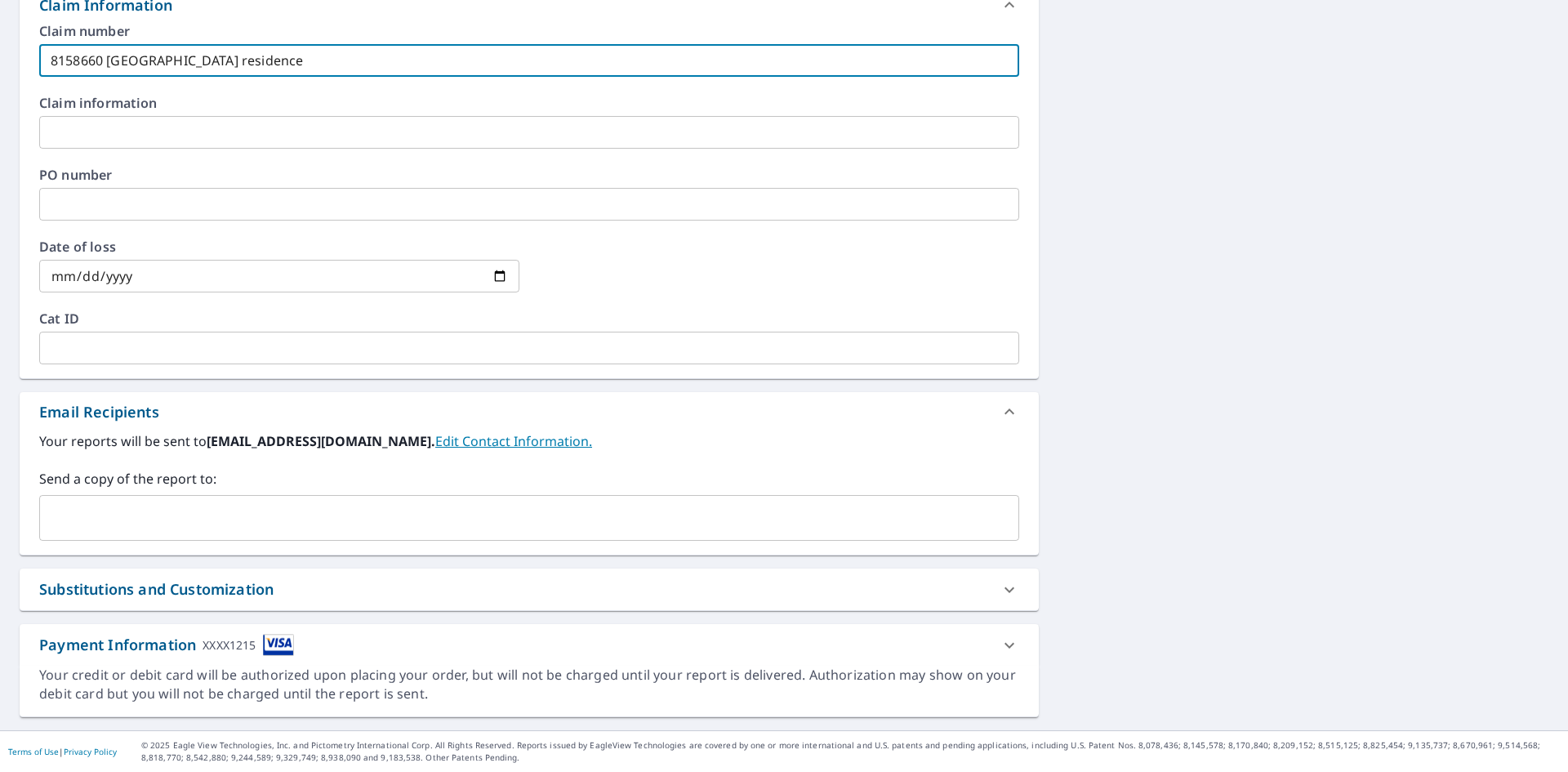
type input "8158660 [GEOGRAPHIC_DATA] residence"
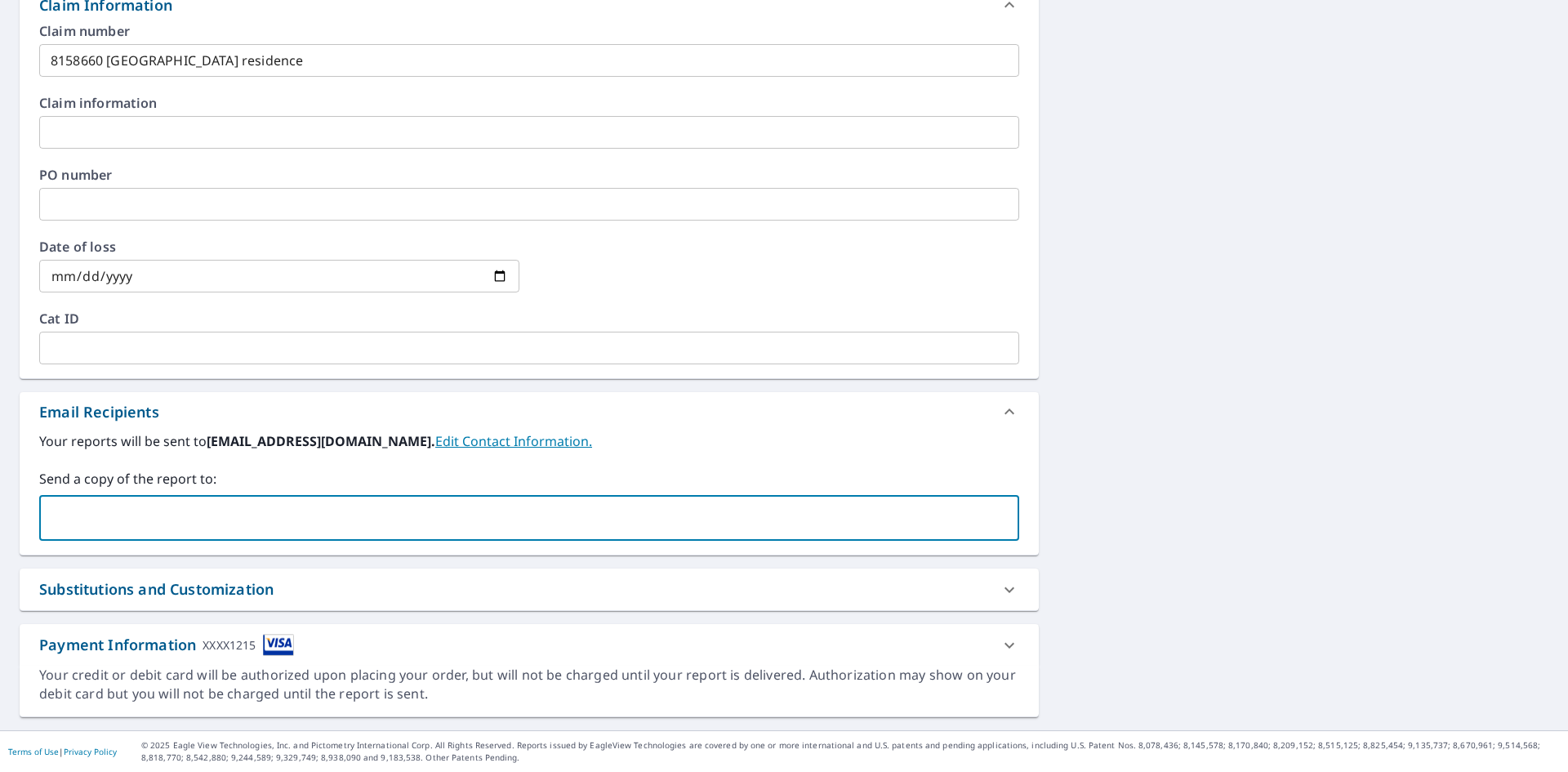
click at [150, 521] on input "text" at bounding box center [517, 518] width 941 height 31
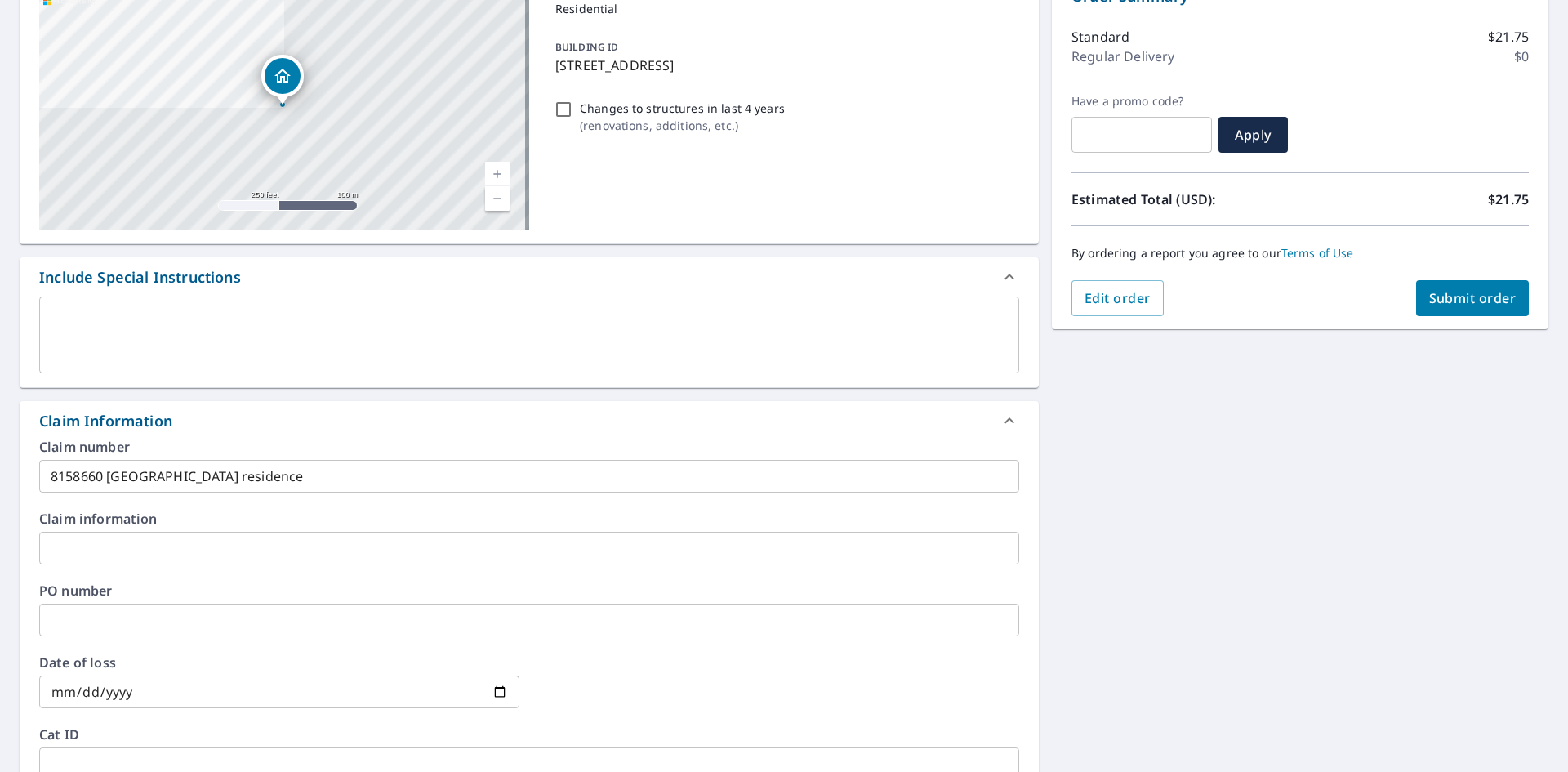
scroll to position [36, 0]
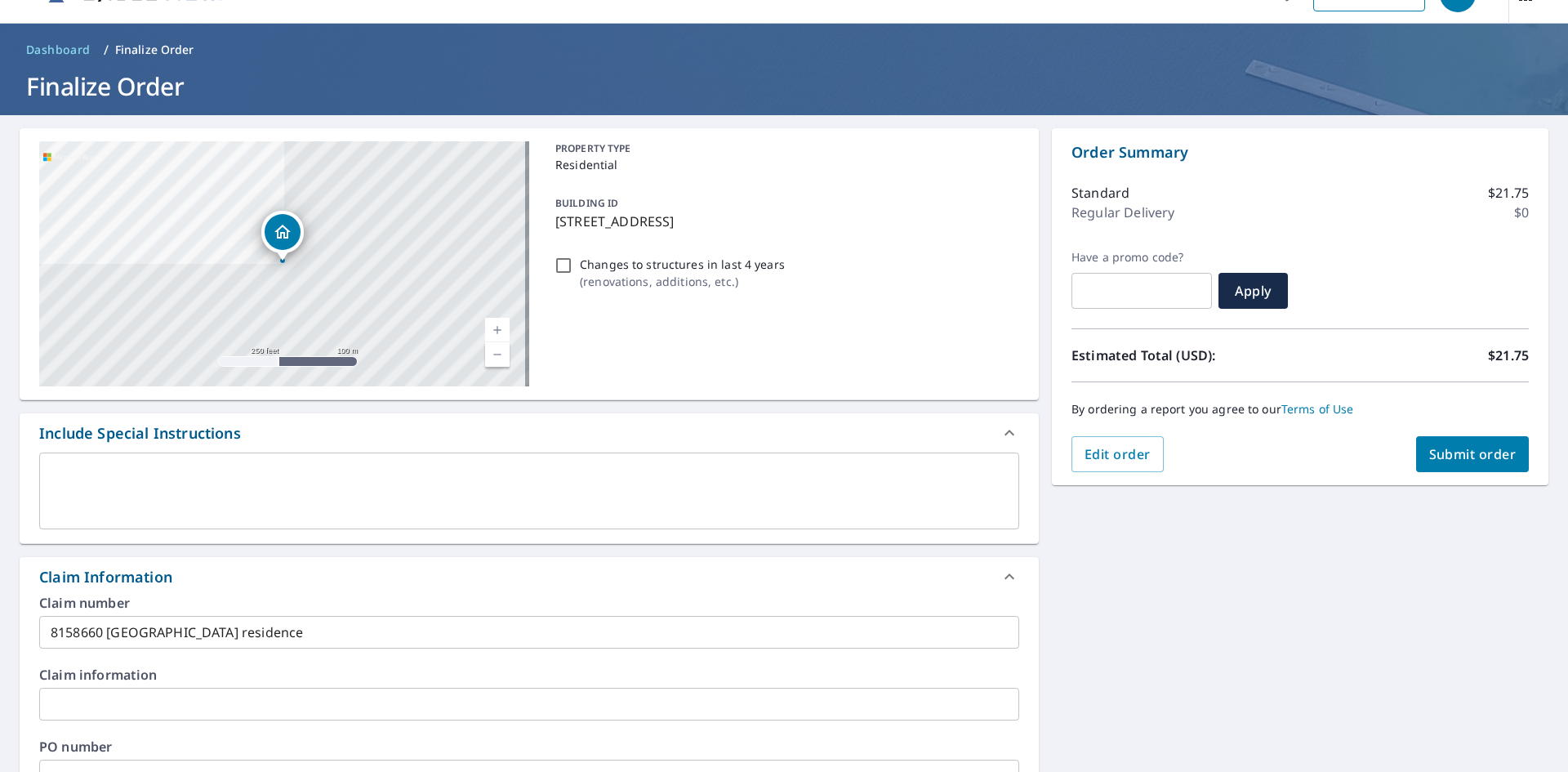
type input "[EMAIL_ADDRESS][DOMAIN_NAME]"
click at [1448, 444] on button "Submit order" at bounding box center [1472, 453] width 114 height 36
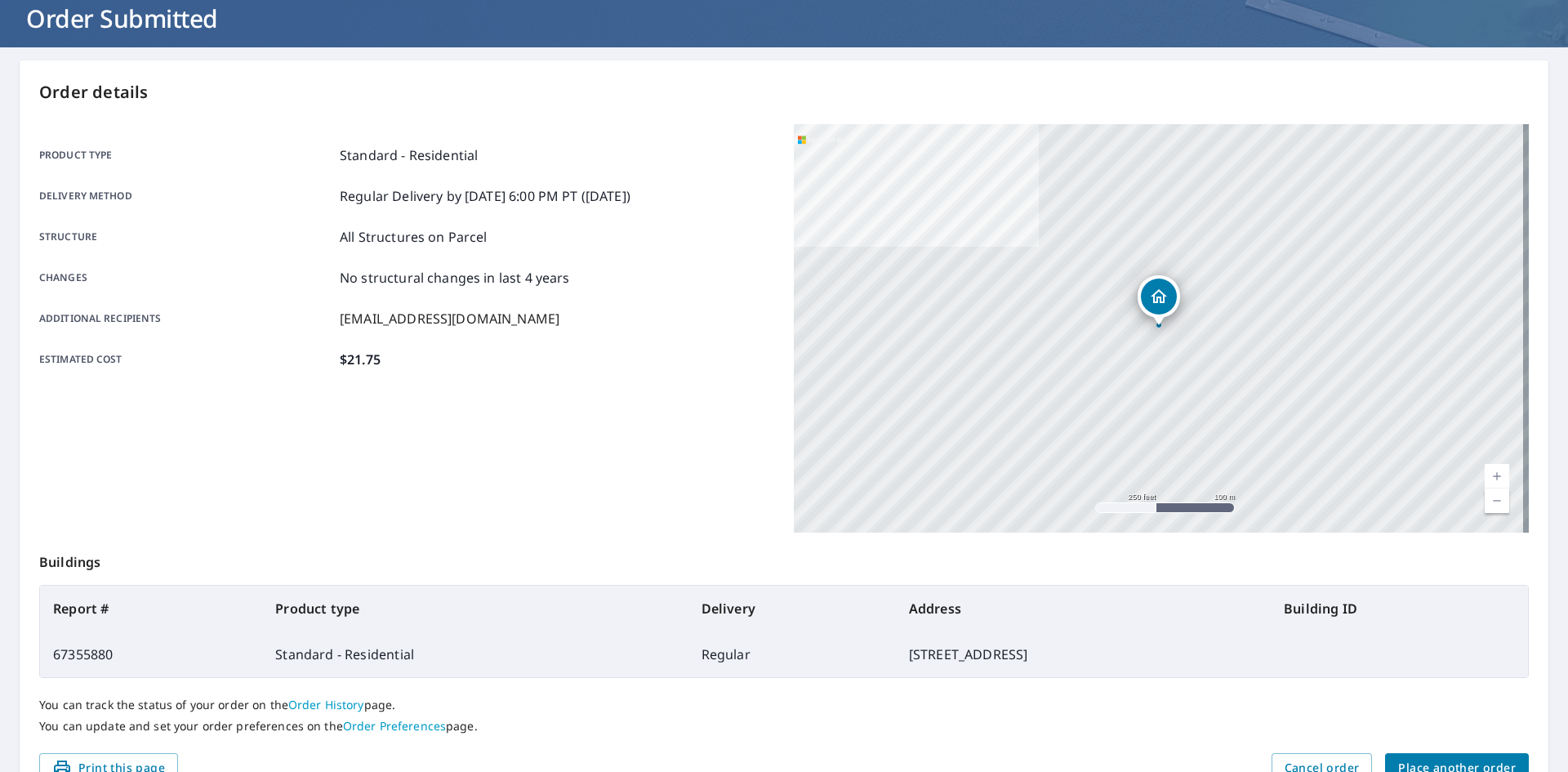
scroll to position [189, 0]
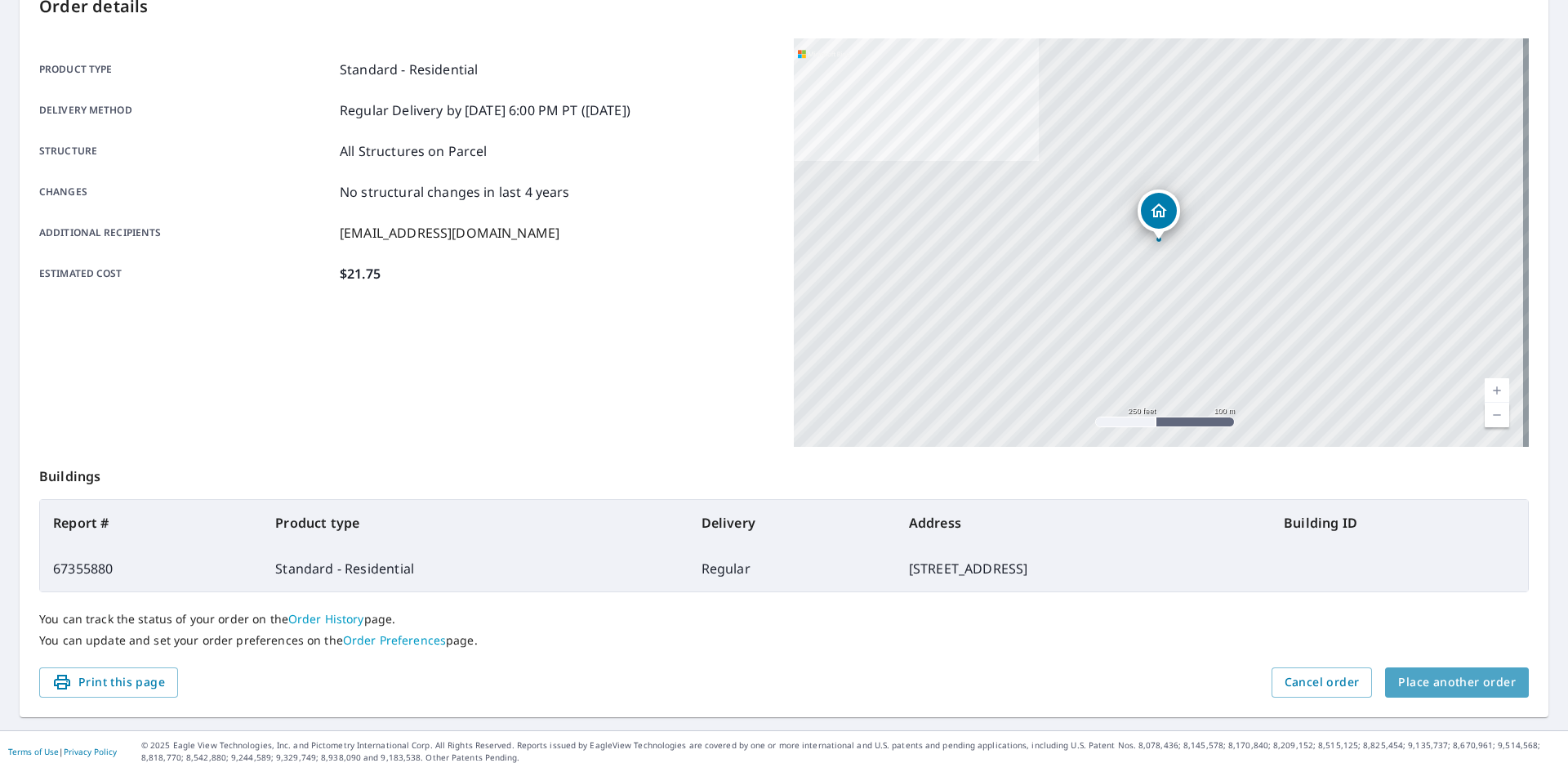
click at [1465, 671] on button "Place another order" at bounding box center [1457, 682] width 144 height 30
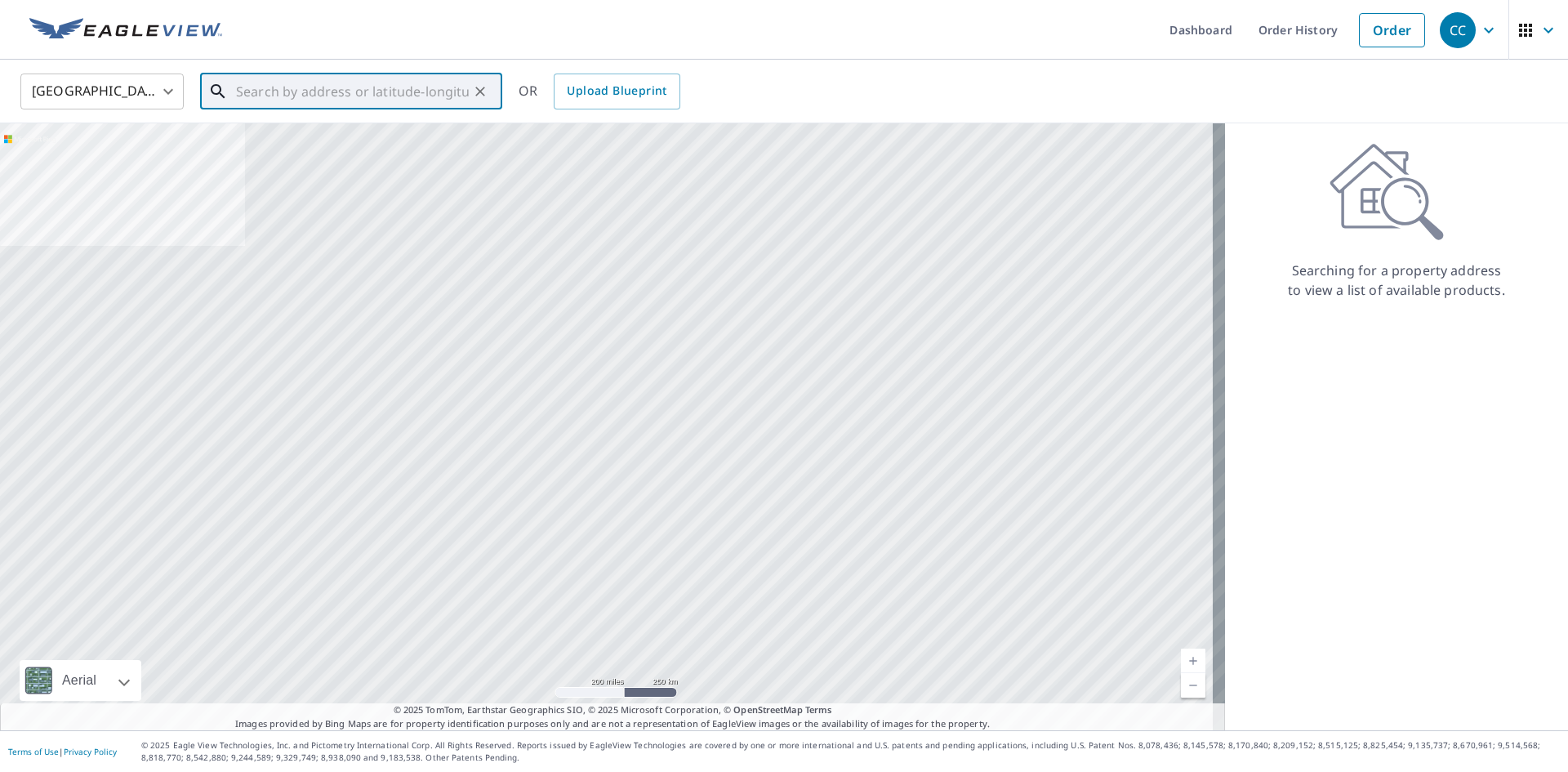
click at [300, 94] on input "text" at bounding box center [352, 91] width 233 height 46
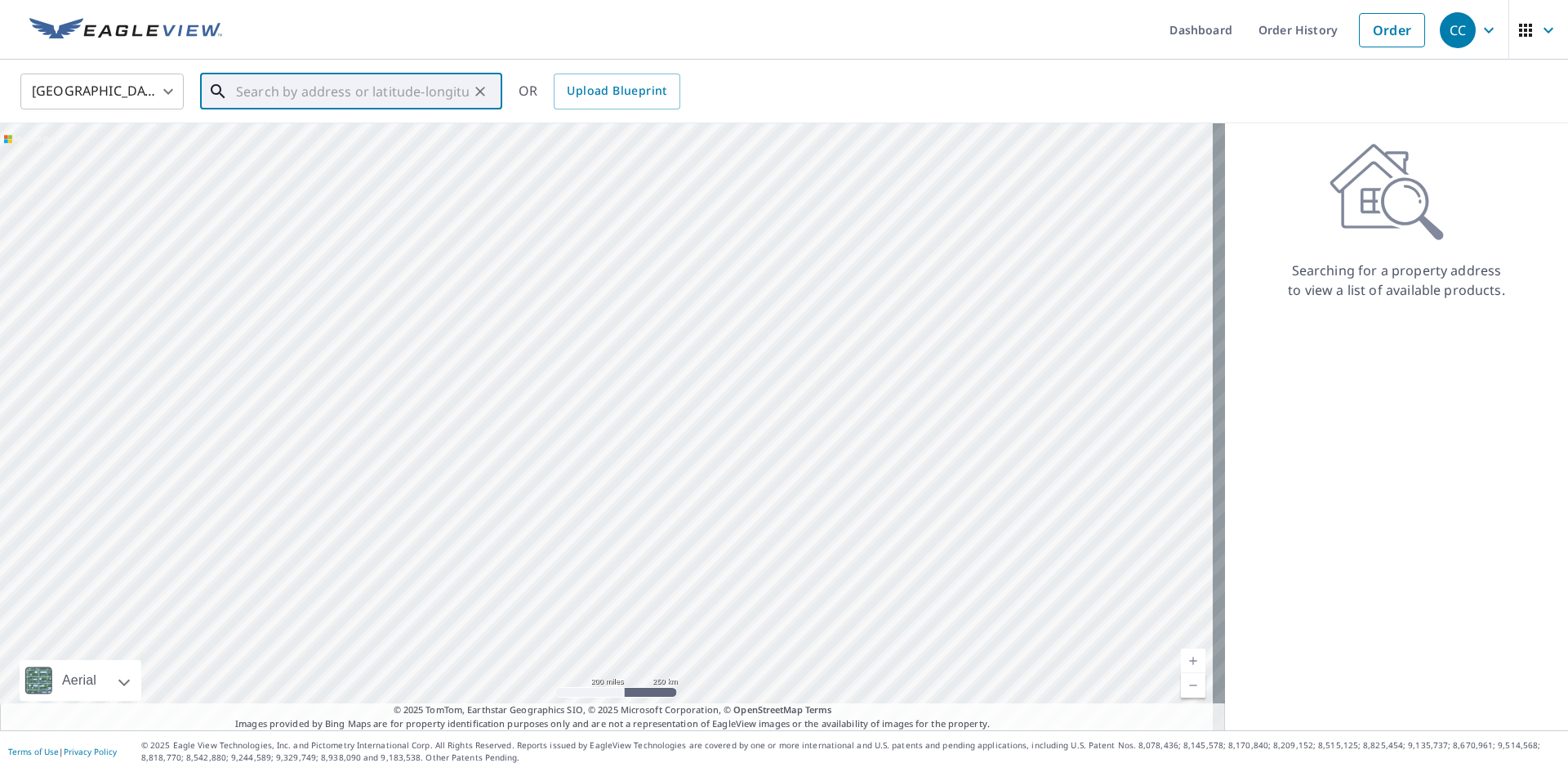
paste input "[STREET_ADDRESS]"
click at [341, 143] on span "[STREET_ADDRESS][PERSON_NAME]" at bounding box center [361, 139] width 257 height 20
type input "[STREET_ADDRESS][PERSON_NAME]"
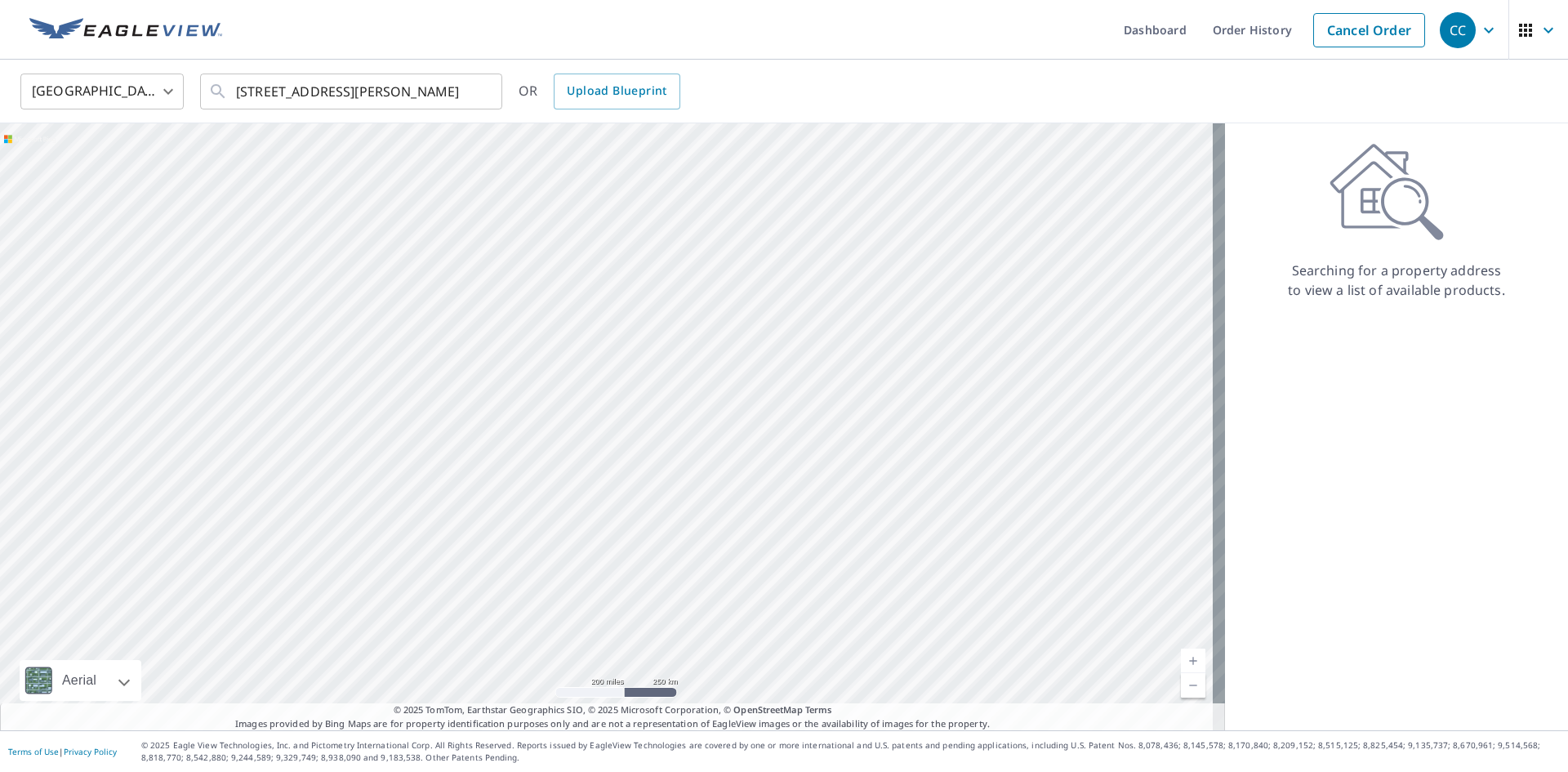
scroll to position [0, 0]
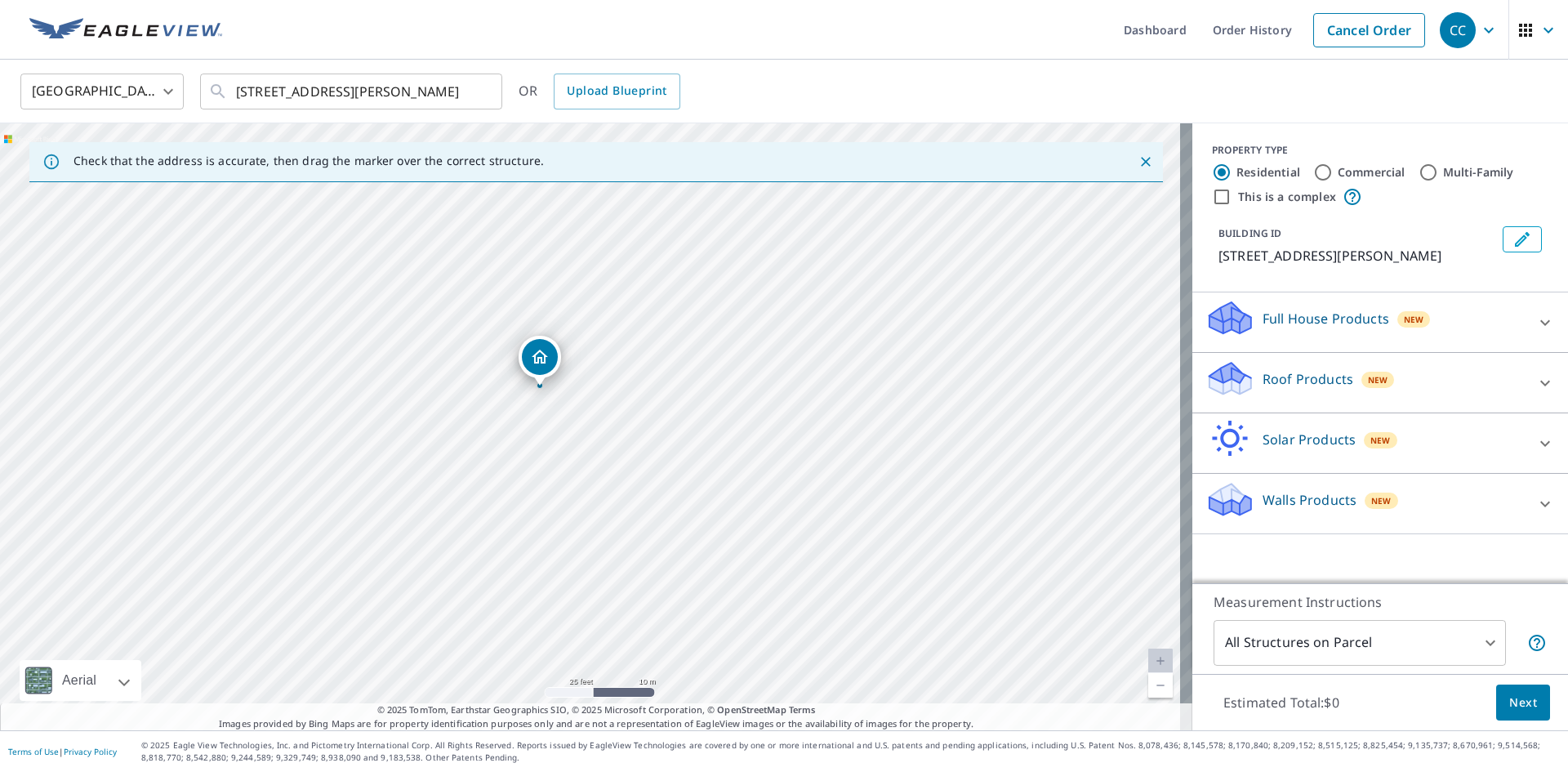
click at [1283, 389] on p "Roof Products" at bounding box center [1309, 380] width 91 height 20
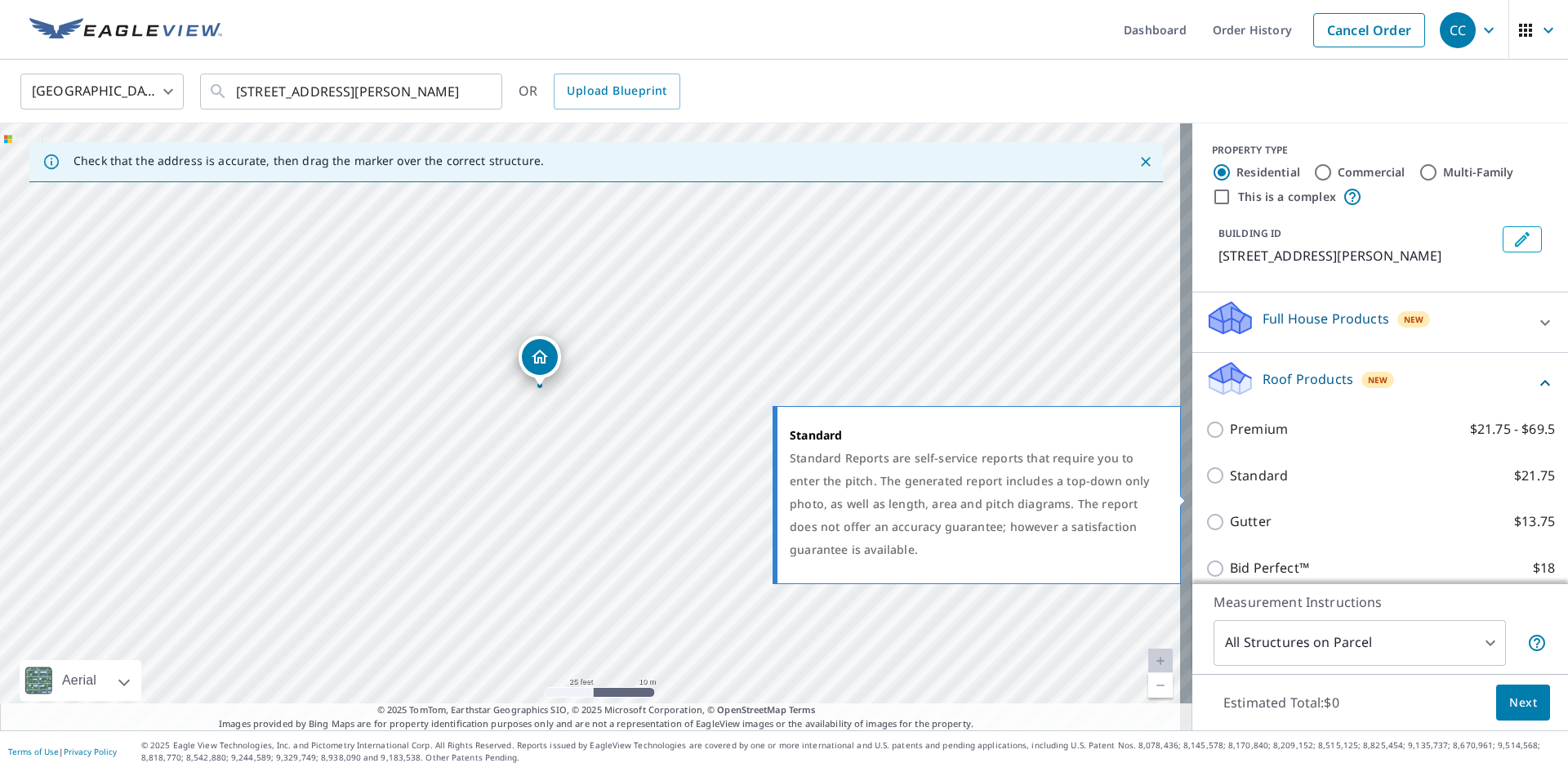
click at [1232, 486] on p "Standard" at bounding box center [1259, 476] width 58 height 20
click at [1230, 485] on input "Standard $21.75" at bounding box center [1218, 476] width 25 height 20
checkbox input "true"
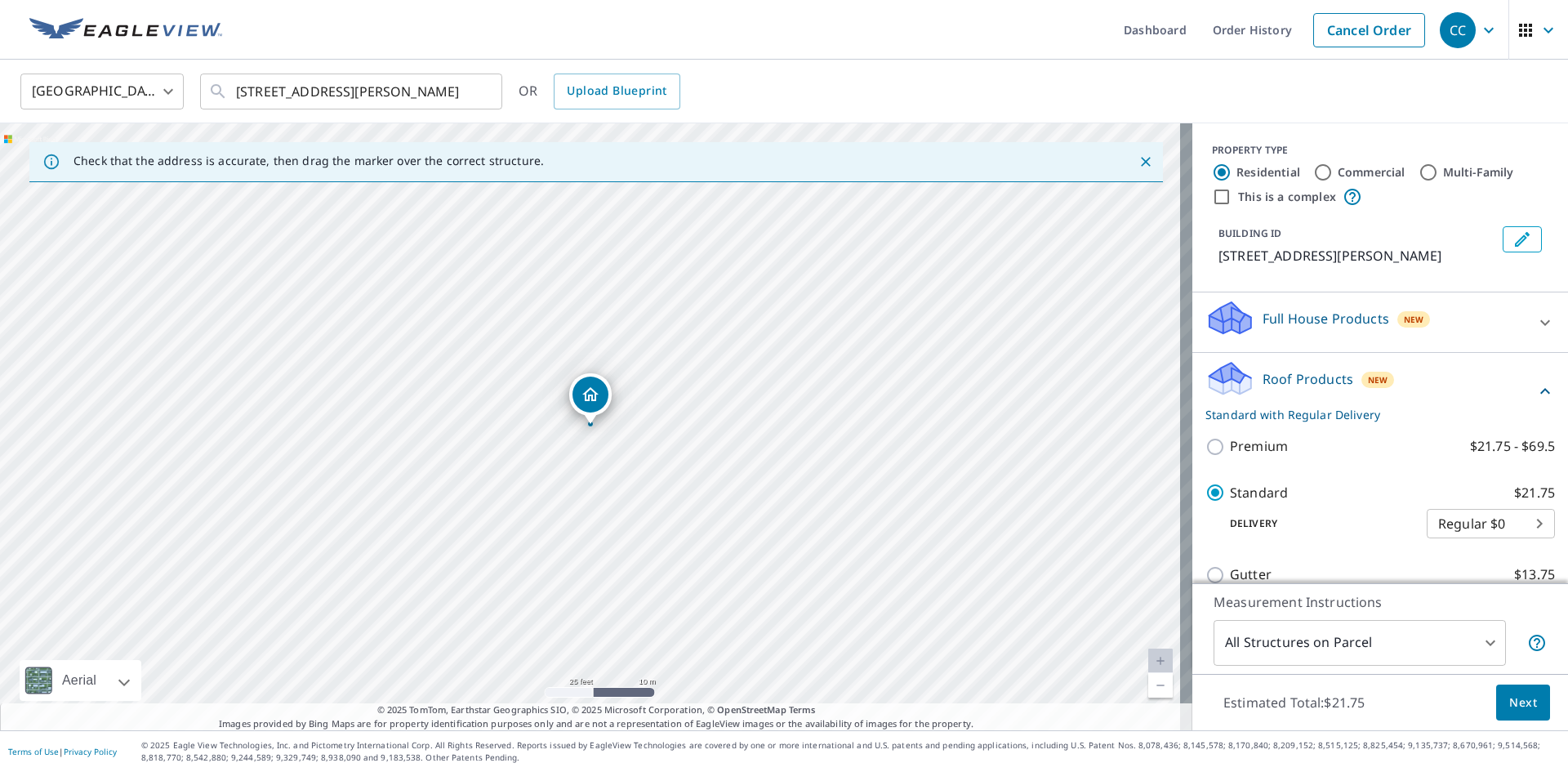
click at [1530, 705] on button "Next" at bounding box center [1522, 703] width 54 height 36
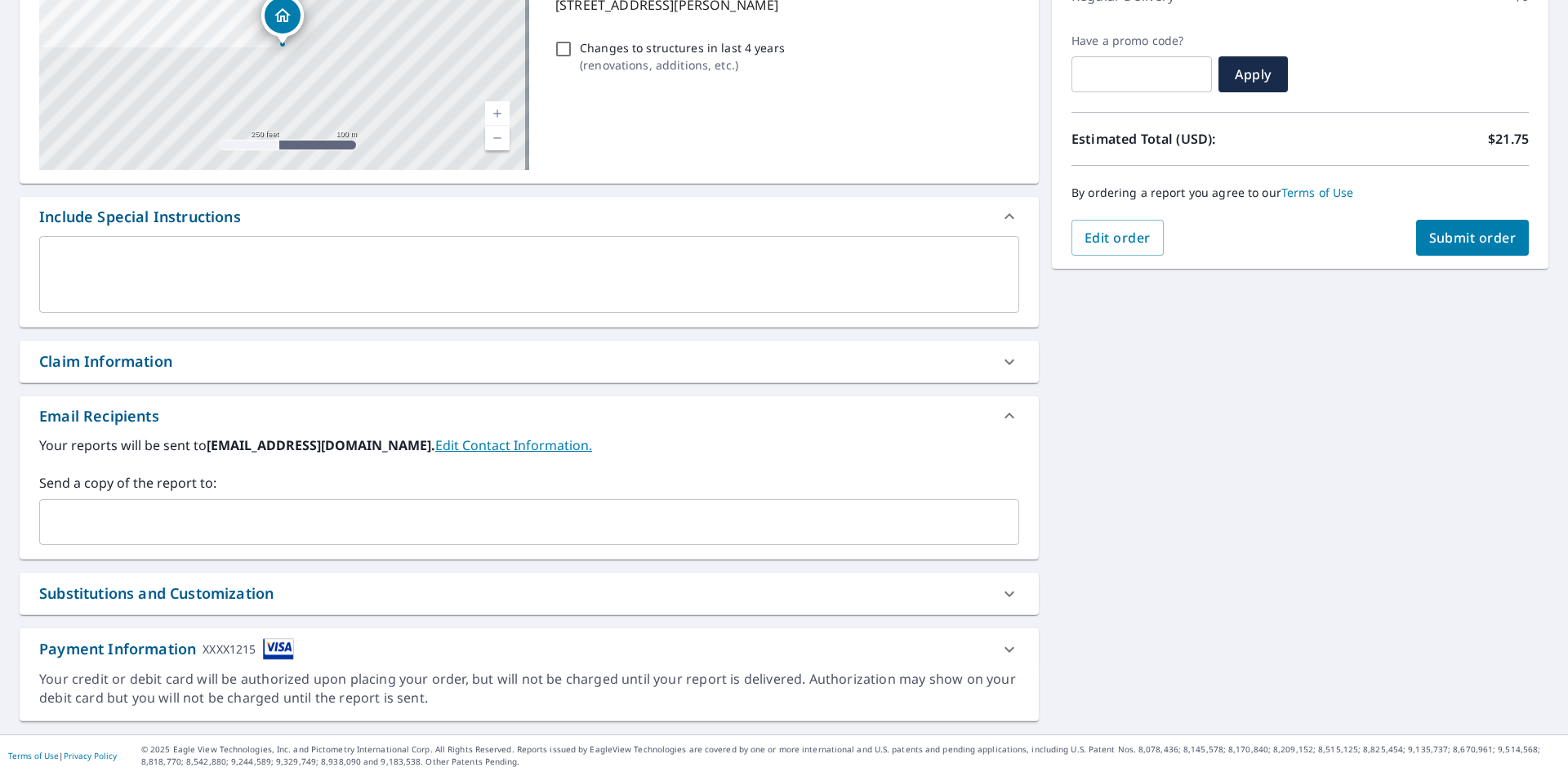
scroll to position [257, 0]
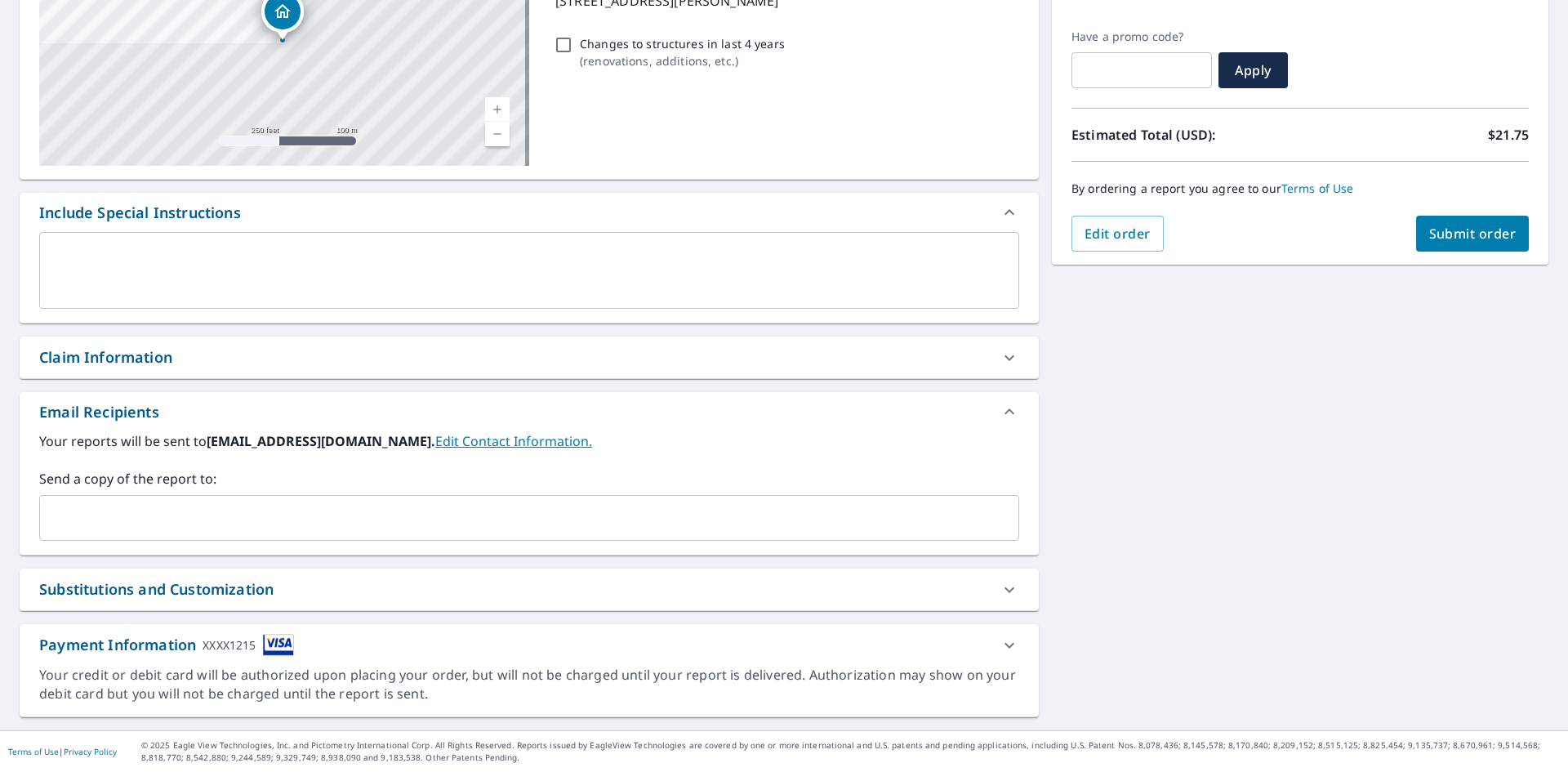
click at [160, 347] on div "Claim Information" at bounding box center [106, 358] width 133 height 22
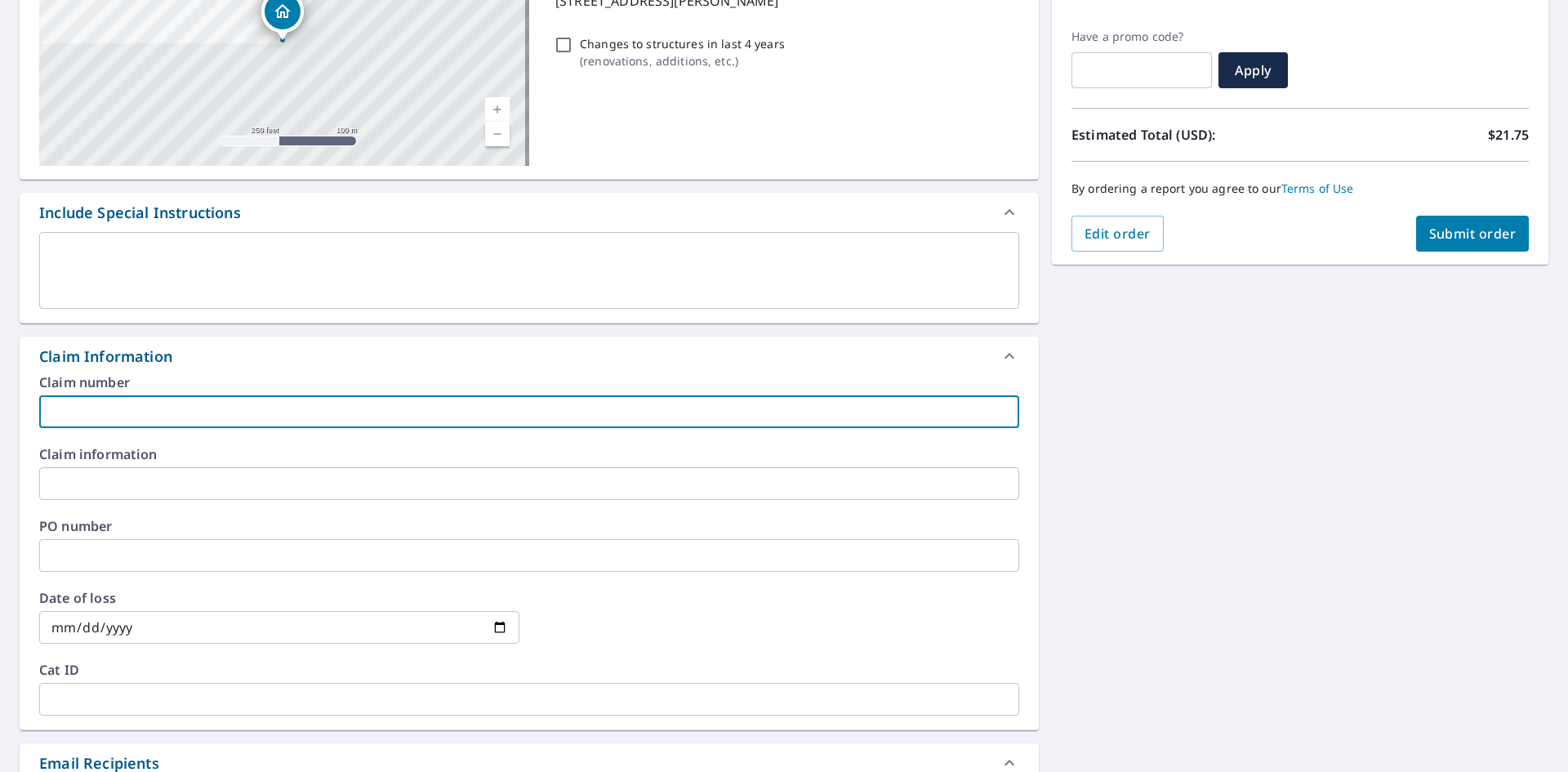
click at [178, 403] on input "text" at bounding box center [529, 411] width 980 height 33
paste input "8158653"
click at [223, 417] on input "8158653" at bounding box center [529, 411] width 980 height 33
paste input "Rosenhaus residence"
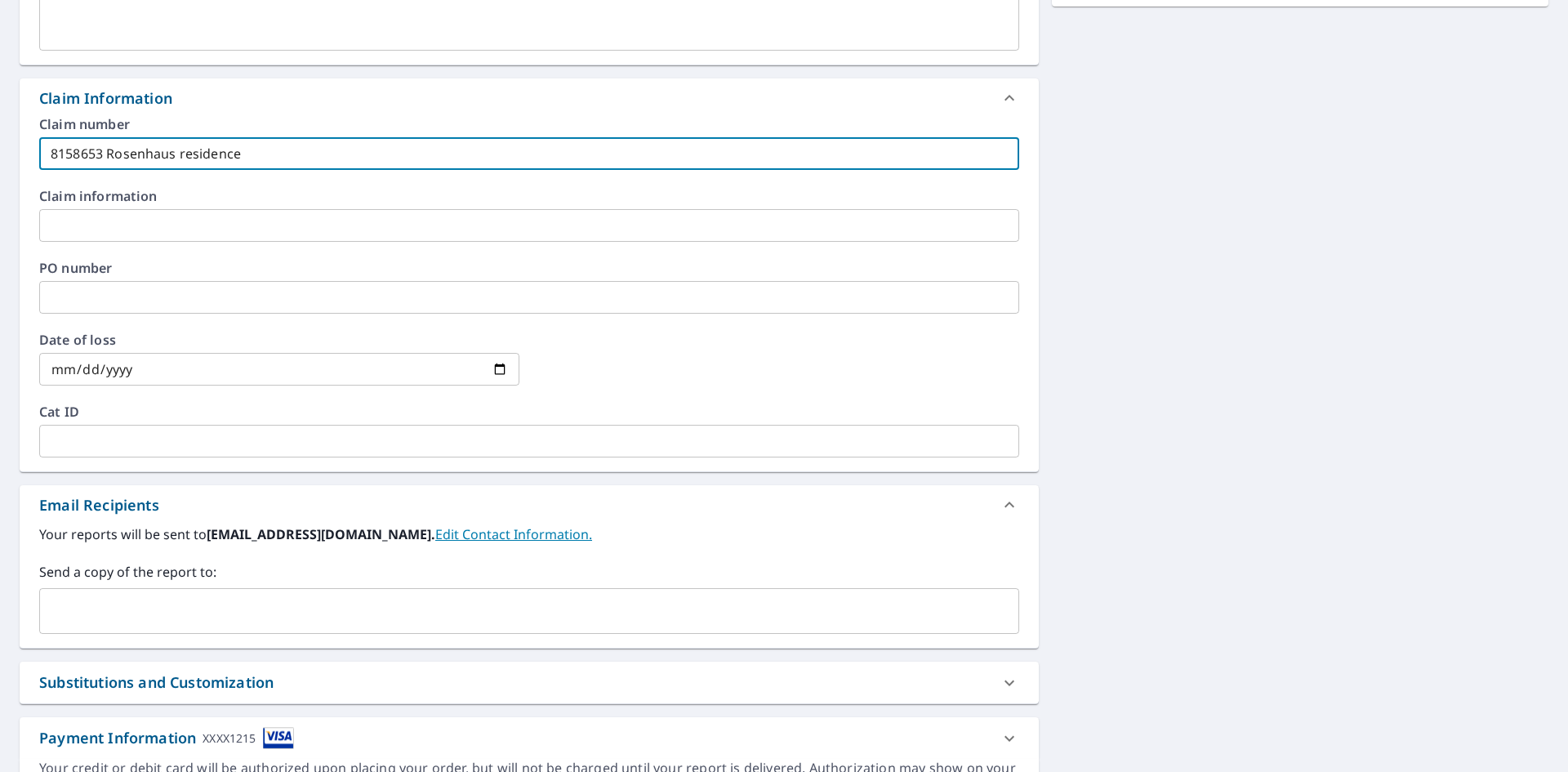
scroll to position [608, 0]
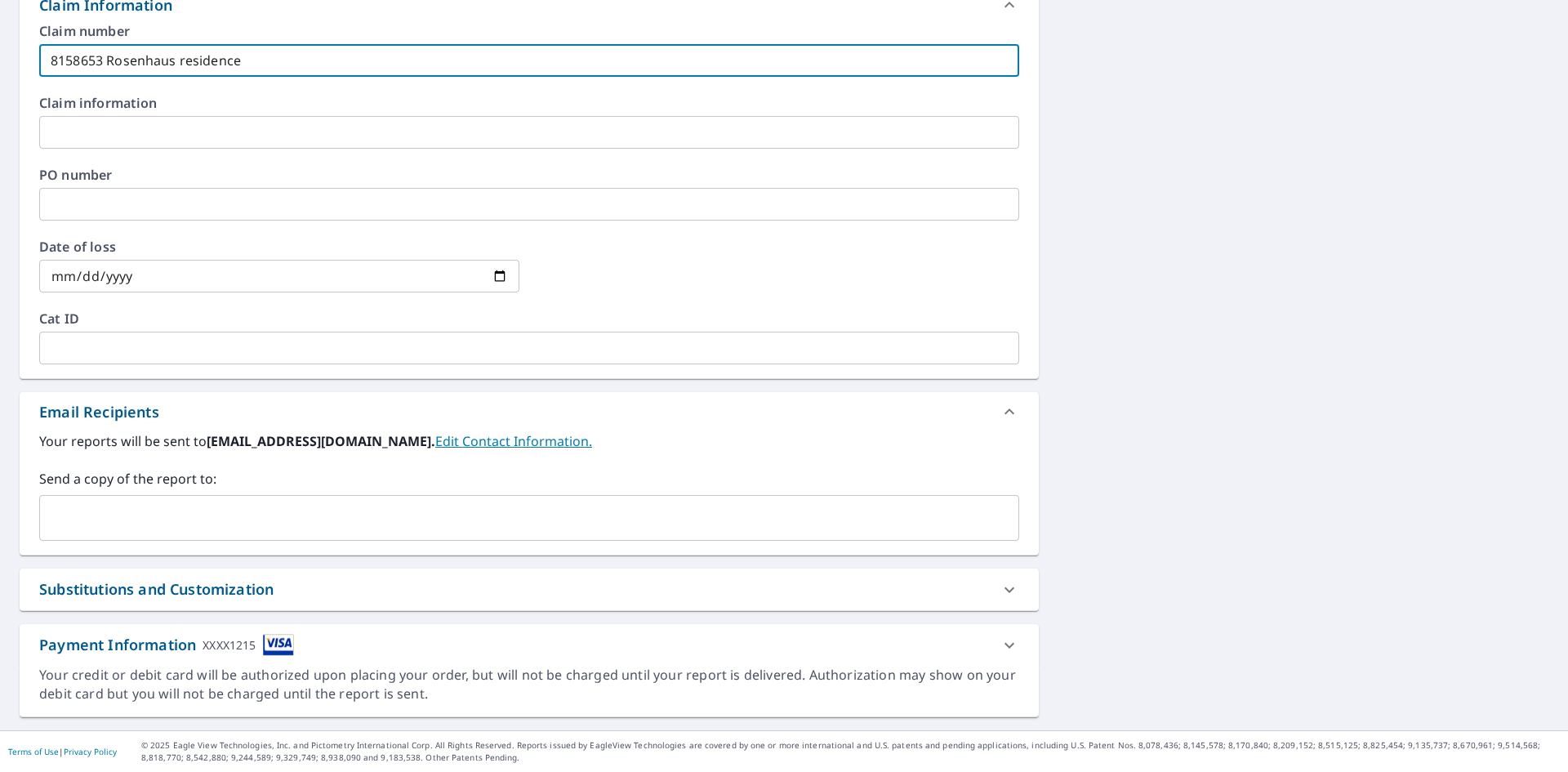
type input "8158653 Rosenhaus residence"
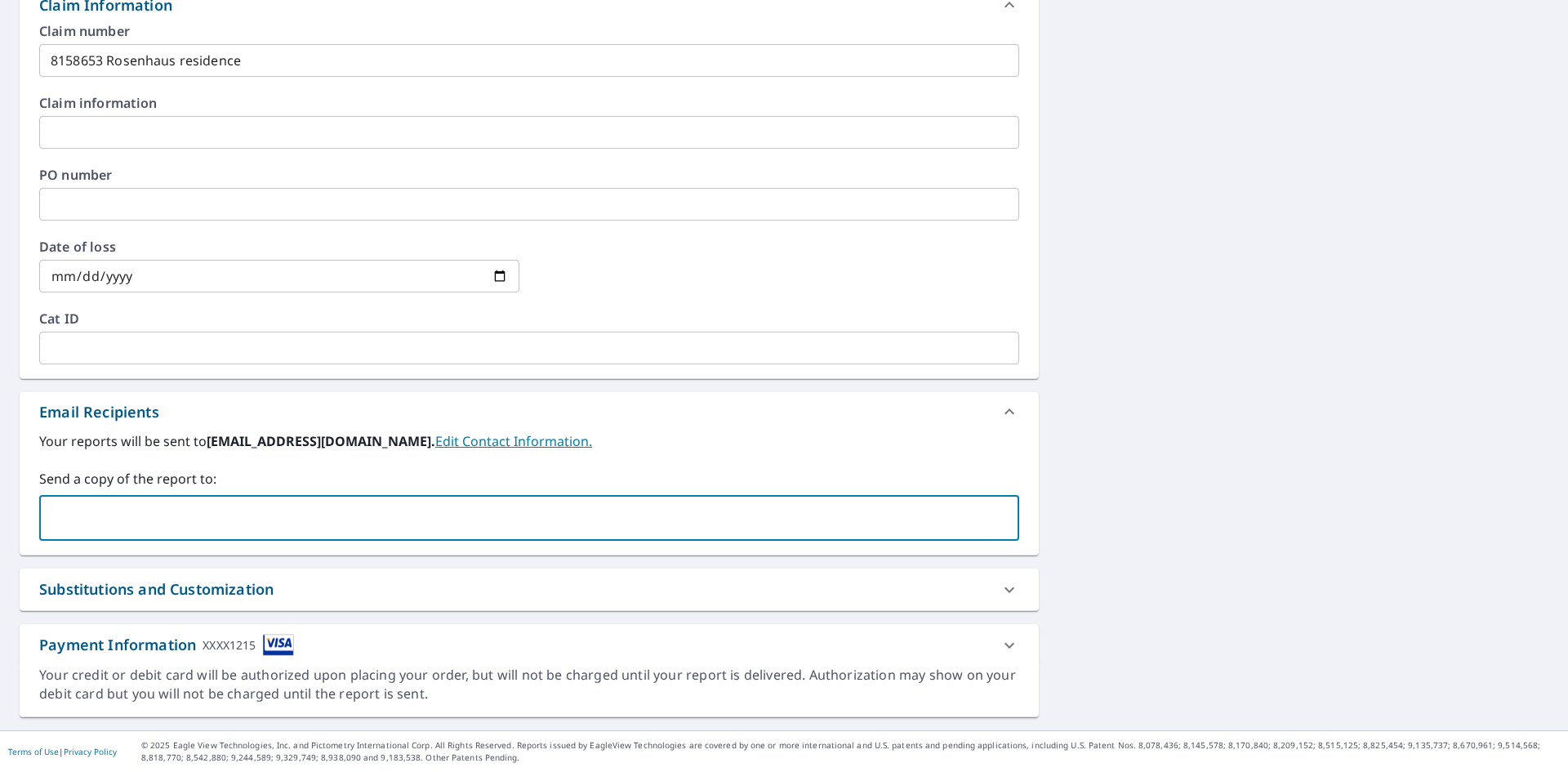
click at [211, 513] on input "text" at bounding box center [517, 518] width 941 height 31
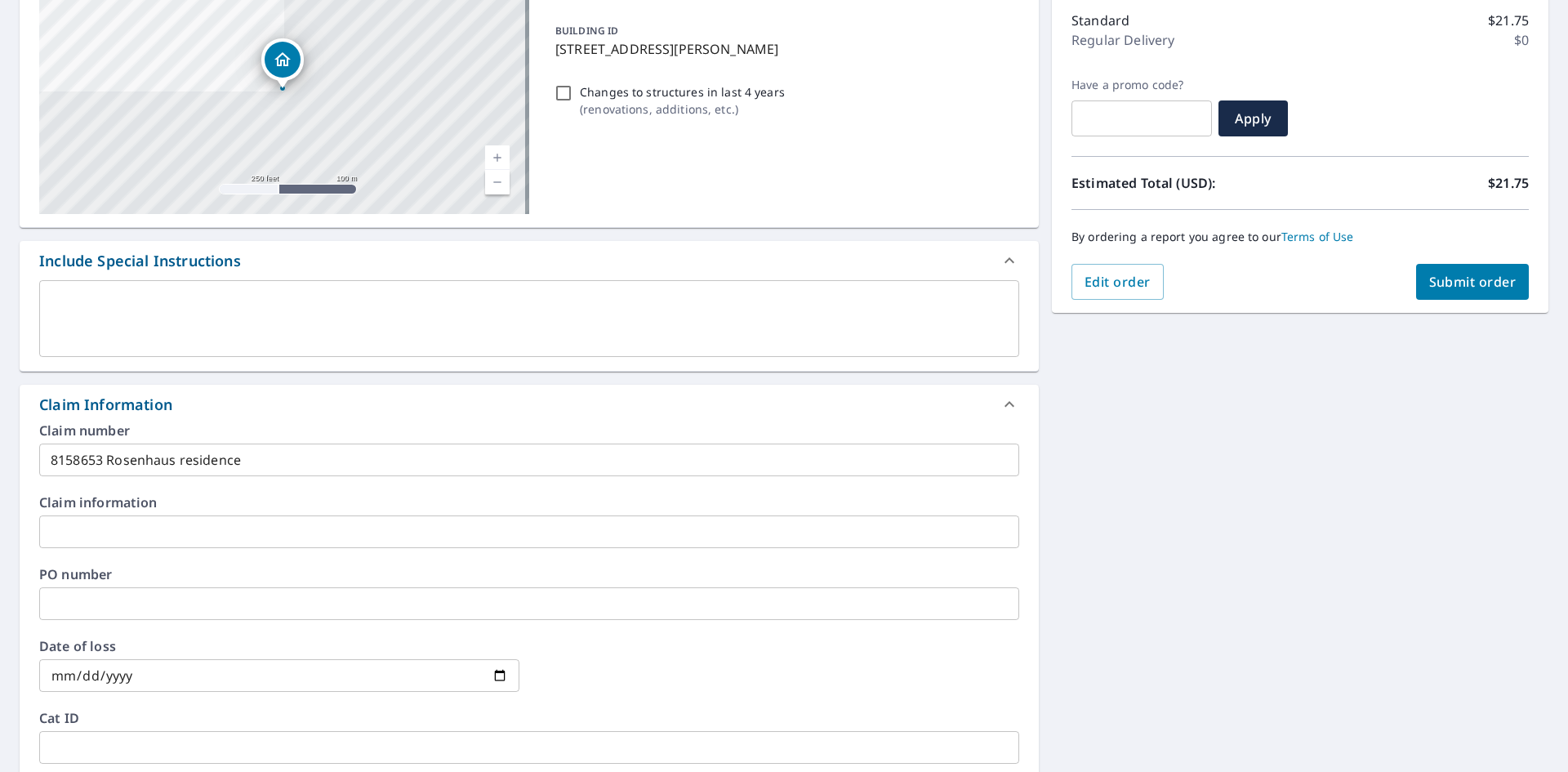
scroll to position [117, 0]
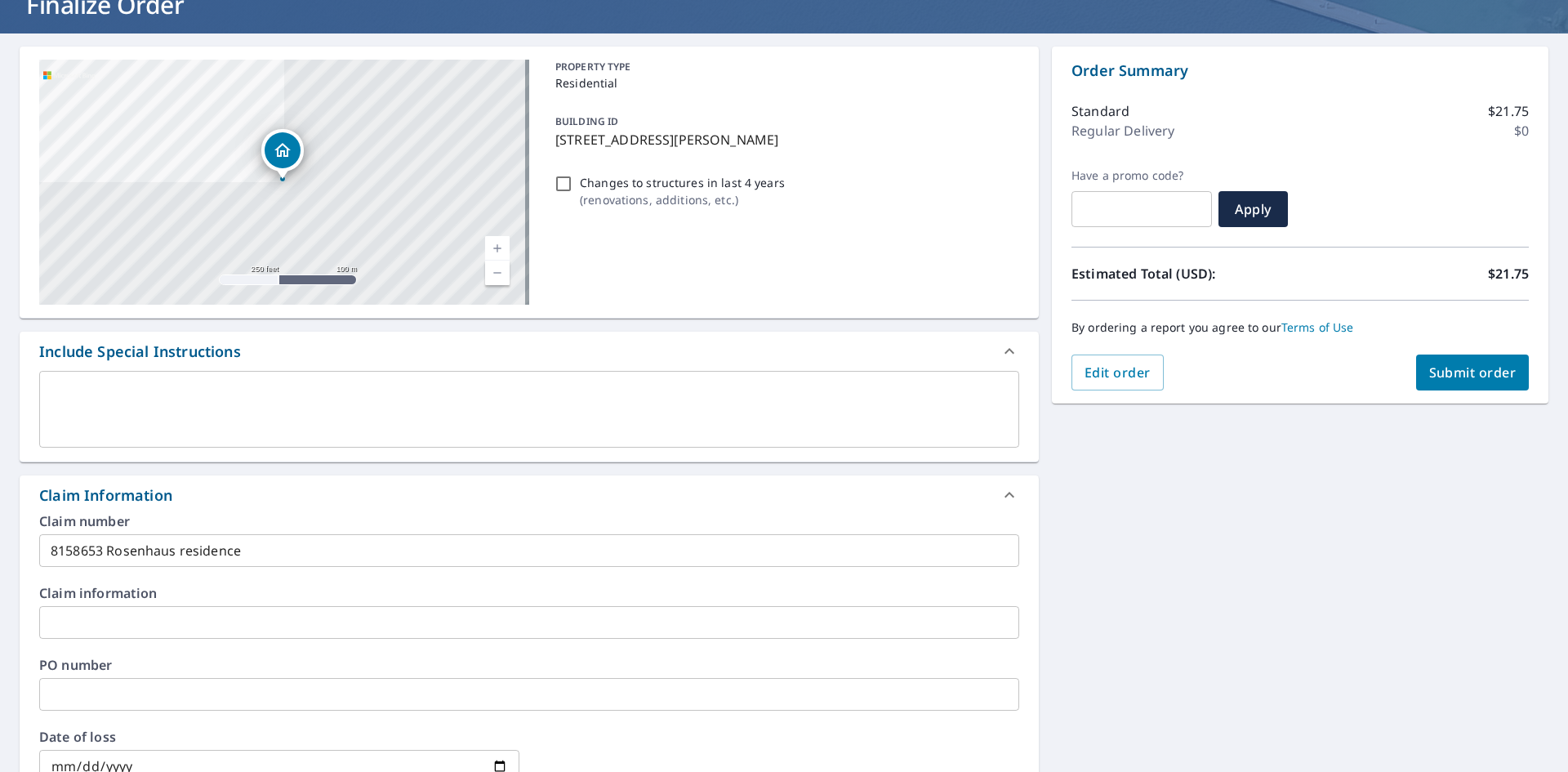
type input "[EMAIL_ADDRESS][DOMAIN_NAME]"
click at [1402, 389] on div "Order Summary Standard $21.75 Regular Delivery $0 Have a promo code? ​ Apply Es…" at bounding box center [1300, 225] width 497 height 357
click at [1416, 377] on button "Submit order" at bounding box center [1472, 372] width 114 height 36
